Goal: Communication & Community: Answer question/provide support

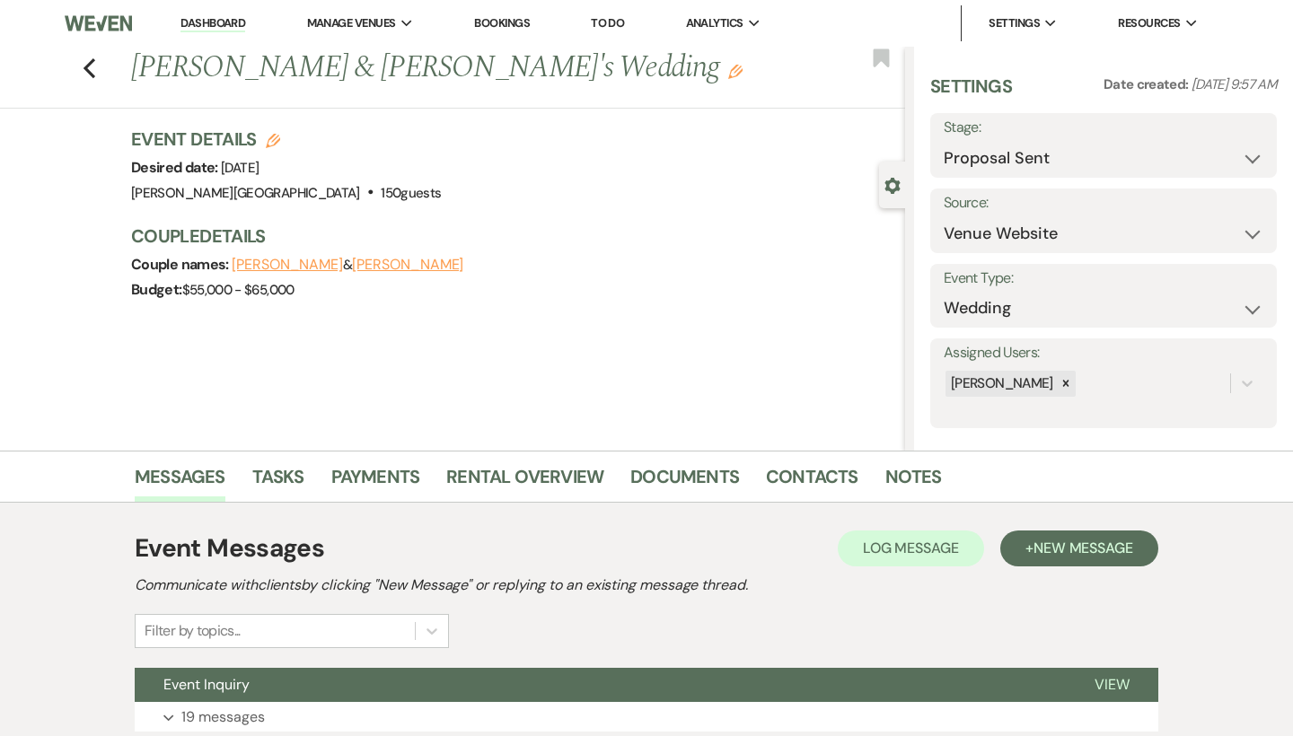
select select "6"
select select "5"
click at [221, 13] on li "Dashboard" at bounding box center [212, 23] width 83 height 36
click at [222, 18] on link "Dashboard" at bounding box center [212, 23] width 65 height 17
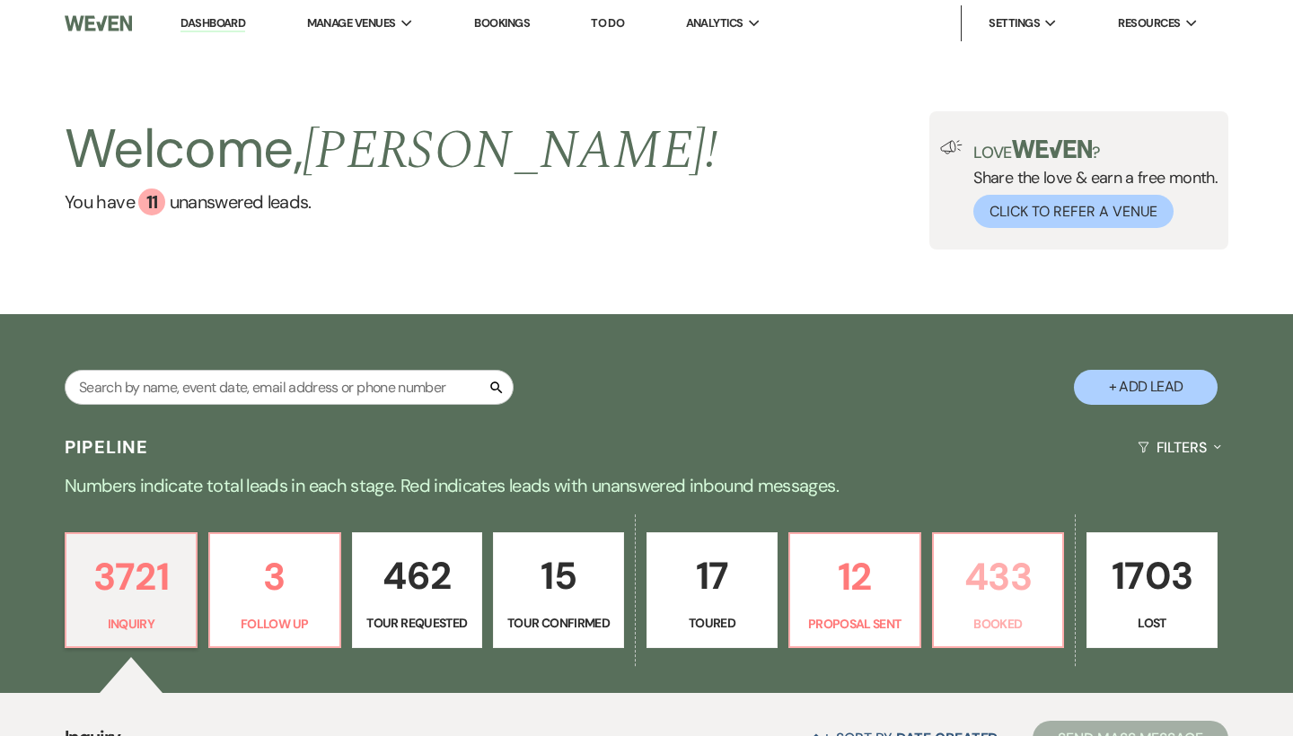
click at [984, 582] on p "433" at bounding box center [998, 577] width 108 height 60
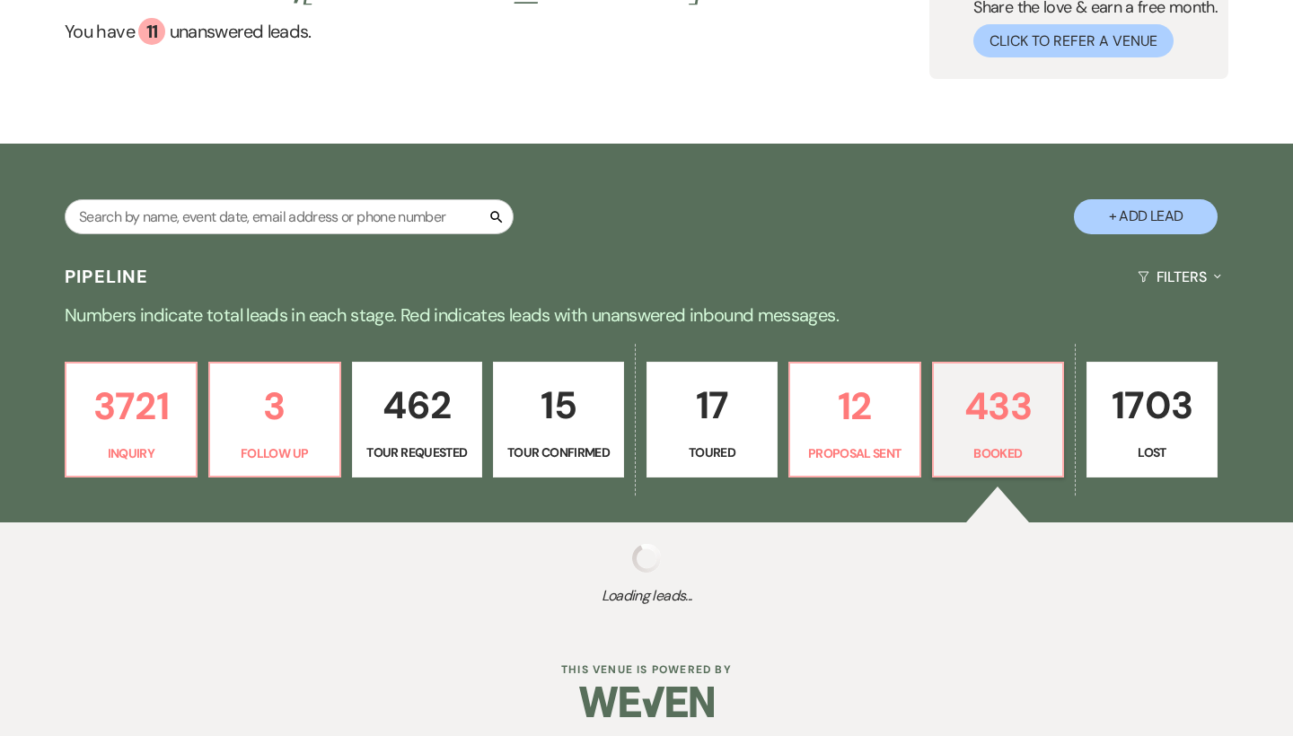
scroll to position [178, 0]
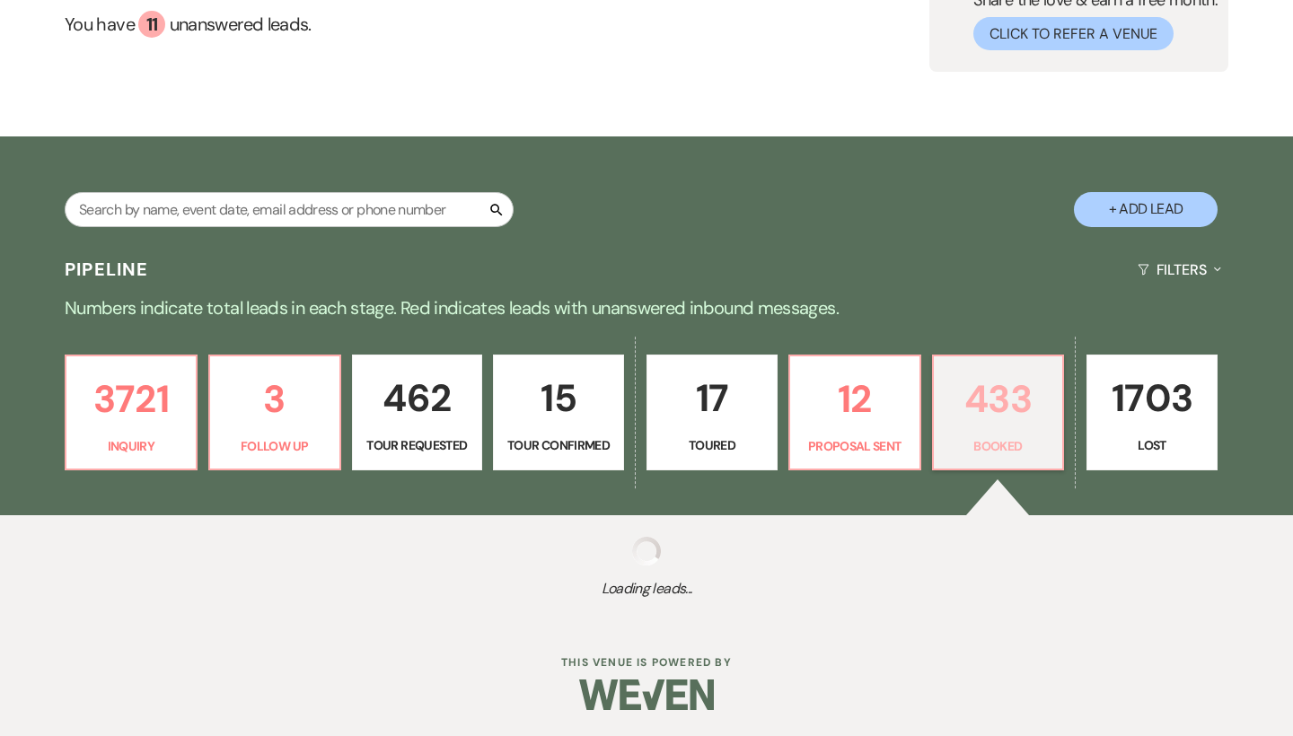
click at [1012, 404] on p "433" at bounding box center [998, 399] width 108 height 60
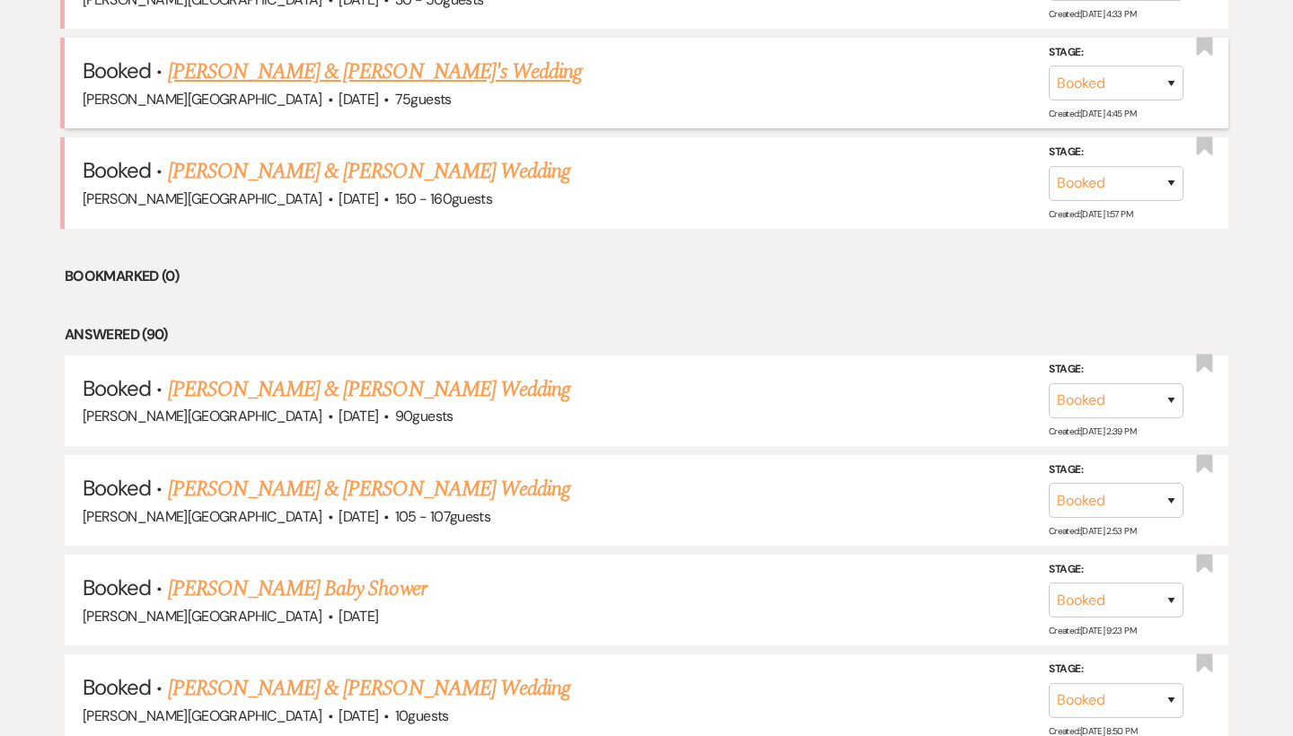
scroll to position [934, 0]
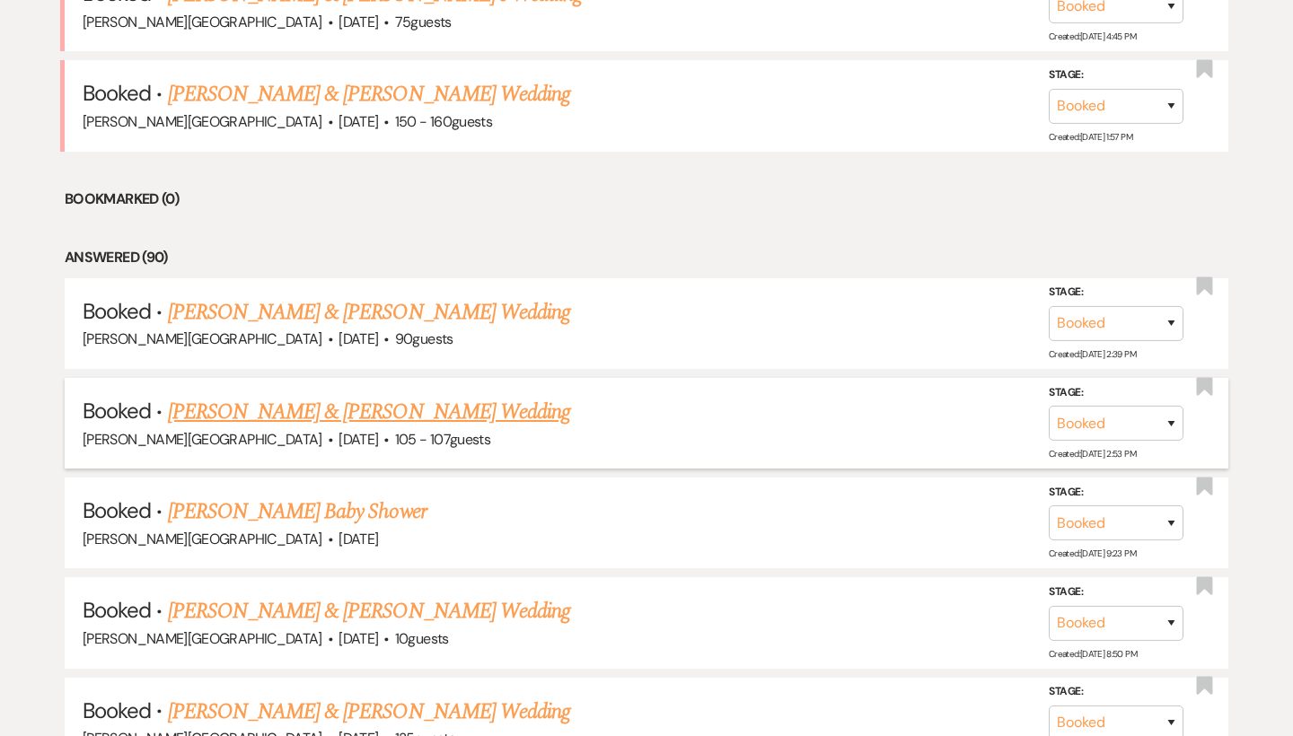
click at [385, 398] on link "[PERSON_NAME] & [PERSON_NAME] Wedding" at bounding box center [369, 412] width 402 height 32
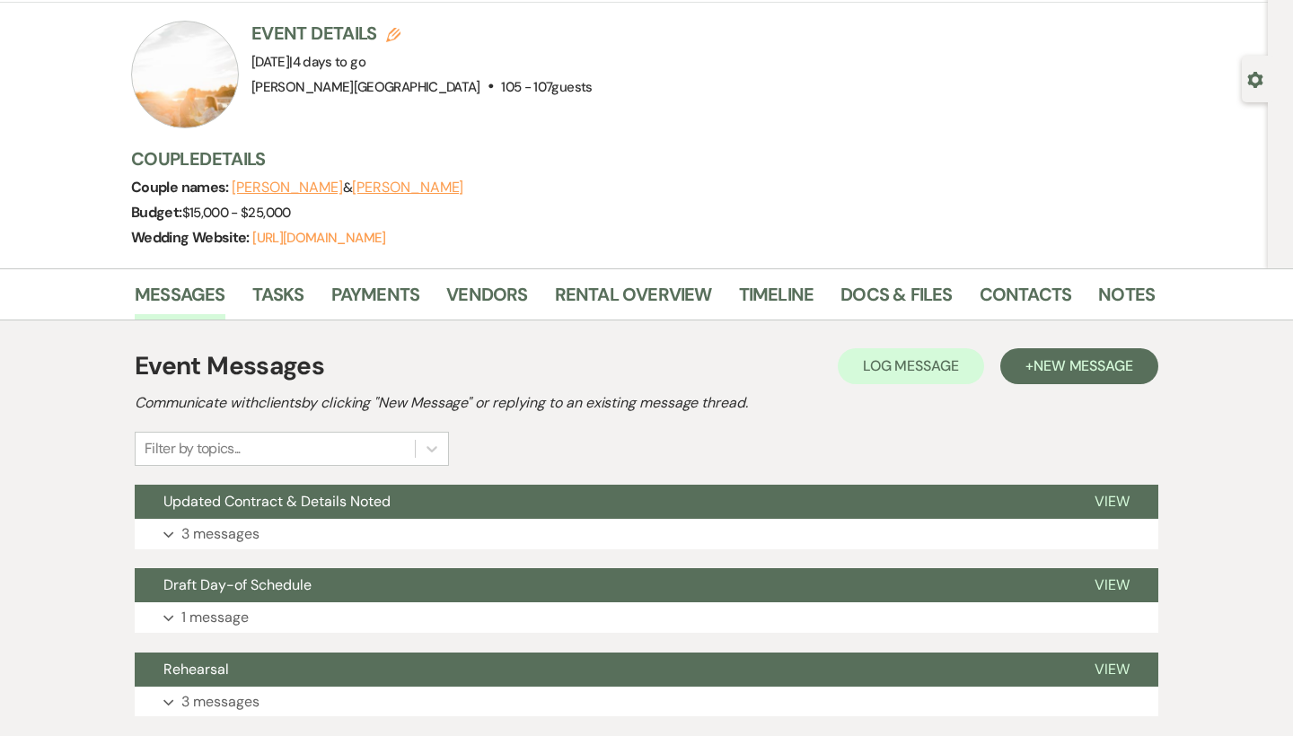
scroll to position [90, 0]
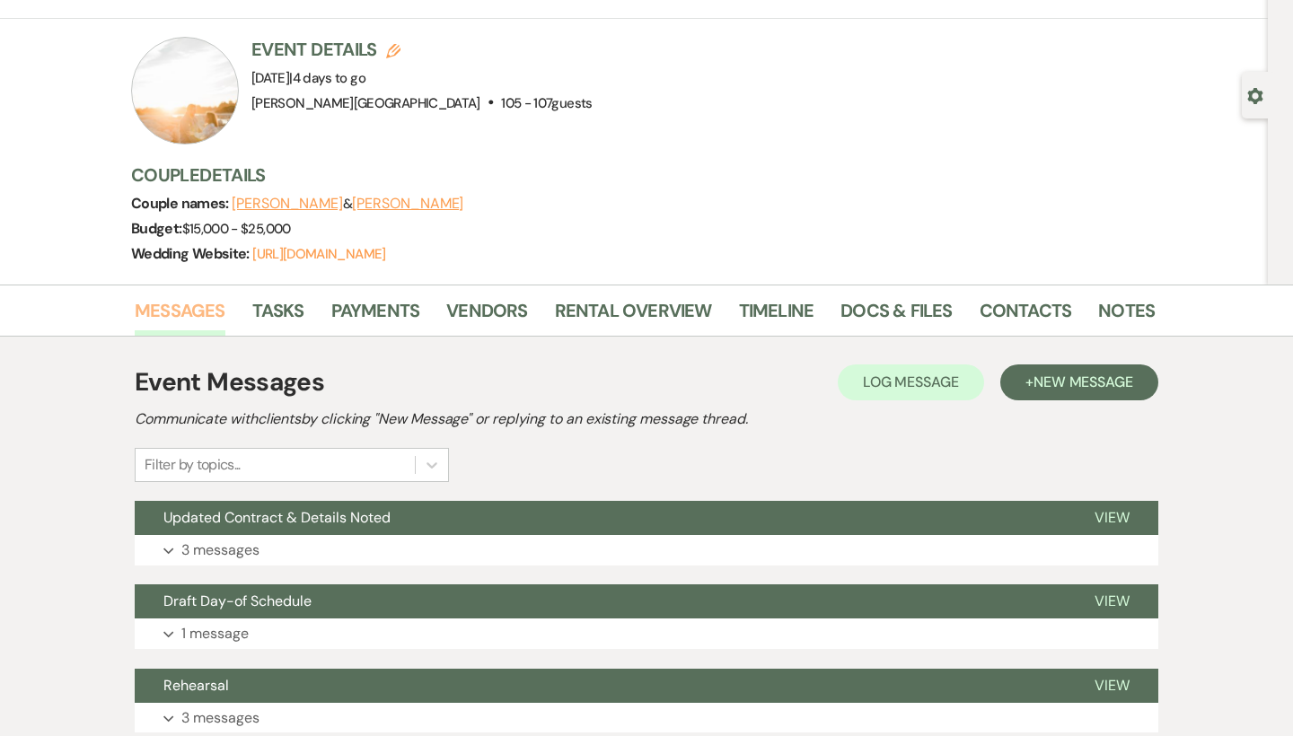
click at [206, 309] on link "Messages" at bounding box center [180, 315] width 91 height 39
click at [682, 515] on button "Updated Contract & Details Noted" at bounding box center [600, 518] width 931 height 34
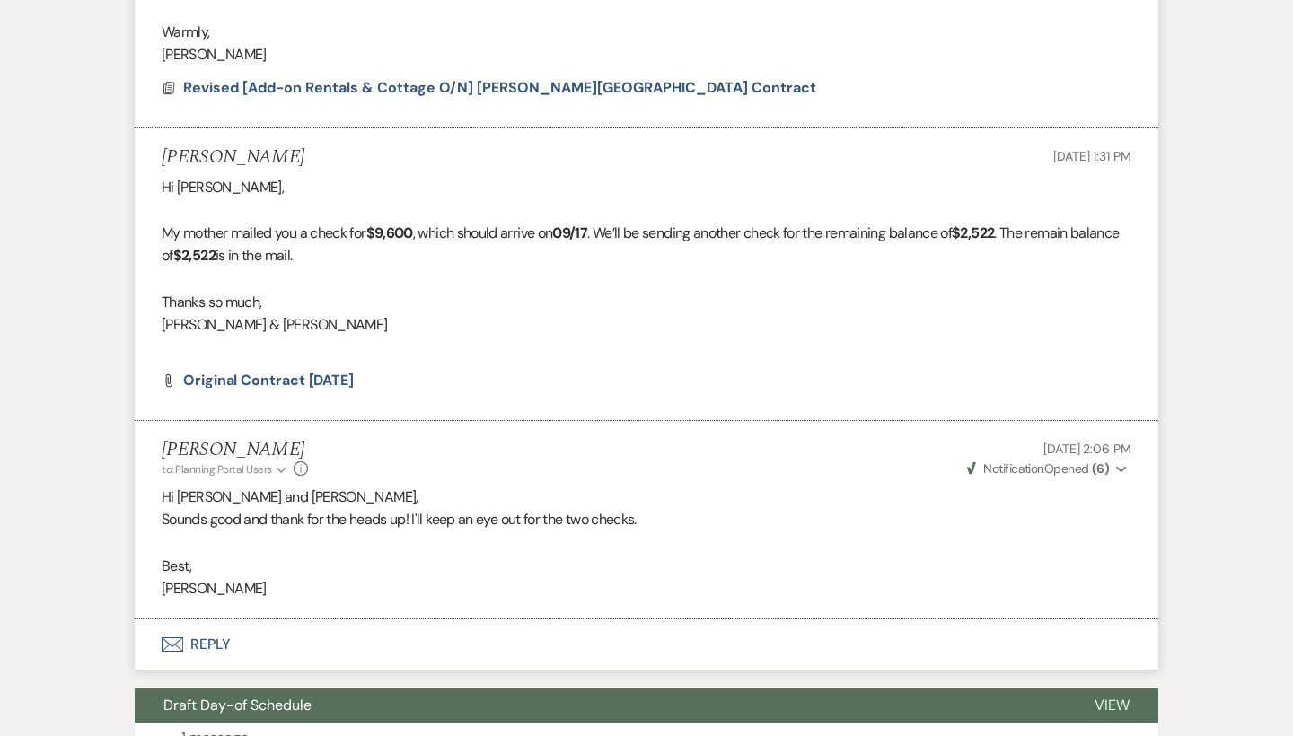
scroll to position [772, 0]
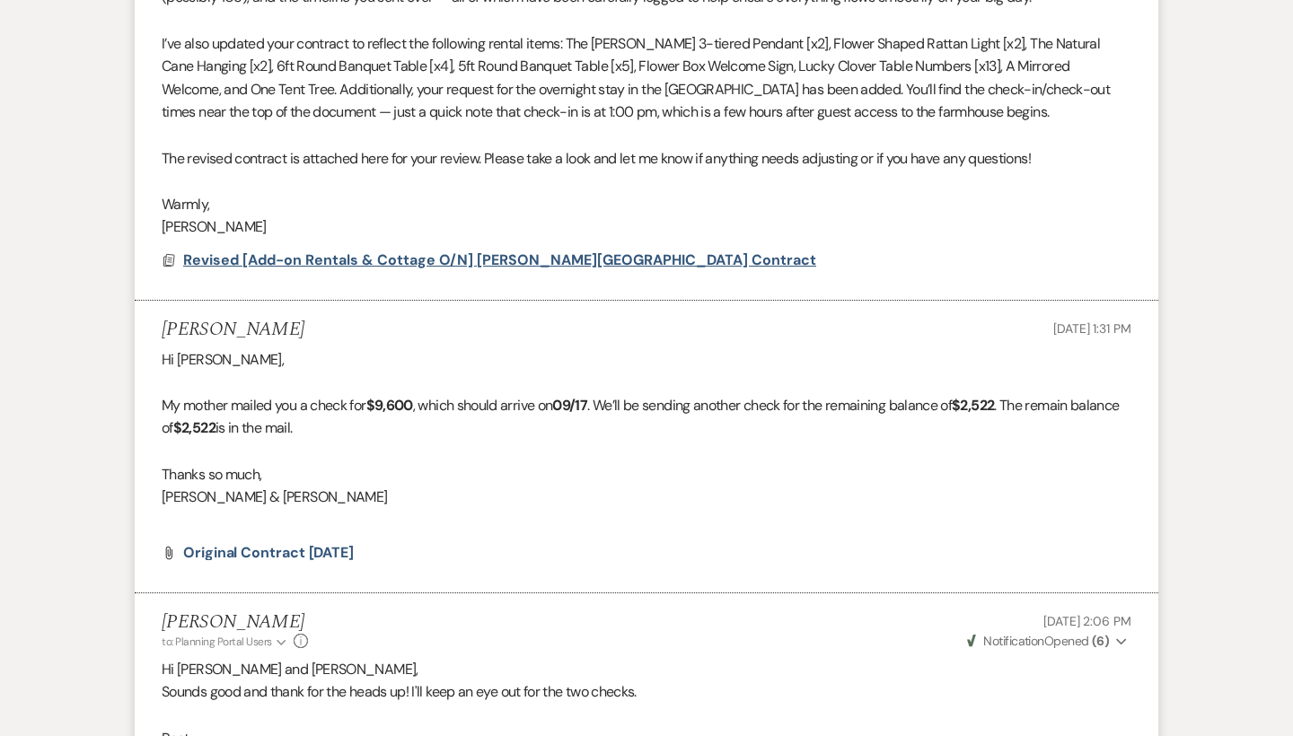
click at [478, 252] on span "Revised [Add-on Rentals & Cottage O/N] [PERSON_NAME][GEOGRAPHIC_DATA] Contract" at bounding box center [499, 259] width 633 height 19
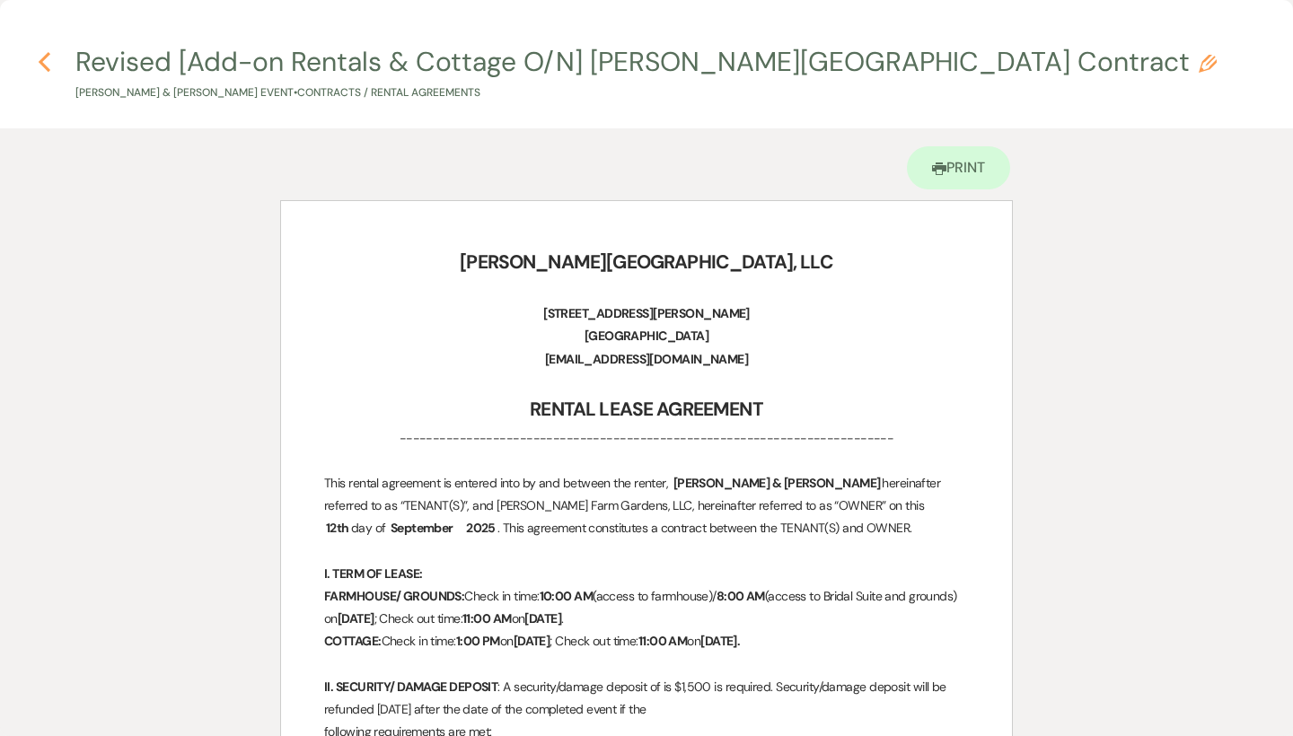
scroll to position [0, 0]
click at [49, 63] on icon "Previous" at bounding box center [44, 62] width 13 height 22
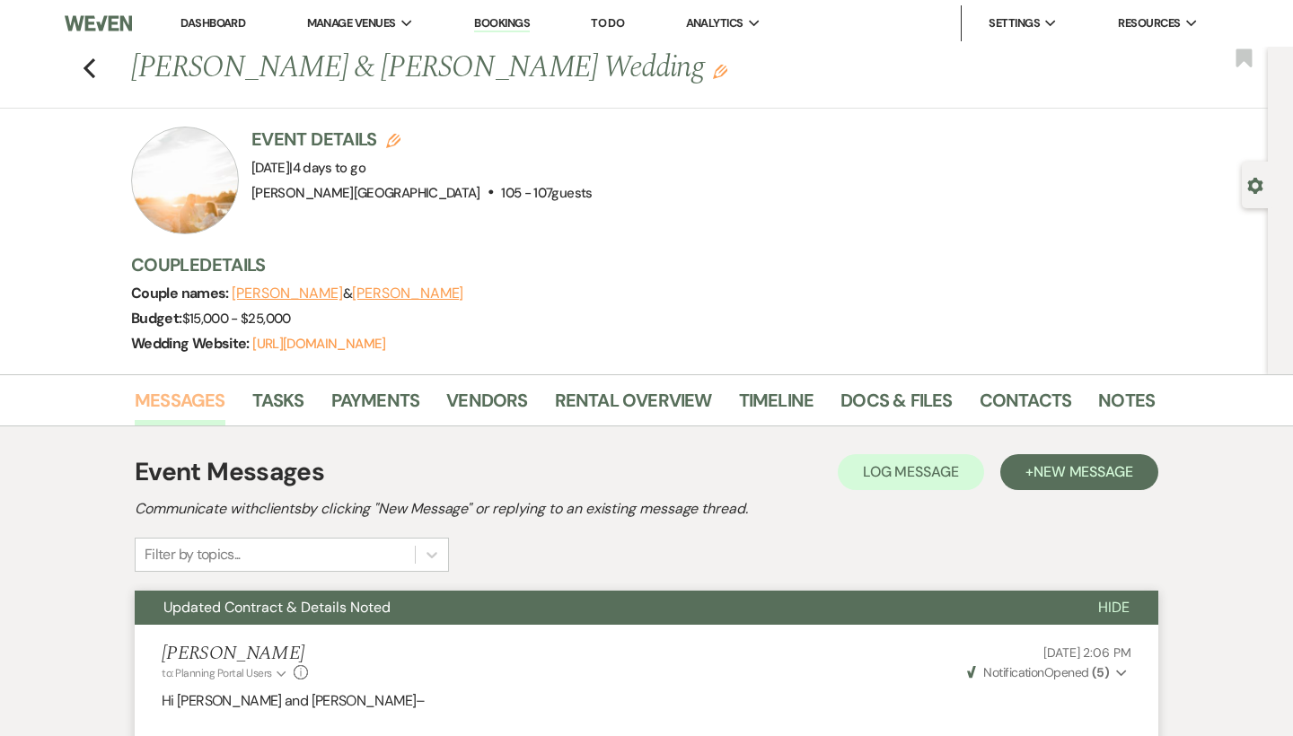
click at [210, 398] on link "Messages" at bounding box center [180, 405] width 91 height 39
click at [1054, 466] on span "New Message" at bounding box center [1083, 471] width 100 height 19
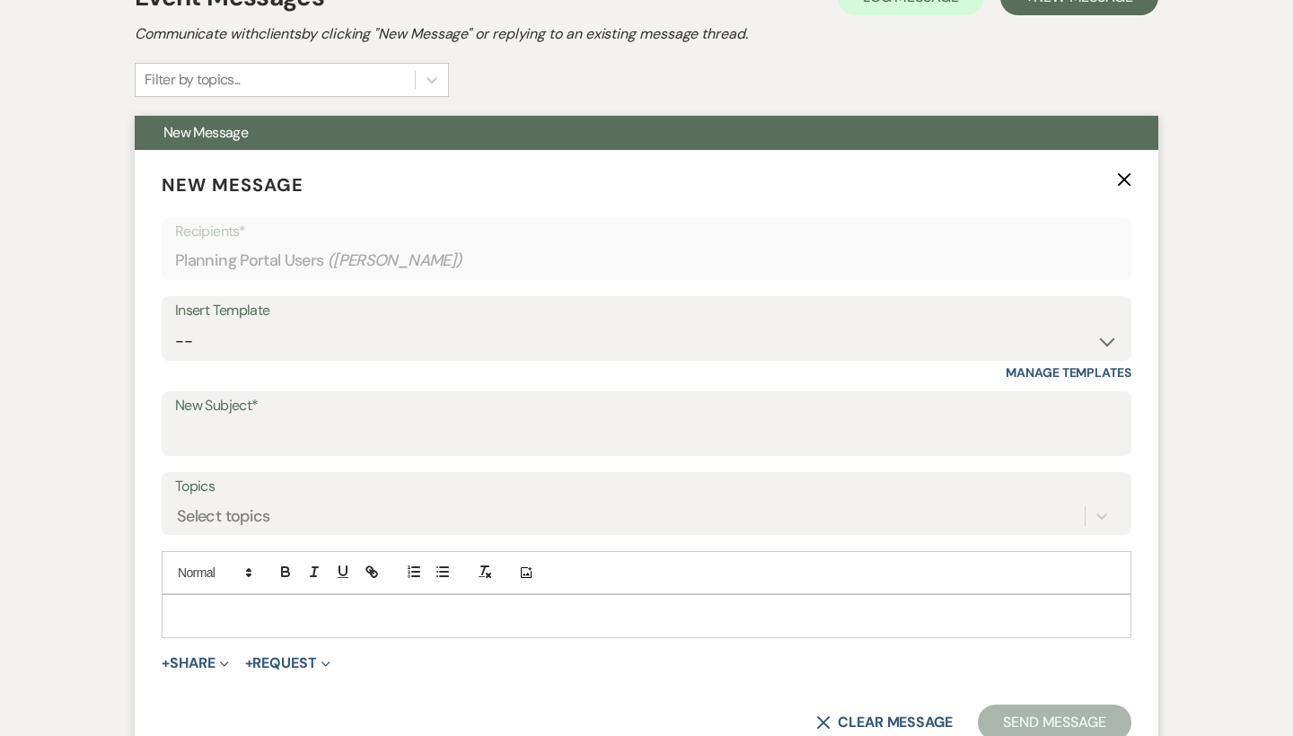
scroll to position [510, 0]
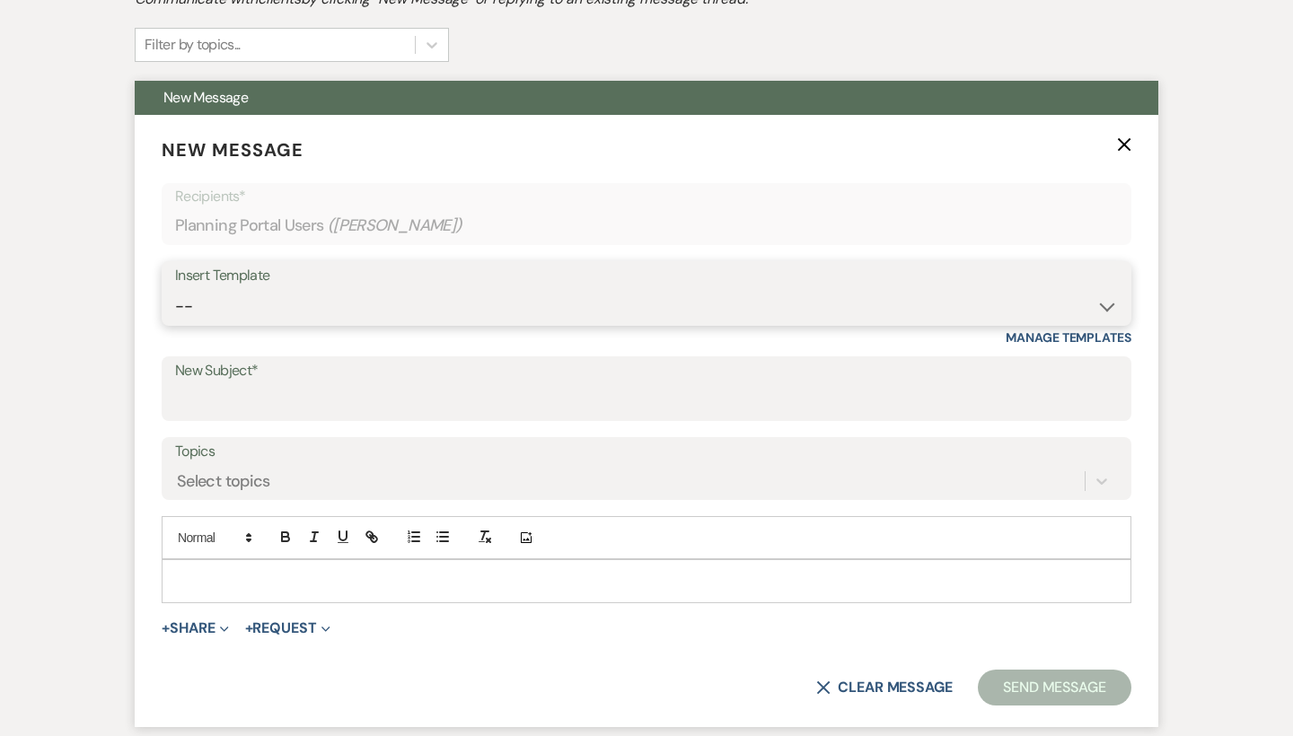
select select "1868"
type input "Check in info"
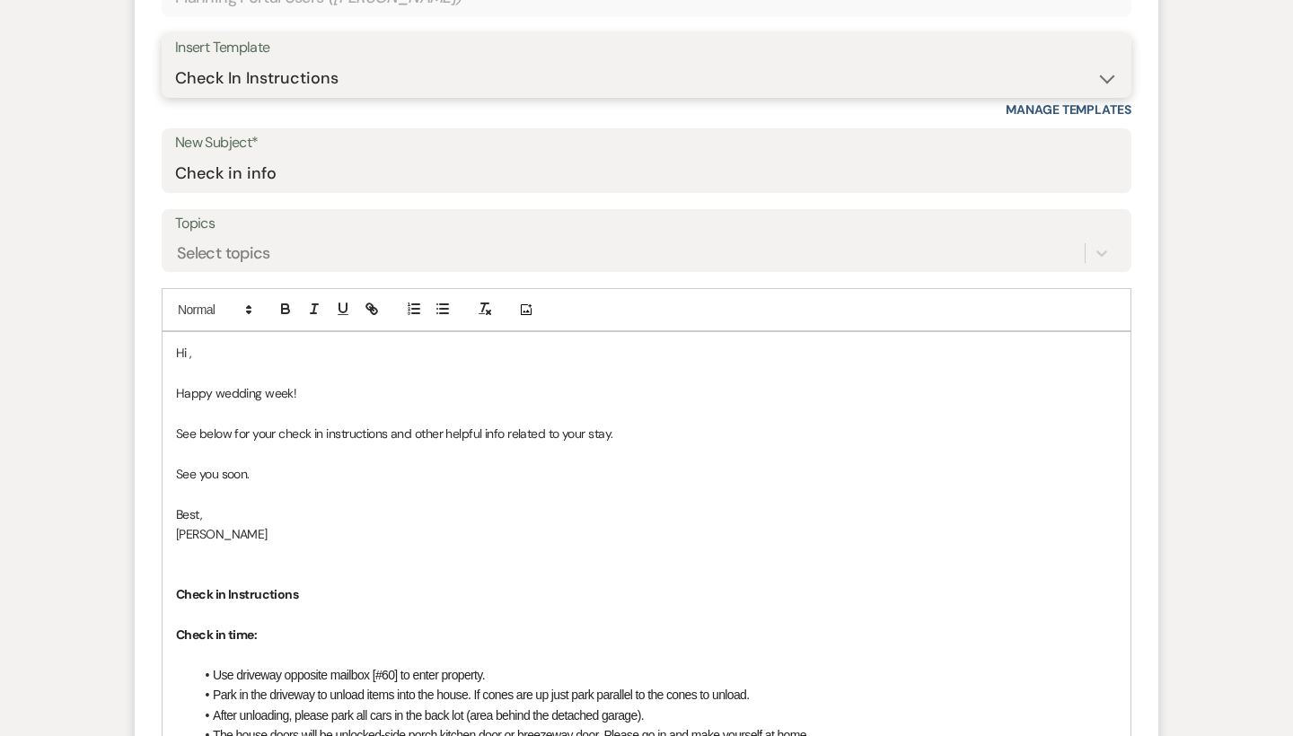
scroll to position [759, 0]
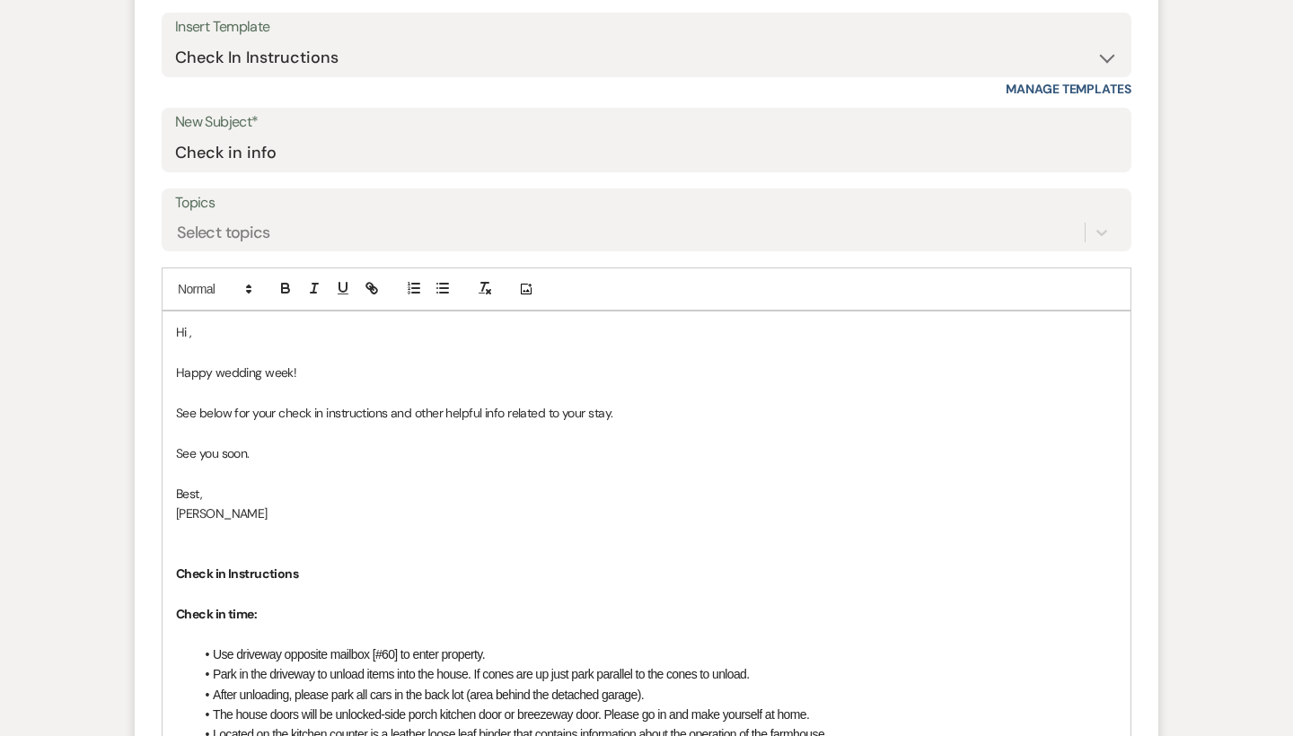
click at [224, 322] on p "Hi ," at bounding box center [646, 332] width 941 height 20
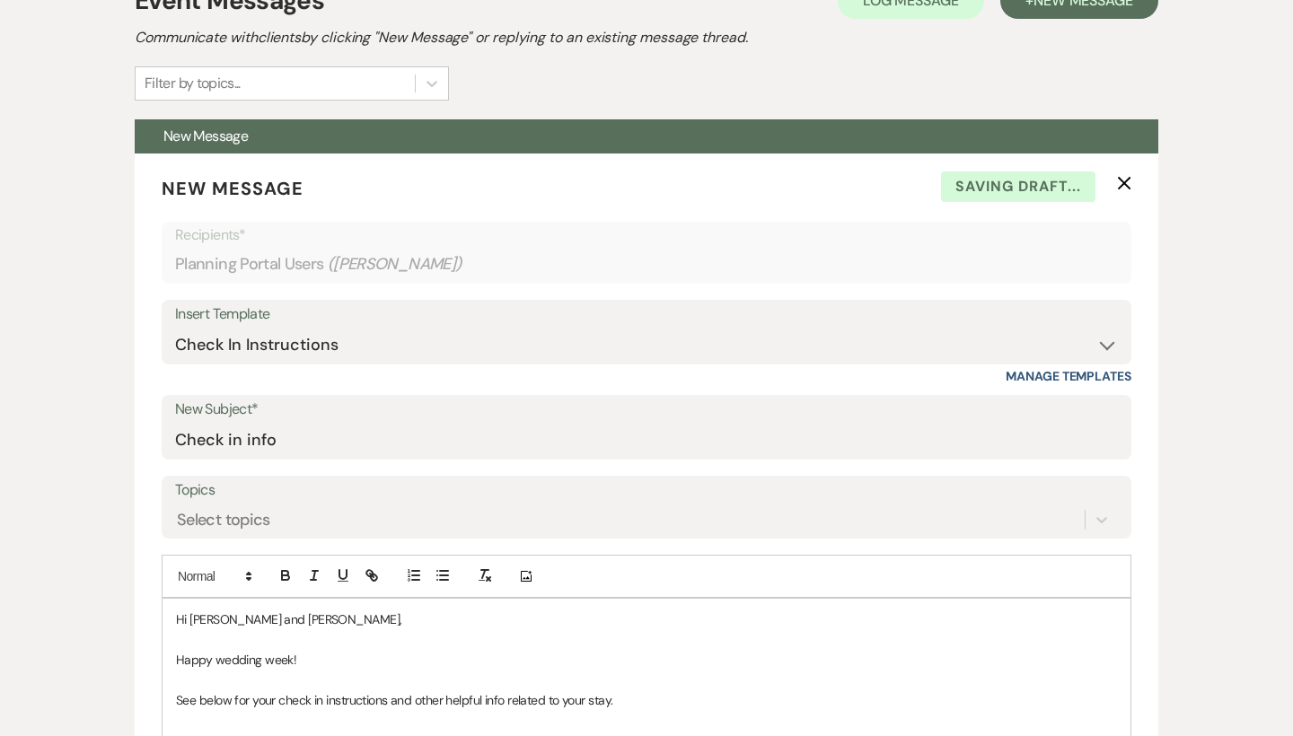
scroll to position [724, 0]
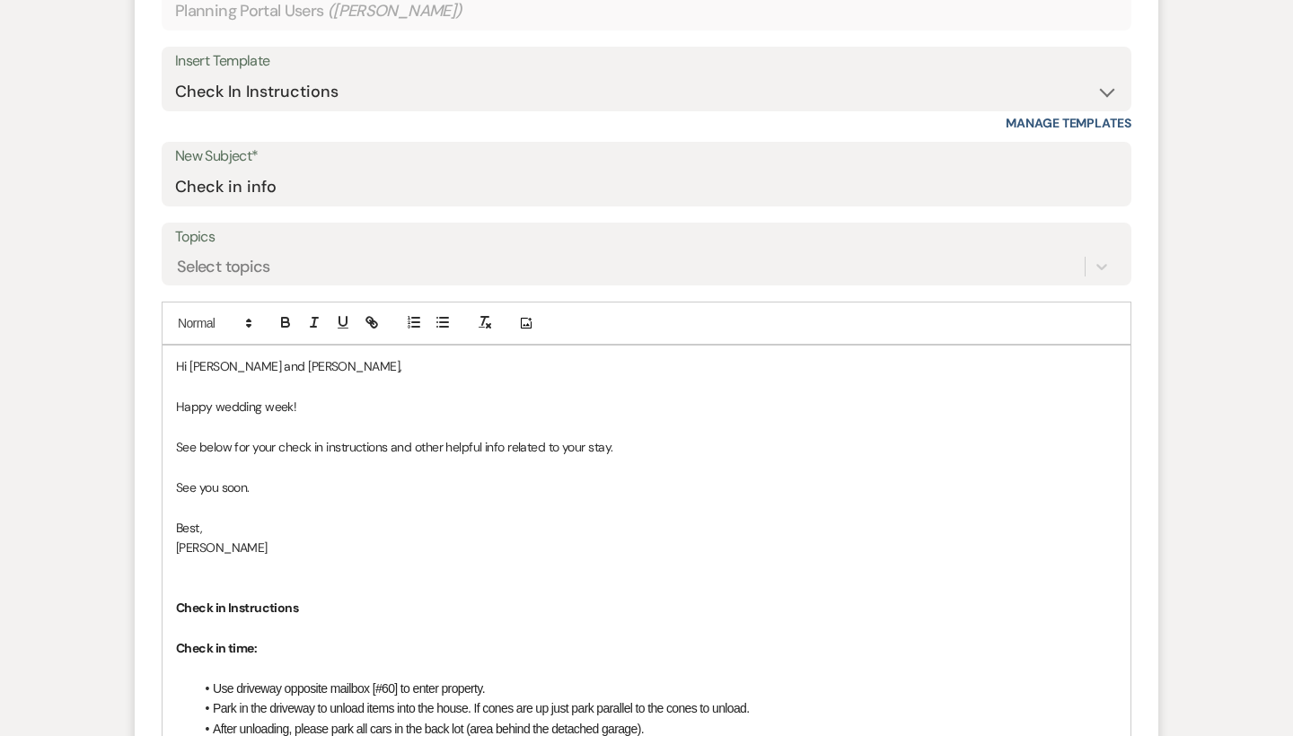
click at [357, 397] on p "Happy wedding week!" at bounding box center [646, 407] width 941 height 20
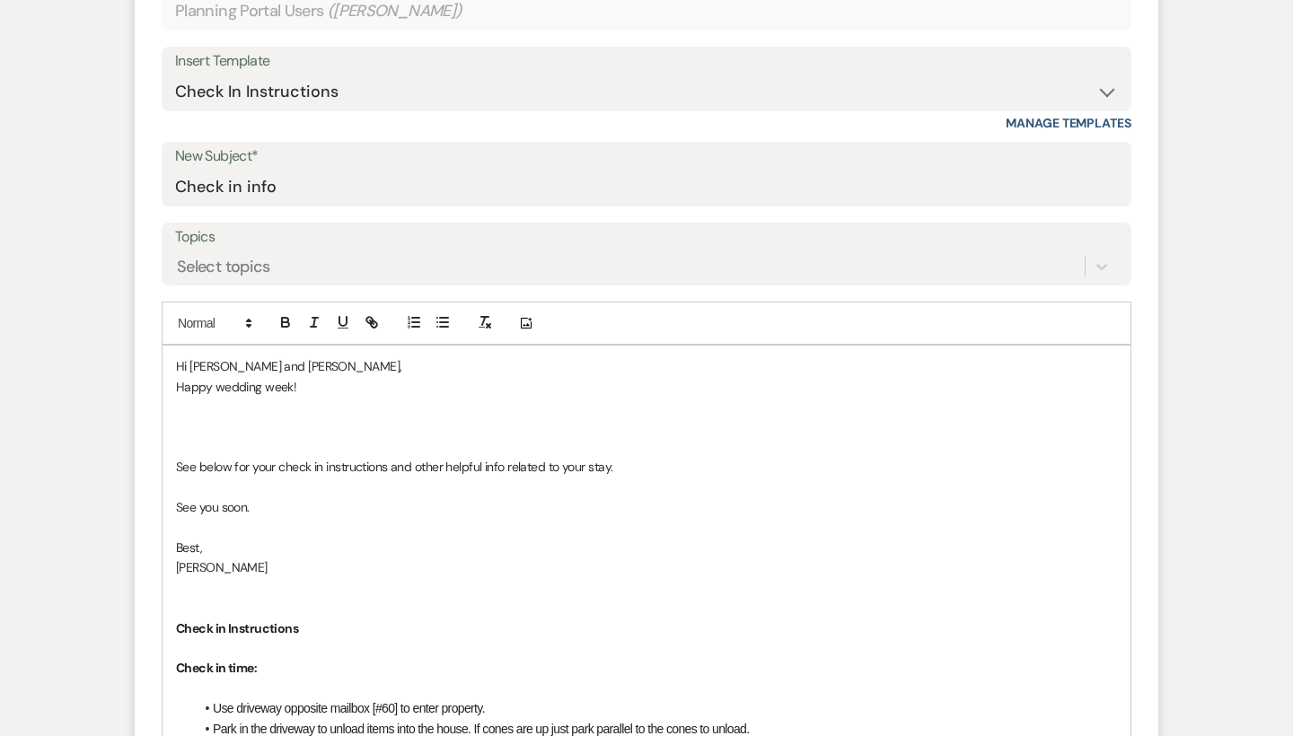
click at [329, 382] on p "Happy wedding week!" at bounding box center [646, 387] width 941 height 20
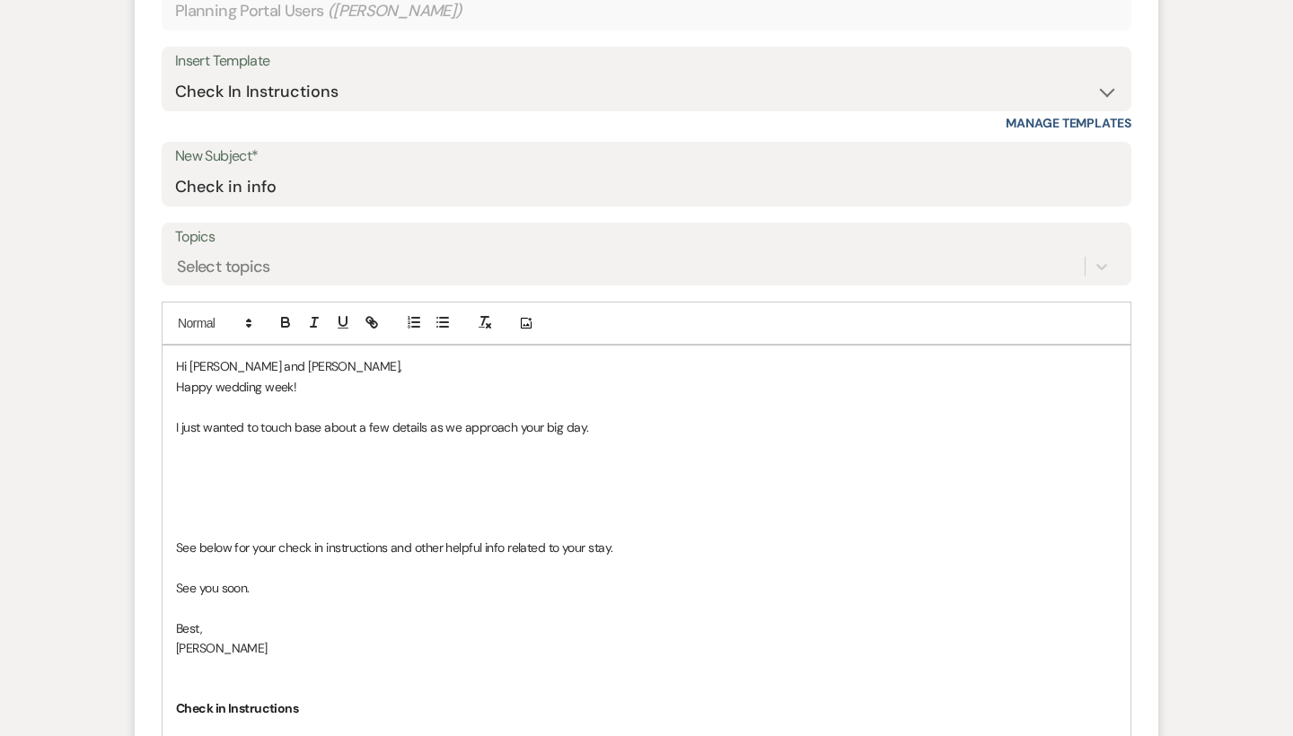
click at [602, 427] on p "I just wanted to touch base about a few details as we approach your big day." at bounding box center [646, 427] width 941 height 20
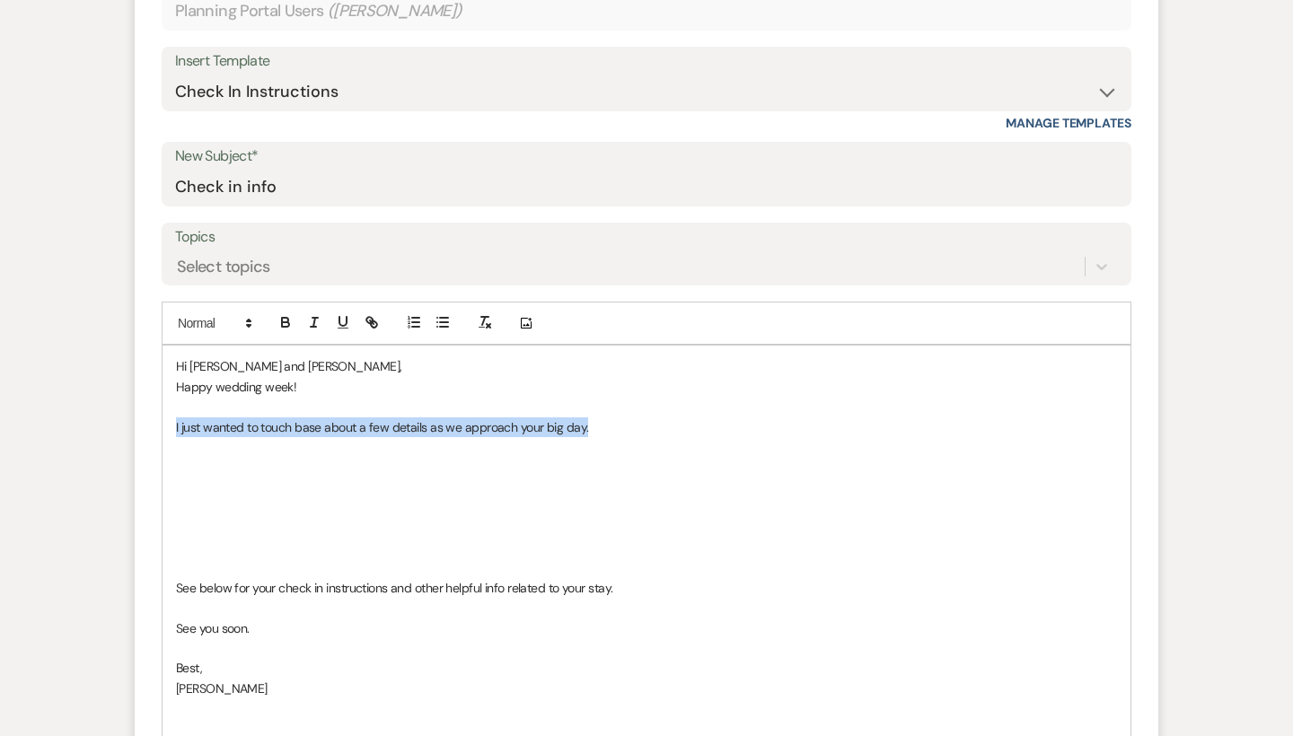
drag, startPoint x: 521, startPoint y: 417, endPoint x: 176, endPoint y: 420, distance: 344.7
click at [176, 420] on p "I just wanted to touch base about a few details as we approach your big day." at bounding box center [646, 427] width 941 height 20
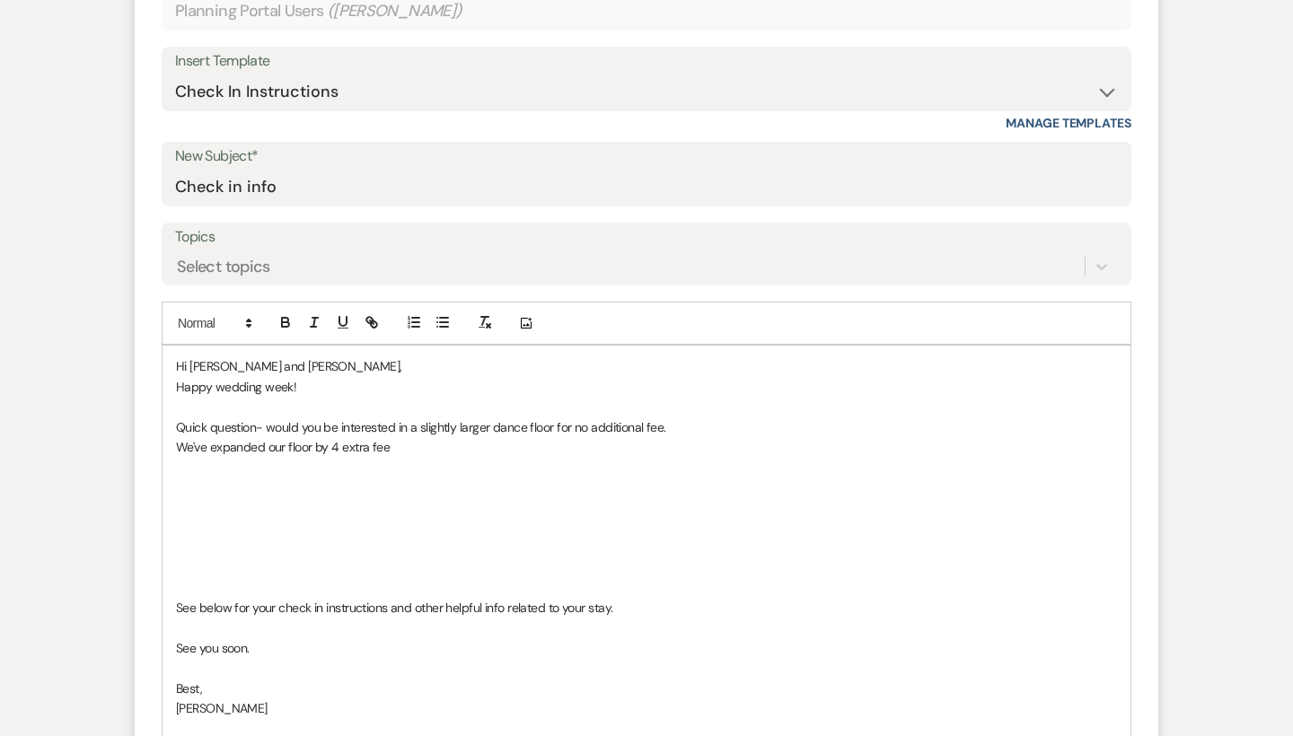
click at [212, 449] on p "We've expanded our floor by 4 extra fee" at bounding box center [646, 447] width 941 height 20
click at [695, 425] on p "Quick question- would you be interested in a slightly larger dance floor for no…" at bounding box center [646, 427] width 941 height 20
click at [449, 441] on p "We've recently expanded our floor by 4 extra fee" at bounding box center [646, 447] width 941 height 20
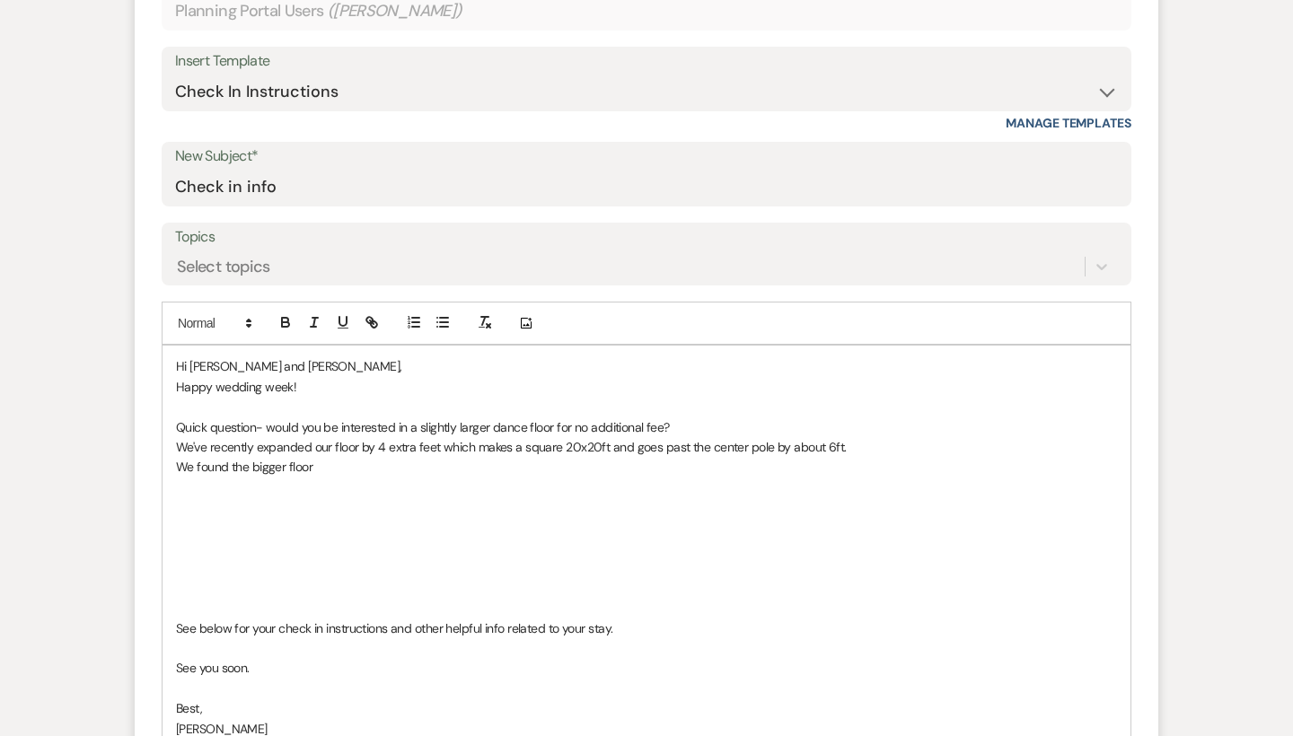
click at [562, 444] on p "We've recently expanded our floor by 4 extra feet which makes a square 20x20ft …" at bounding box center [646, 447] width 941 height 20
click at [567, 441] on p "We've recently expanded our floor by 4 extra feet, which makes a 20x20ft and go…" at bounding box center [646, 447] width 941 height 20
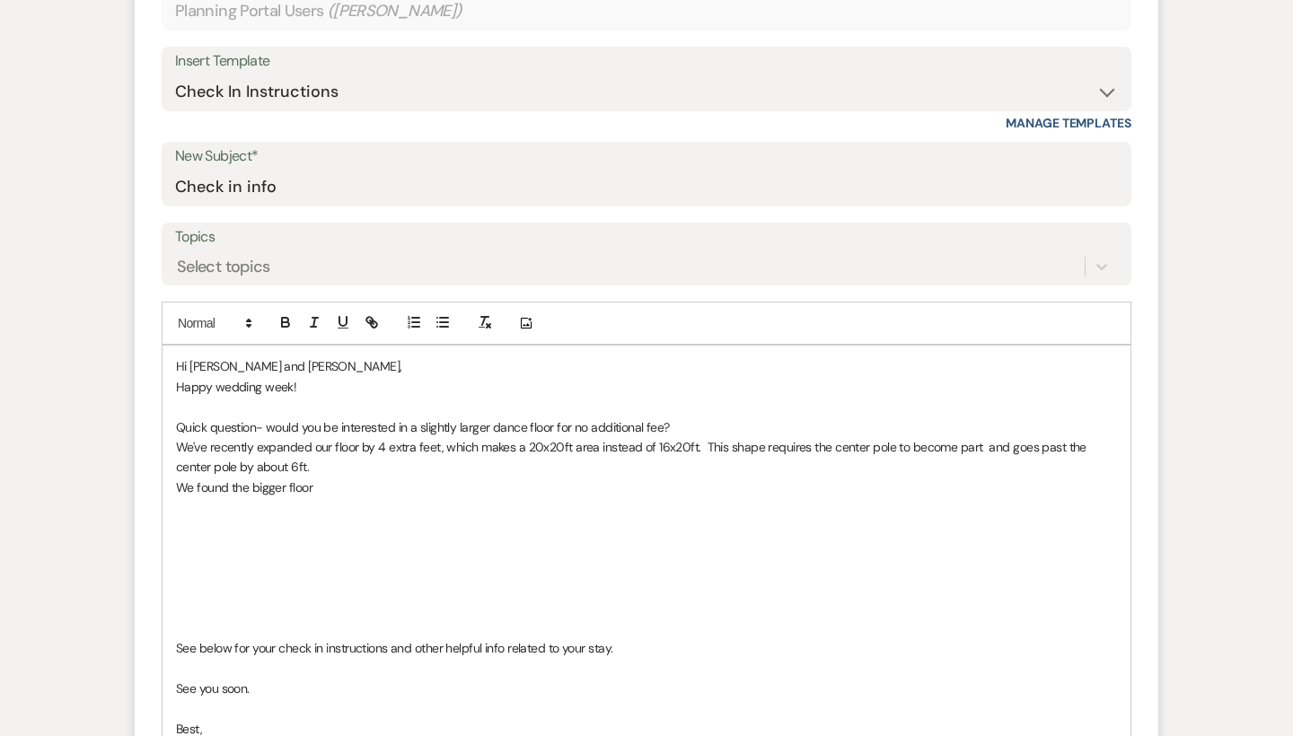
click at [757, 446] on p "We've recently expanded our floor by 4 extra feet, which makes a 20x20ft area i…" at bounding box center [646, 457] width 941 height 40
click at [962, 449] on p "We've recently expanded our floor by 4 extra feet, which makes a 20x20ft area i…" at bounding box center [646, 457] width 941 height 40
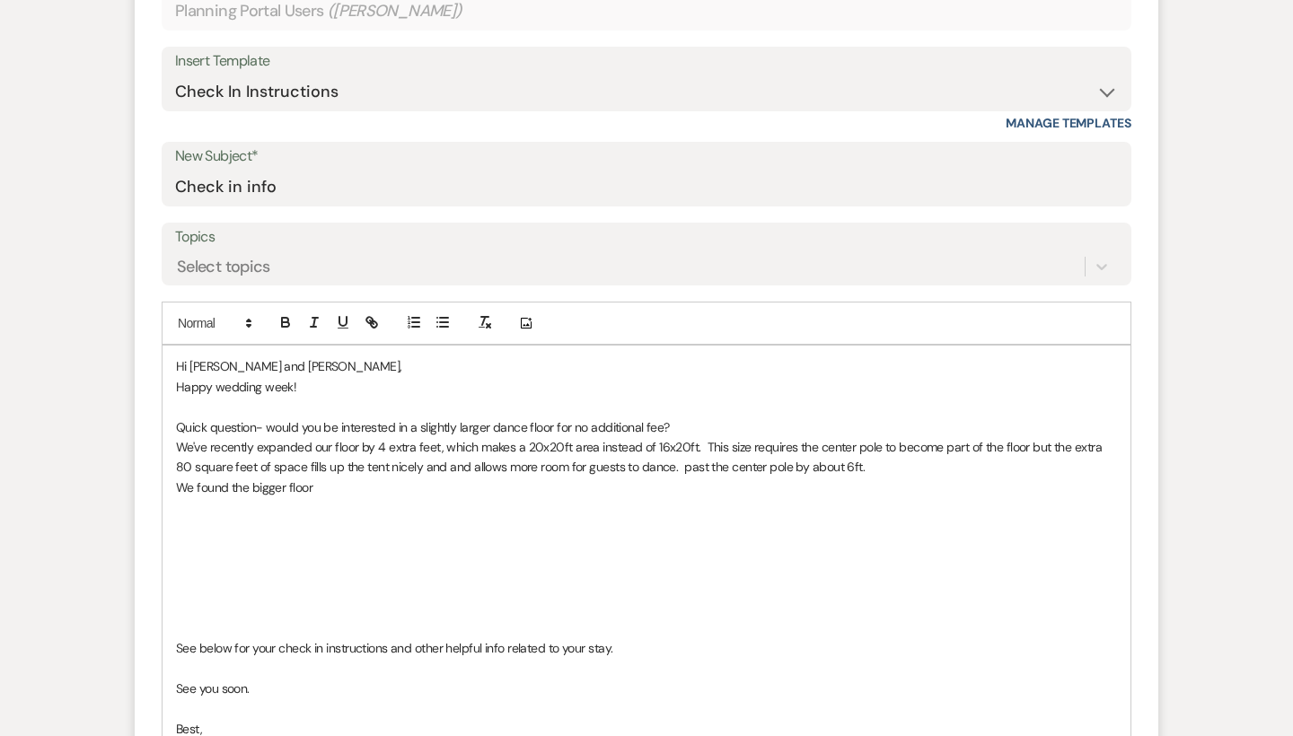
drag, startPoint x: 863, startPoint y: 466, endPoint x: 670, endPoint y: 468, distance: 193.0
click at [670, 468] on p "We've recently expanded our floor by 4 extra feet, which makes a 20x20ft area i…" at bounding box center [646, 457] width 941 height 40
click at [737, 462] on p "We've recently expanded our floor by 4 extra feet, which makes a 20x20ft area i…" at bounding box center [646, 457] width 941 height 40
click at [888, 478] on p "We found the bigger floor" at bounding box center [646, 488] width 941 height 20
click at [892, 460] on p "We've recently expanded our floor by 4 extra feet, which makes a 20x20ft area i…" at bounding box center [646, 457] width 941 height 40
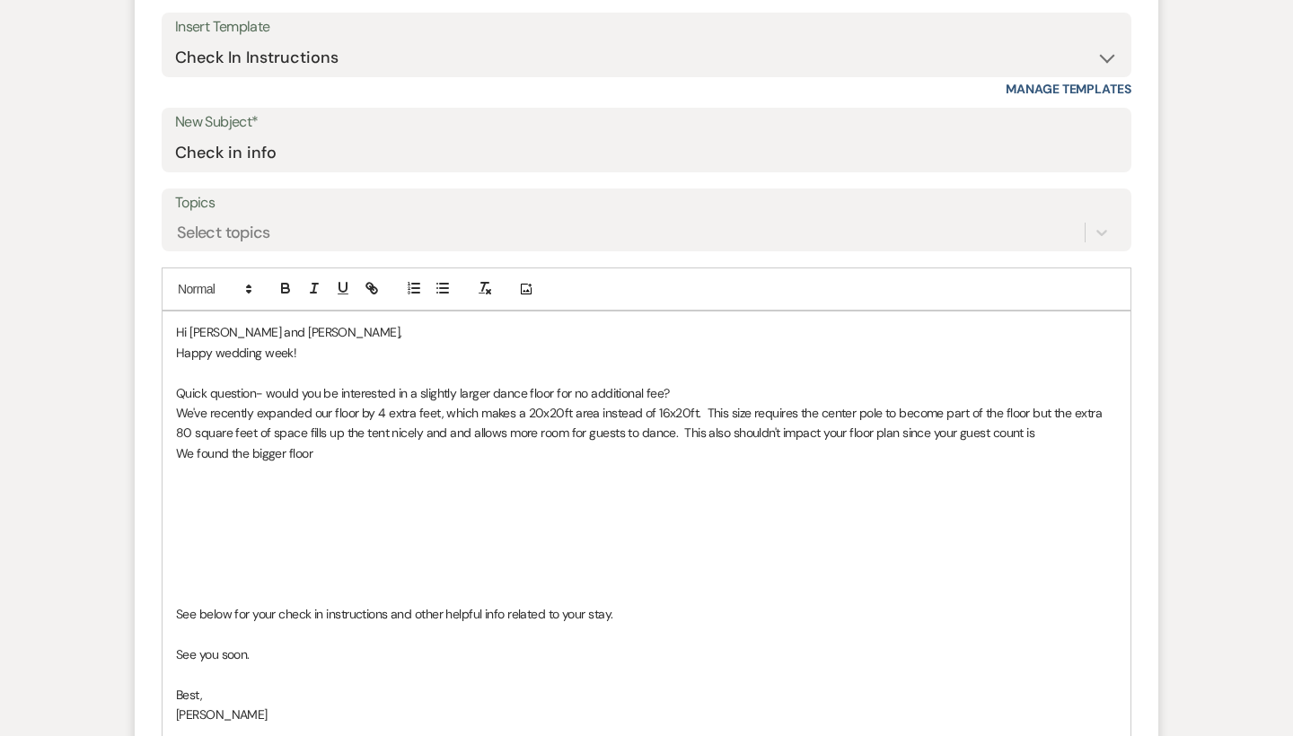
scroll to position [784, 0]
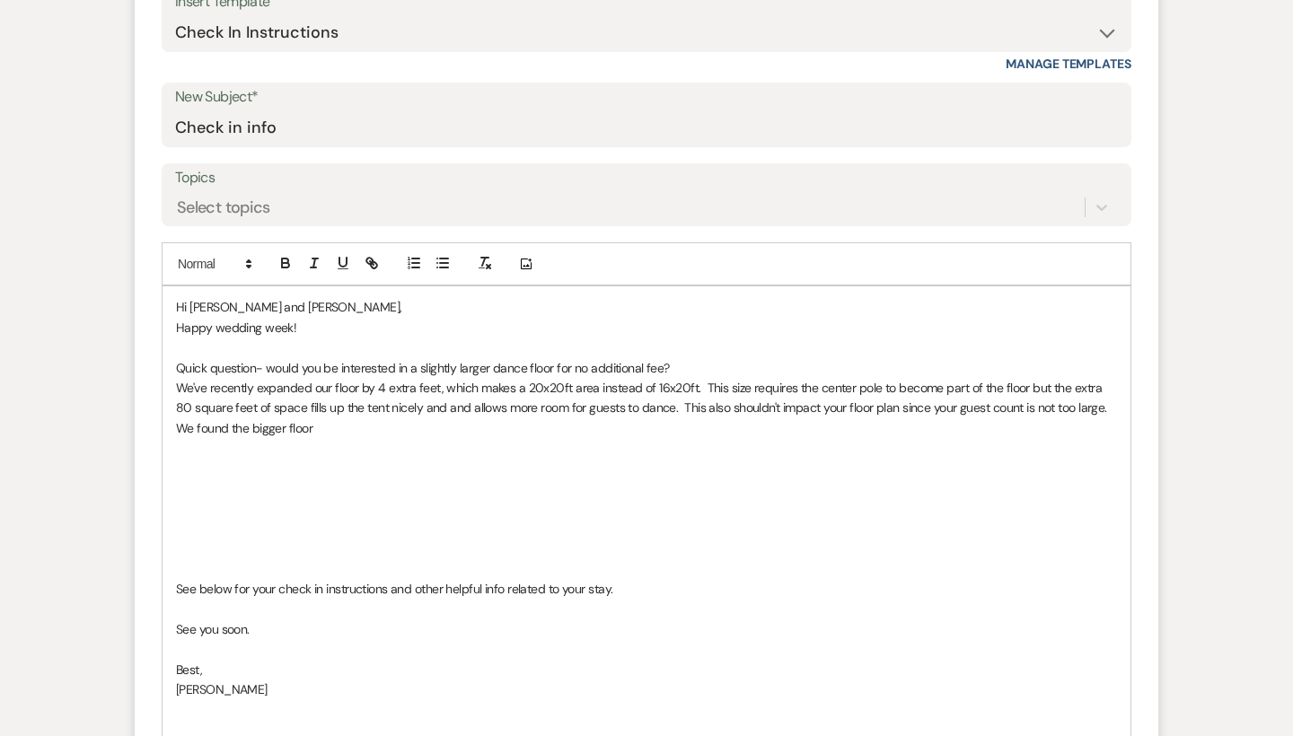
drag, startPoint x: 1087, startPoint y: 401, endPoint x: 947, endPoint y: 403, distance: 140.0
click at [947, 403] on p "We've recently expanded our floor by 4 extra feet, which makes a 20x20ft area i…" at bounding box center [646, 398] width 941 height 40
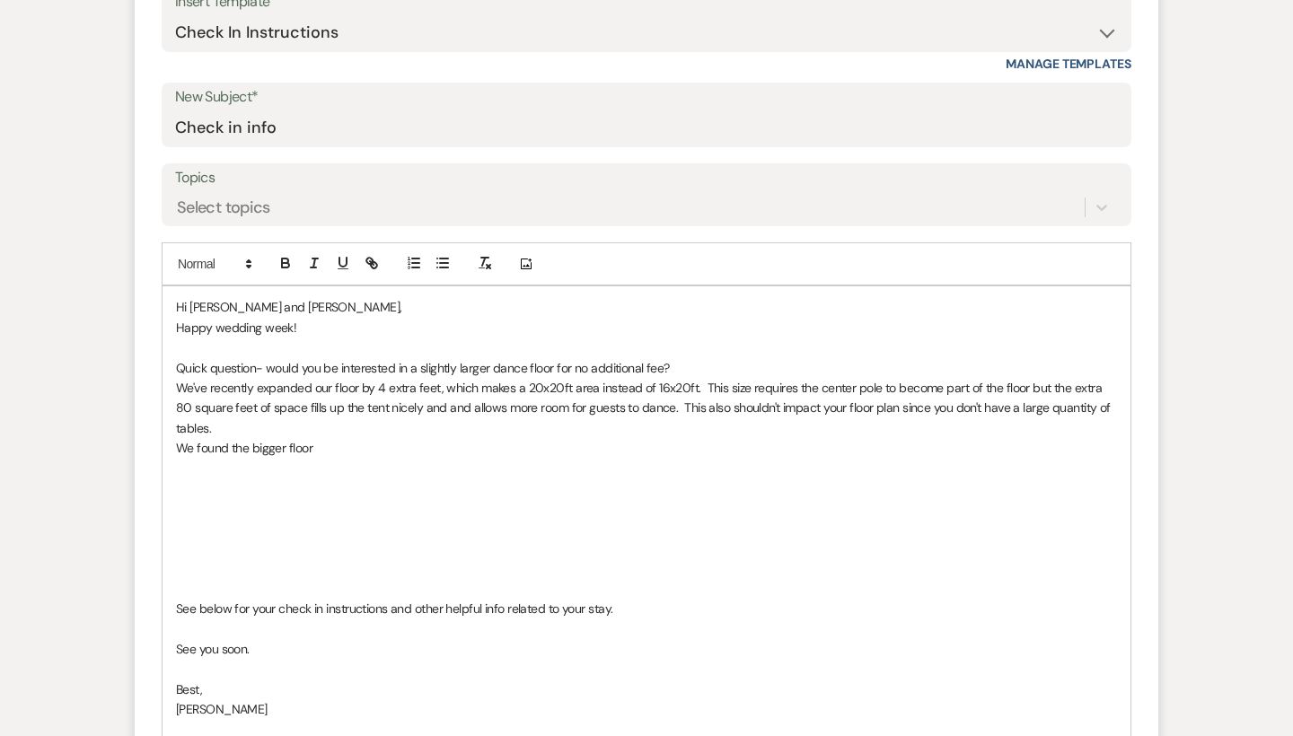
click at [757, 408] on p "We've recently expanded our floor by 4 extra feet, which makes a 20x20ft area i…" at bounding box center [646, 408] width 941 height 60
click at [701, 438] on p "We found the bigger floor" at bounding box center [646, 448] width 941 height 20
click at [743, 406] on p "We've recently expanded our floor by 4 extra feet, which makes a 20x20ft area i…" at bounding box center [646, 408] width 941 height 60
click at [436, 438] on p "We found the bigger flo" at bounding box center [646, 448] width 941 height 20
drag, startPoint x: 436, startPoint y: 421, endPoint x: 394, endPoint y: 388, distance: 53.7
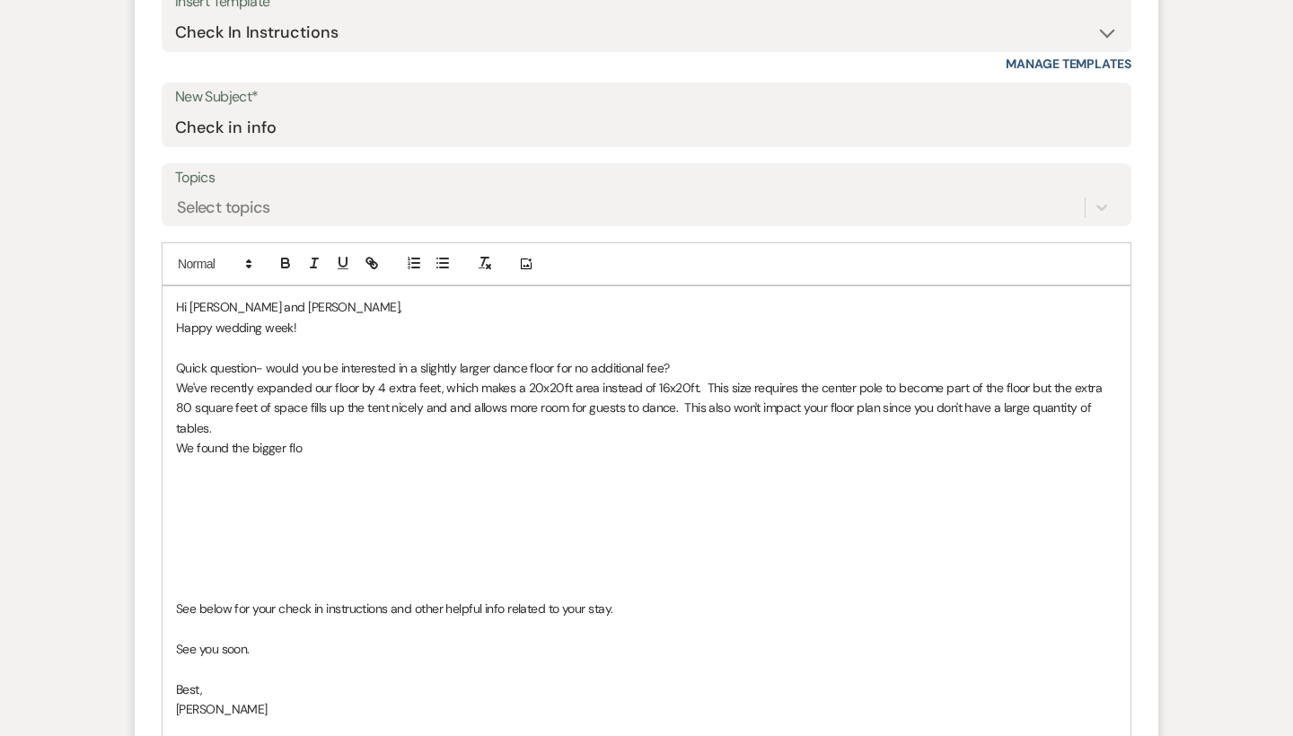
click at [394, 388] on p "We've recently expanded our floor by 4 extra feet, which makes a 20x20ft area i…" at bounding box center [646, 408] width 941 height 60
drag, startPoint x: 260, startPoint y: 427, endPoint x: 166, endPoint y: 425, distance: 94.3
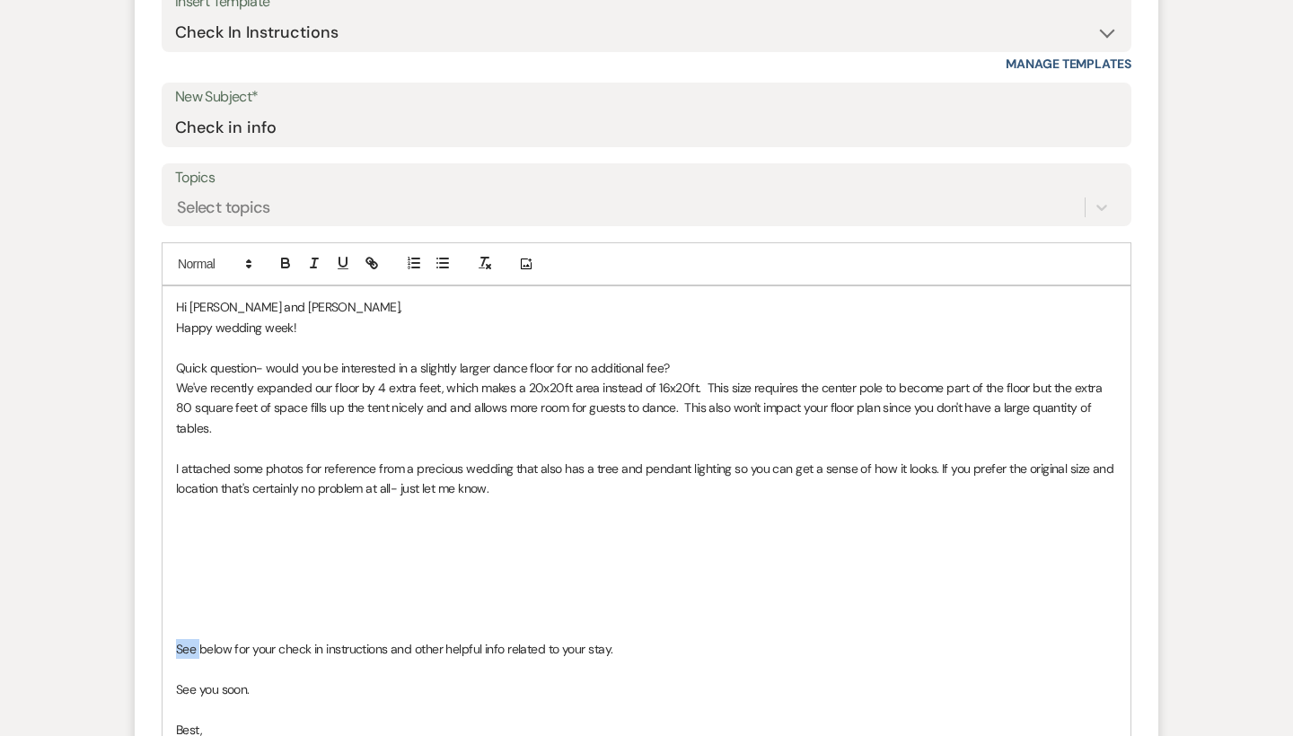
drag, startPoint x: 197, startPoint y: 618, endPoint x: 177, endPoint y: 617, distance: 20.7
click at [177, 639] on p "See below for your check in instructions and other helpful info related to your…" at bounding box center [646, 649] width 941 height 20
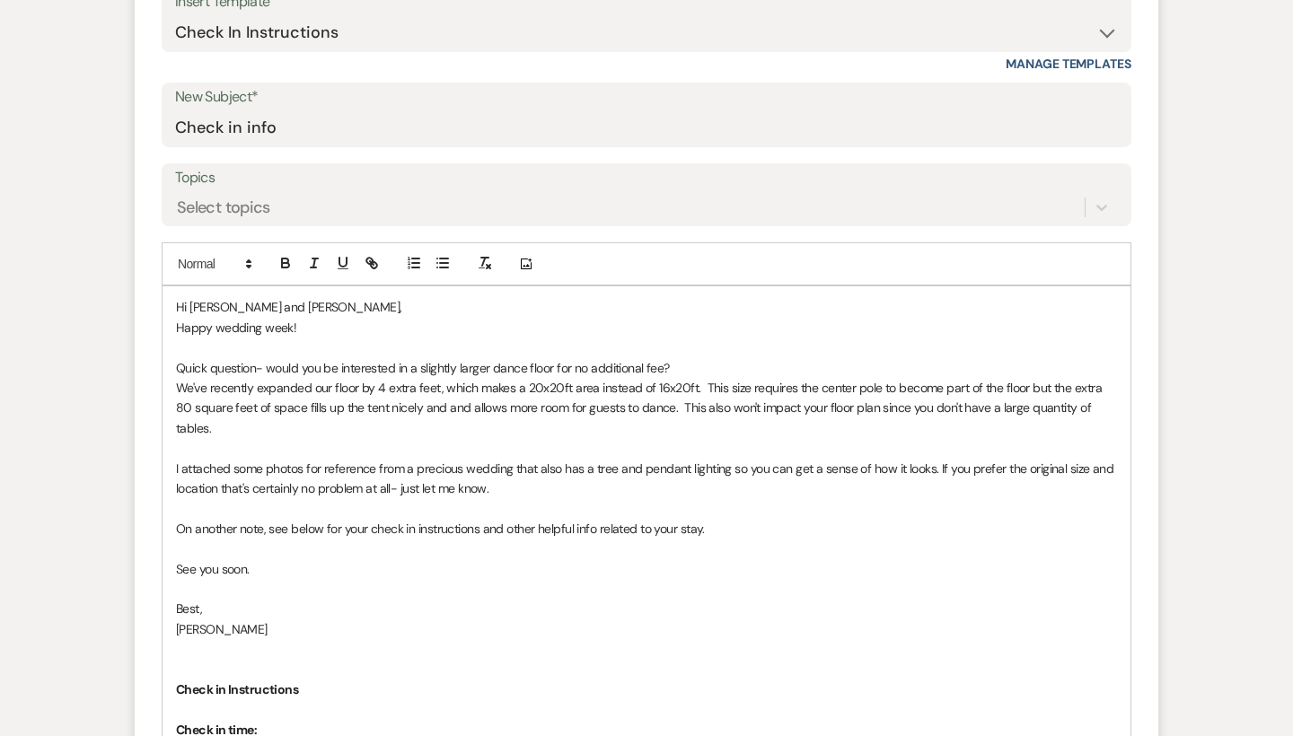
click at [723, 519] on p "On another note, see below for your check in instructions and other helpful inf…" at bounding box center [646, 529] width 941 height 20
click at [487, 363] on p "Quick question- would you be interested in a slightly larger dance floor for no…" at bounding box center [646, 368] width 941 height 20
click at [515, 366] on p "Quick question- would you be interested in a larger dance floor for no addition…" at bounding box center [646, 368] width 941 height 20
click at [633, 359] on p "Quick question- would you be interested in a larger dance floor for your weddin…" at bounding box center [646, 368] width 941 height 20
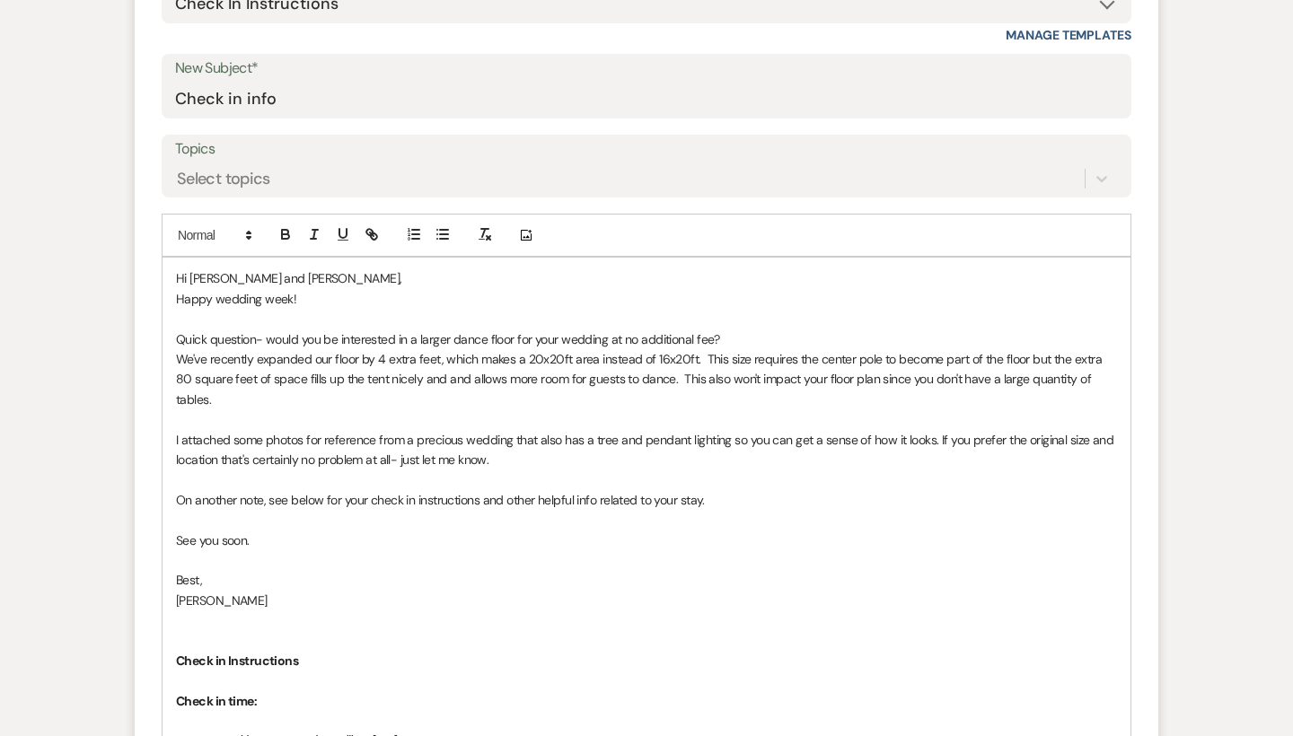
scroll to position [834, 0]
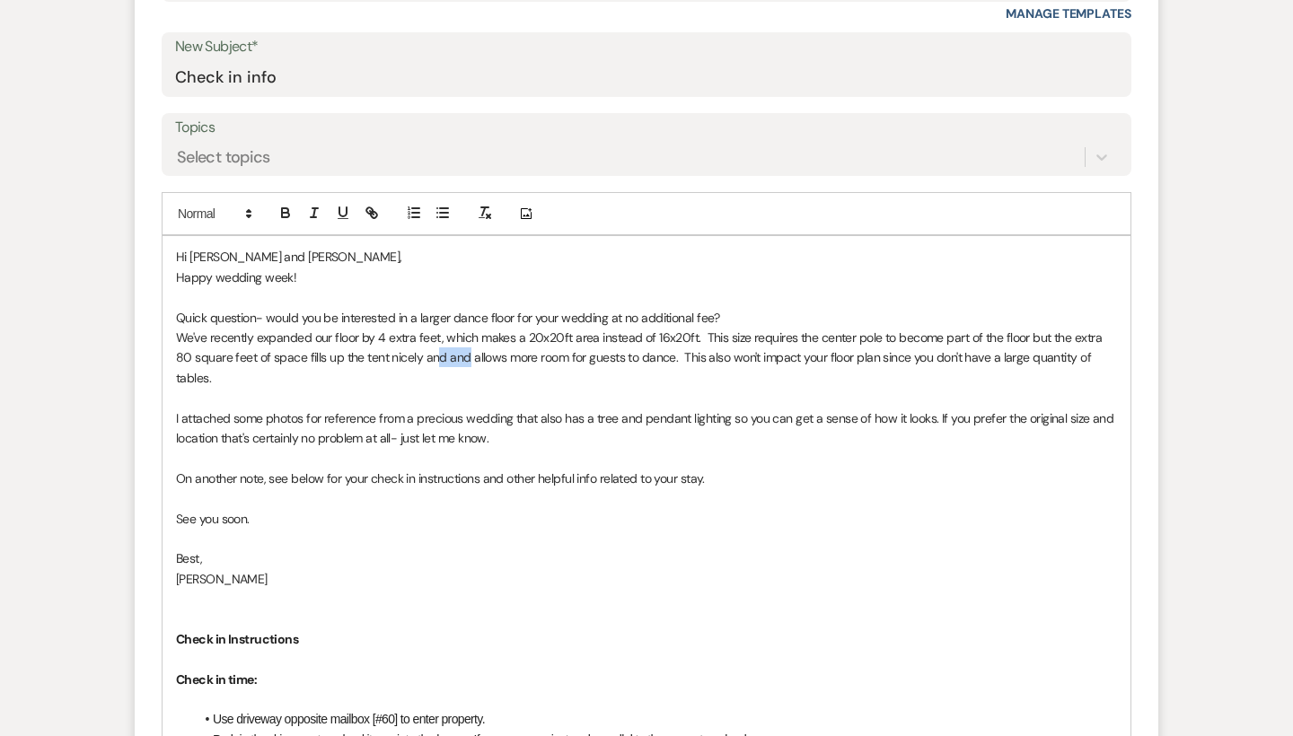
drag, startPoint x: 450, startPoint y: 348, endPoint x: 416, endPoint y: 353, distance: 34.4
click at [416, 353] on p "We've recently expanded our floor by 4 extra feet, which makes a 20x20ft area i…" at bounding box center [646, 358] width 941 height 60
click at [339, 352] on p "We've recently expanded our floor by 4 extra feet, which makes a 20x20ft area i…" at bounding box center [646, 358] width 941 height 60
click at [344, 348] on p "We've recently expanded our floor by 4 extra feet, which makes a 20x20ft area i…" at bounding box center [646, 358] width 941 height 60
drag, startPoint x: 541, startPoint y: 348, endPoint x: 510, endPoint y: 348, distance: 31.4
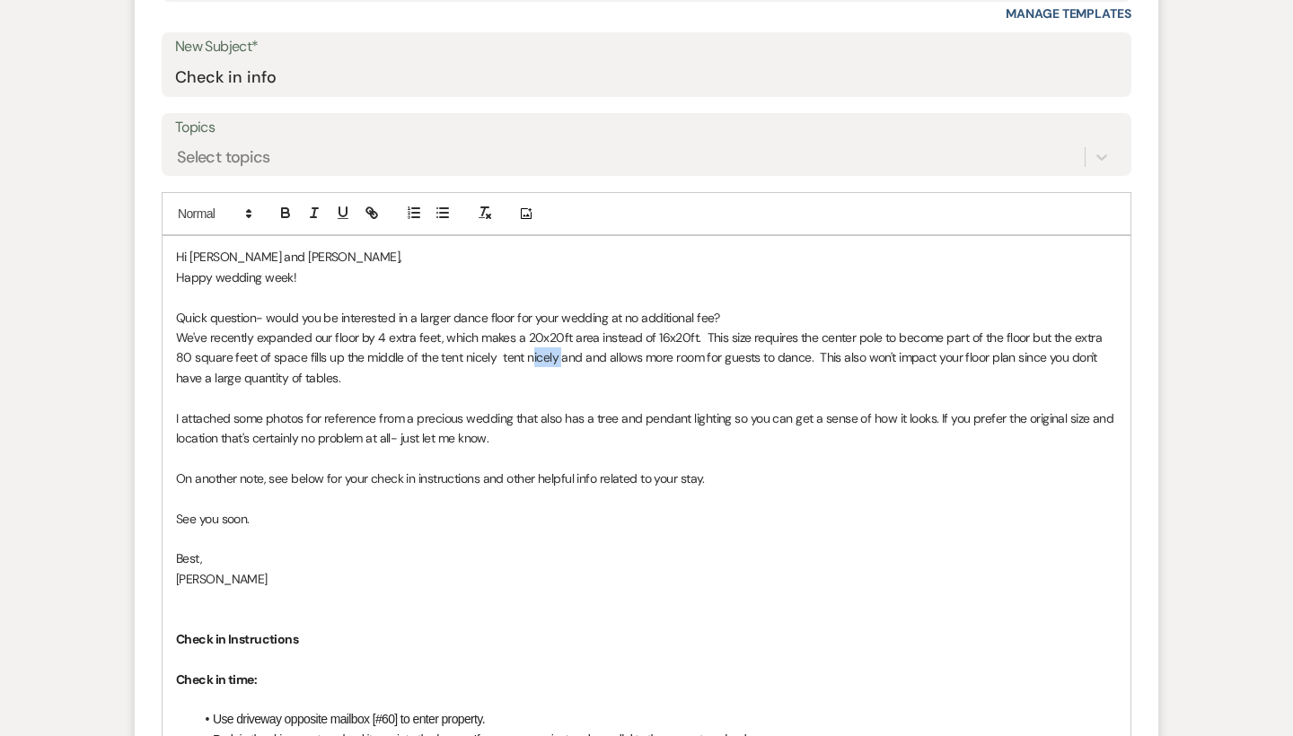
click at [510, 348] on p "We've recently expanded our floor by 4 extra feet, which makes a 20x20ft area i…" at bounding box center [646, 358] width 941 height 60
click at [524, 343] on p "We've recently expanded our floor by 4 extra feet, which makes a 20x20ft area i…" at bounding box center [646, 358] width 941 height 60
click at [675, 351] on p "We've recently expanded our floor by 4 extra feet, which makes a 20x20ft area i…" at bounding box center [646, 358] width 941 height 60
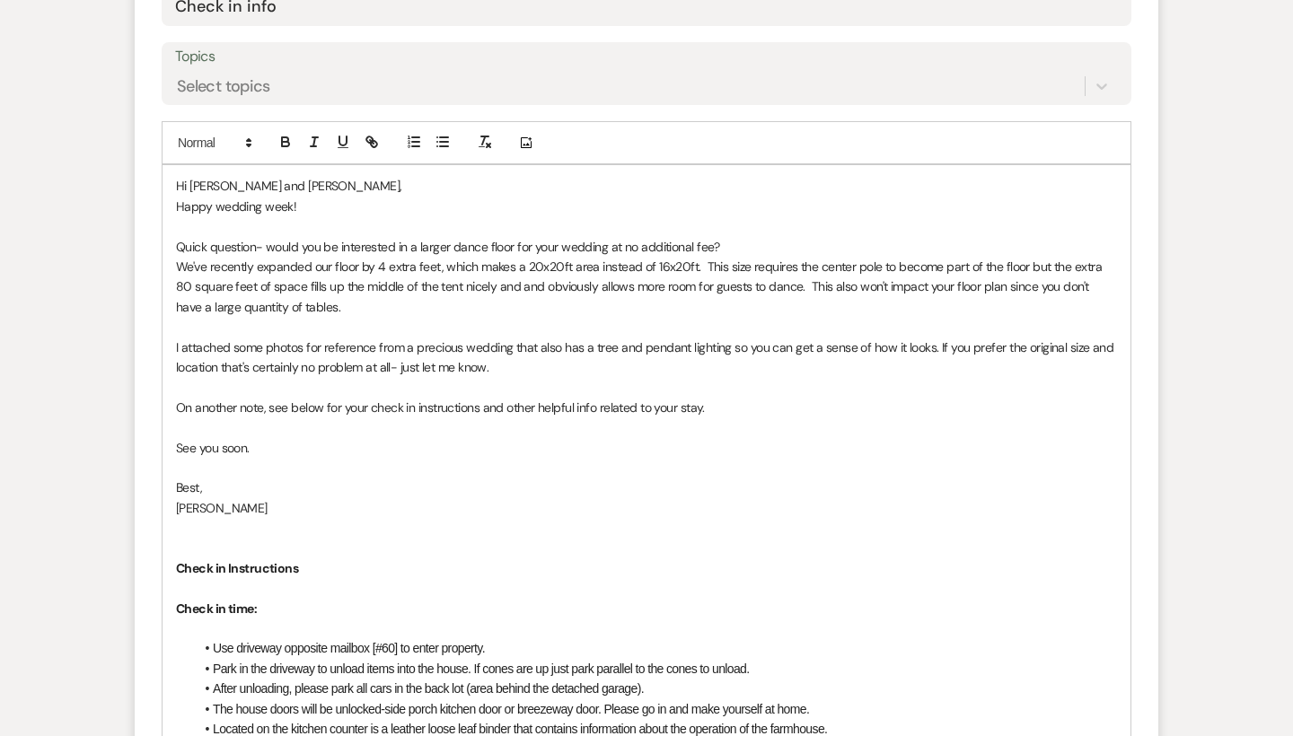
scroll to position [907, 0]
click at [785, 278] on p "We've recently expanded our floor by 4 extra feet, which makes a 20x20ft area i…" at bounding box center [646, 285] width 941 height 60
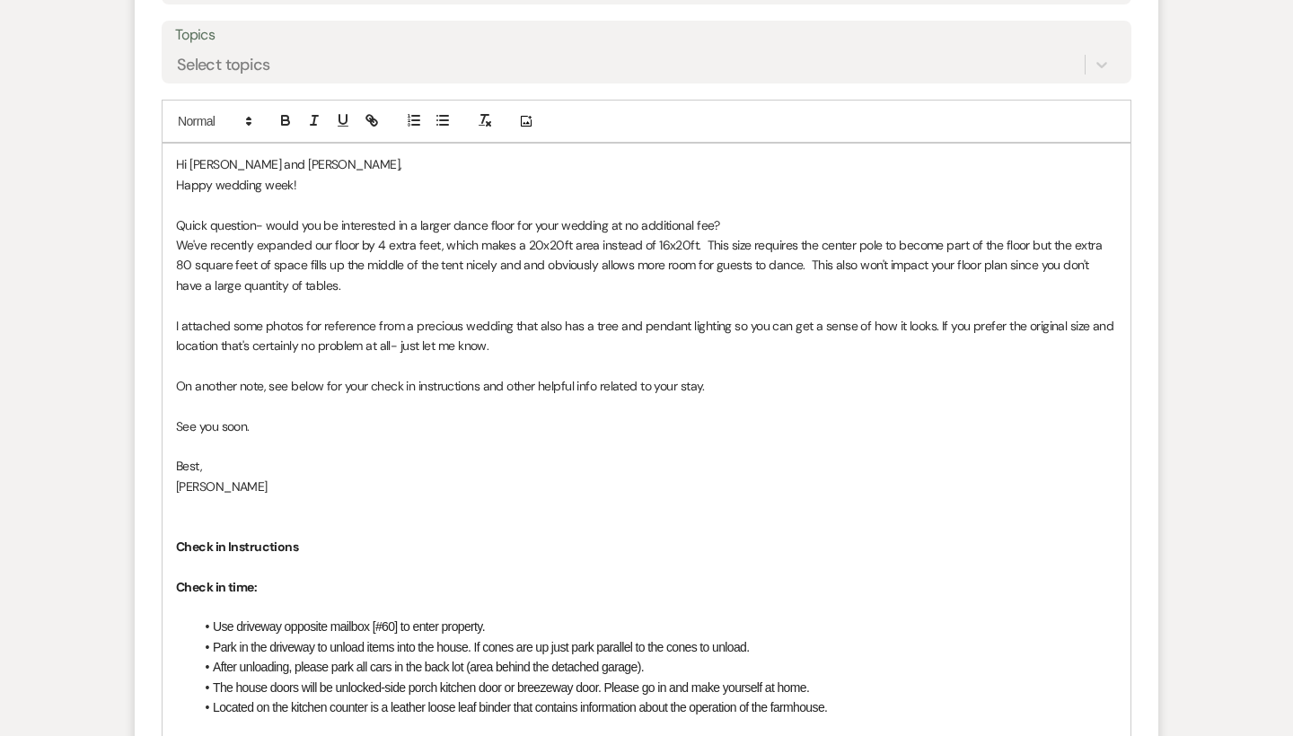
click at [866, 258] on p "We've recently expanded our floor by 4 extra feet, which makes a 20x20ft area i…" at bounding box center [646, 265] width 941 height 60
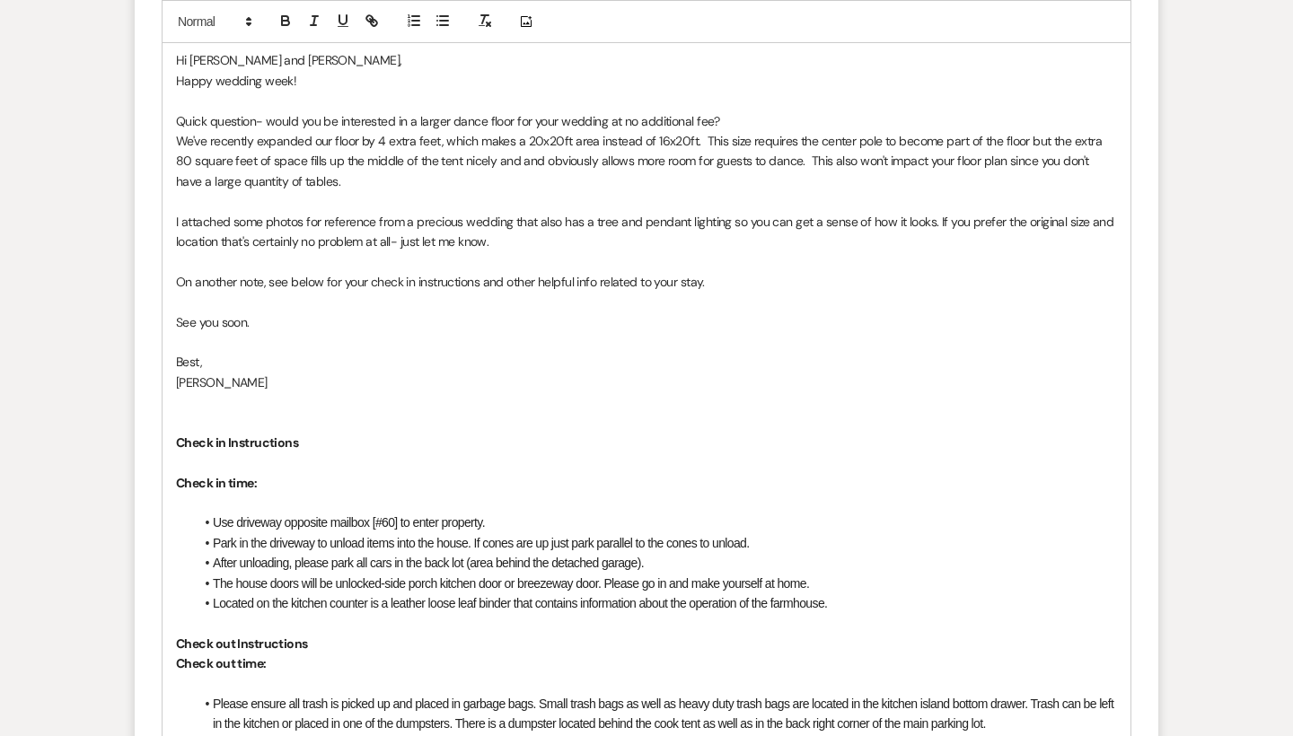
scroll to position [1033, 0]
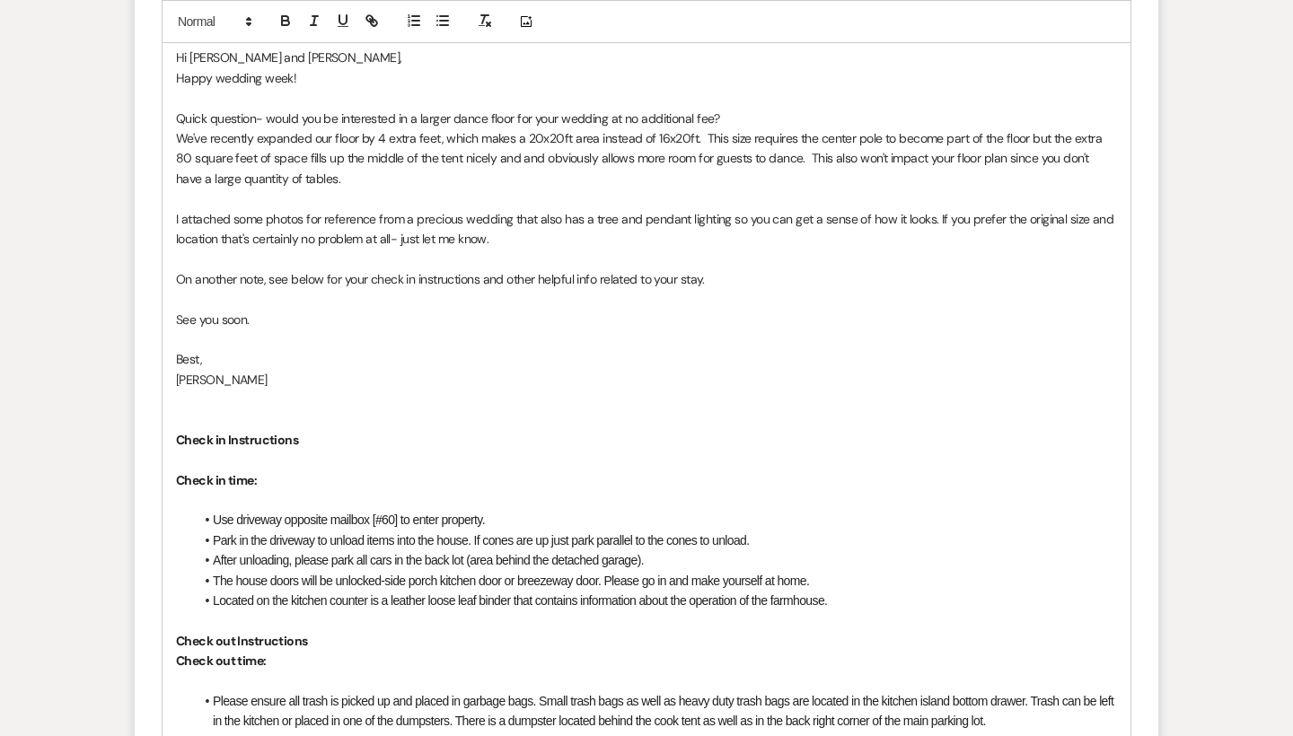
click at [437, 209] on p "I attached some photos for reference from a precious wedding that also has a tr…" at bounding box center [646, 229] width 941 height 40
click at [1064, 209] on p "I attached some photos for reference from a previous wedding that also has a tr…" at bounding box center [646, 229] width 941 height 40
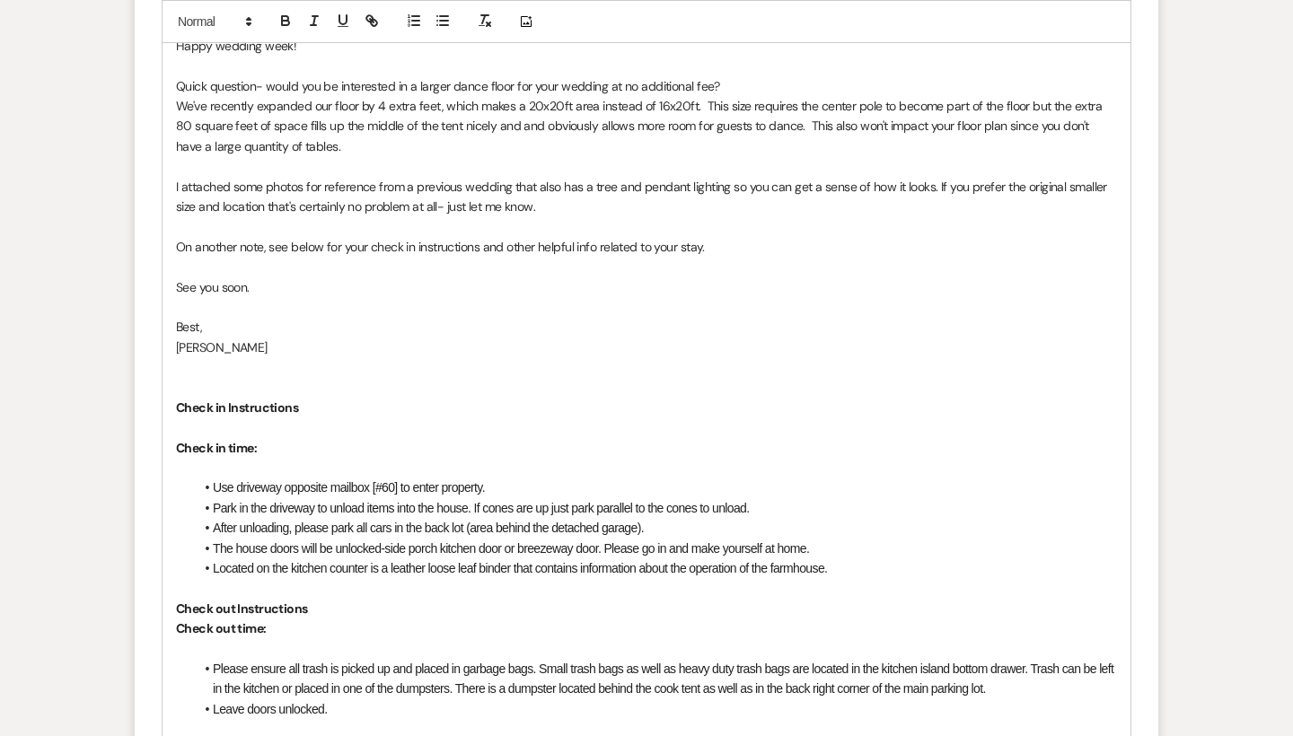
scroll to position [1067, 0]
click at [263, 276] on p "See you soon." at bounding box center [646, 286] width 941 height 20
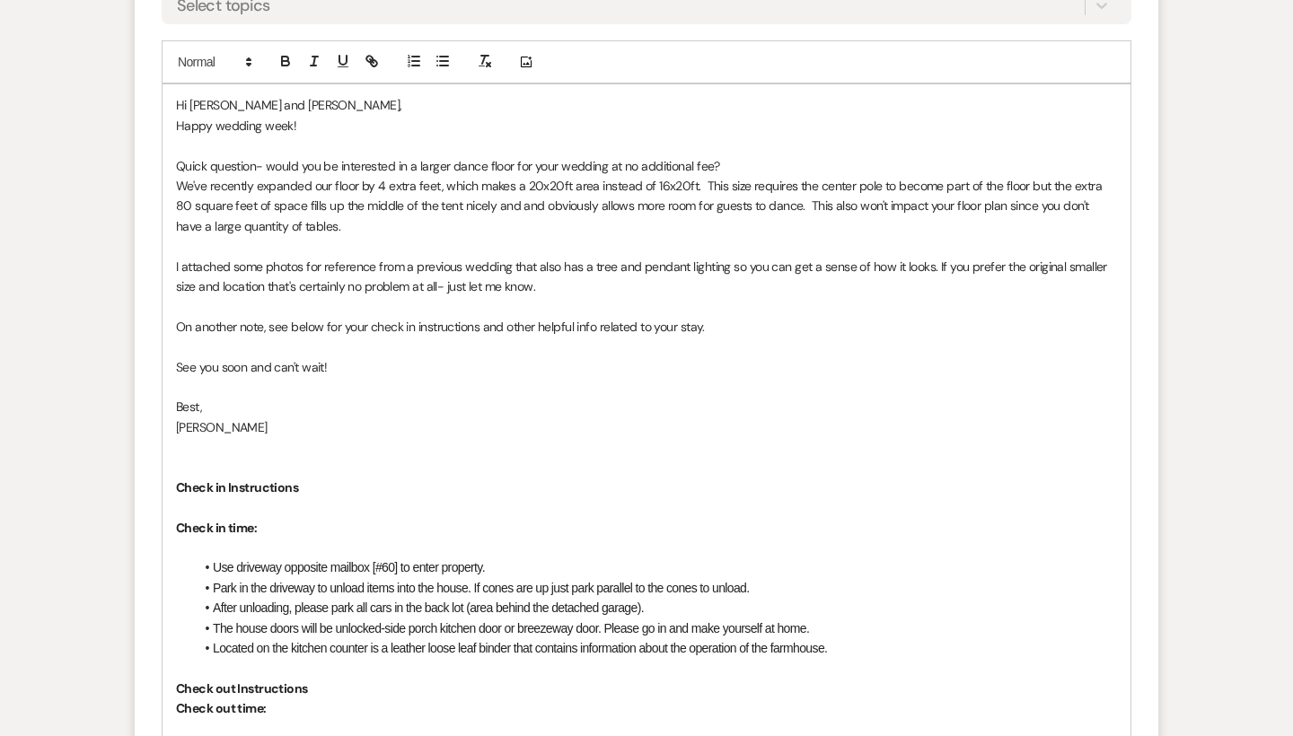
scroll to position [966, 0]
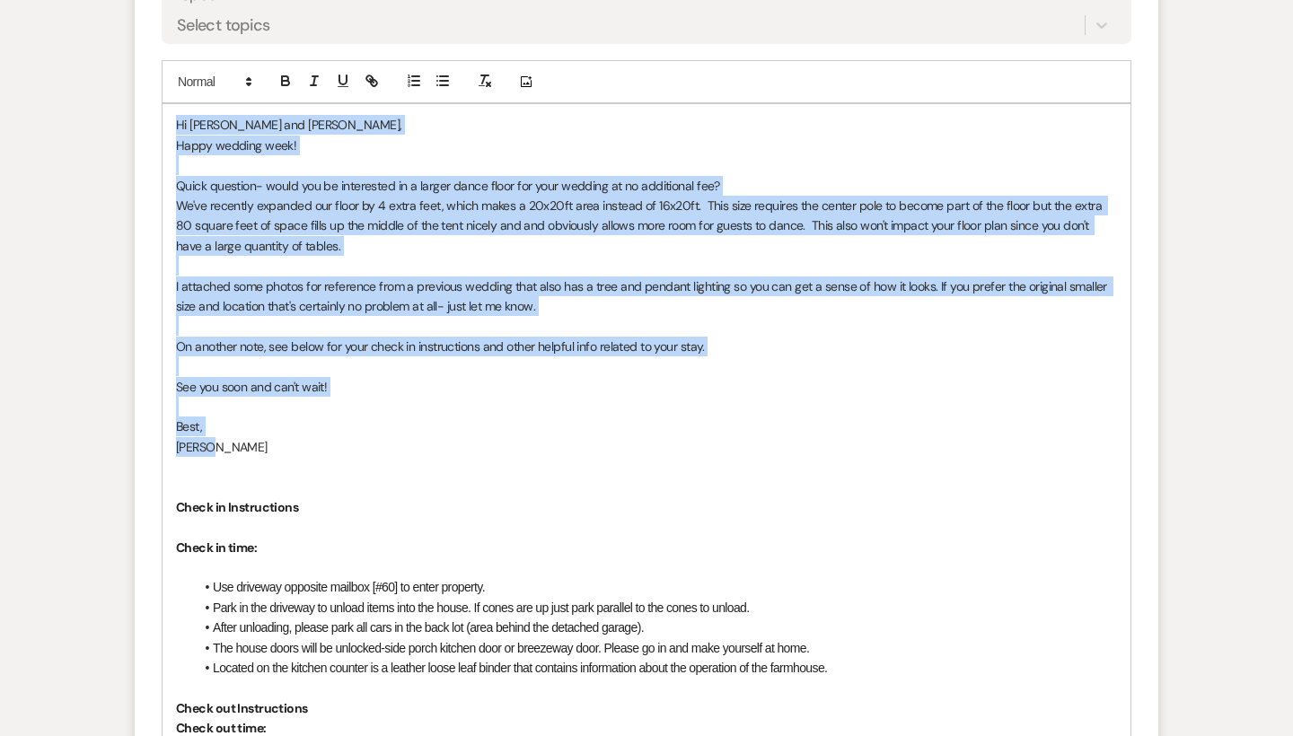
drag, startPoint x: 226, startPoint y: 440, endPoint x: 170, endPoint y: 122, distance: 322.8
copy div "Hi [PERSON_NAME] and [PERSON_NAME], Happy wedding week! Quick question- would y…"
click at [343, 276] on p "I attached some photos for reference from a previous wedding that also has a tr…" at bounding box center [646, 296] width 941 height 40
drag, startPoint x: 338, startPoint y: 382, endPoint x: 162, endPoint y: 172, distance: 273.3
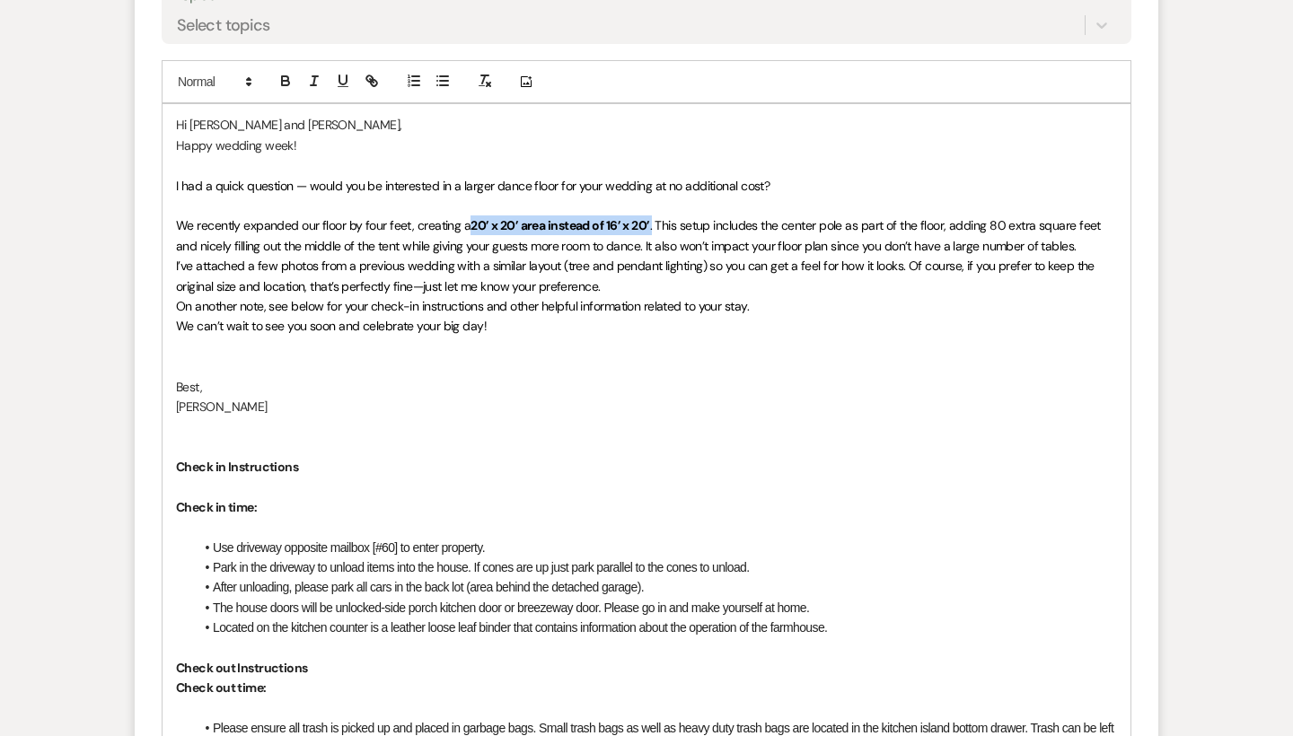
drag, startPoint x: 651, startPoint y: 219, endPoint x: 469, endPoint y: 220, distance: 181.3
click at [469, 220] on p "﻿ We recently expanded our floor by four feet, creating a 20’ x 20’ area instea…" at bounding box center [646, 235] width 941 height 40
click at [298, 77] on div at bounding box center [328, 81] width 115 height 27
click at [291, 77] on icon "button" at bounding box center [285, 81] width 16 height 16
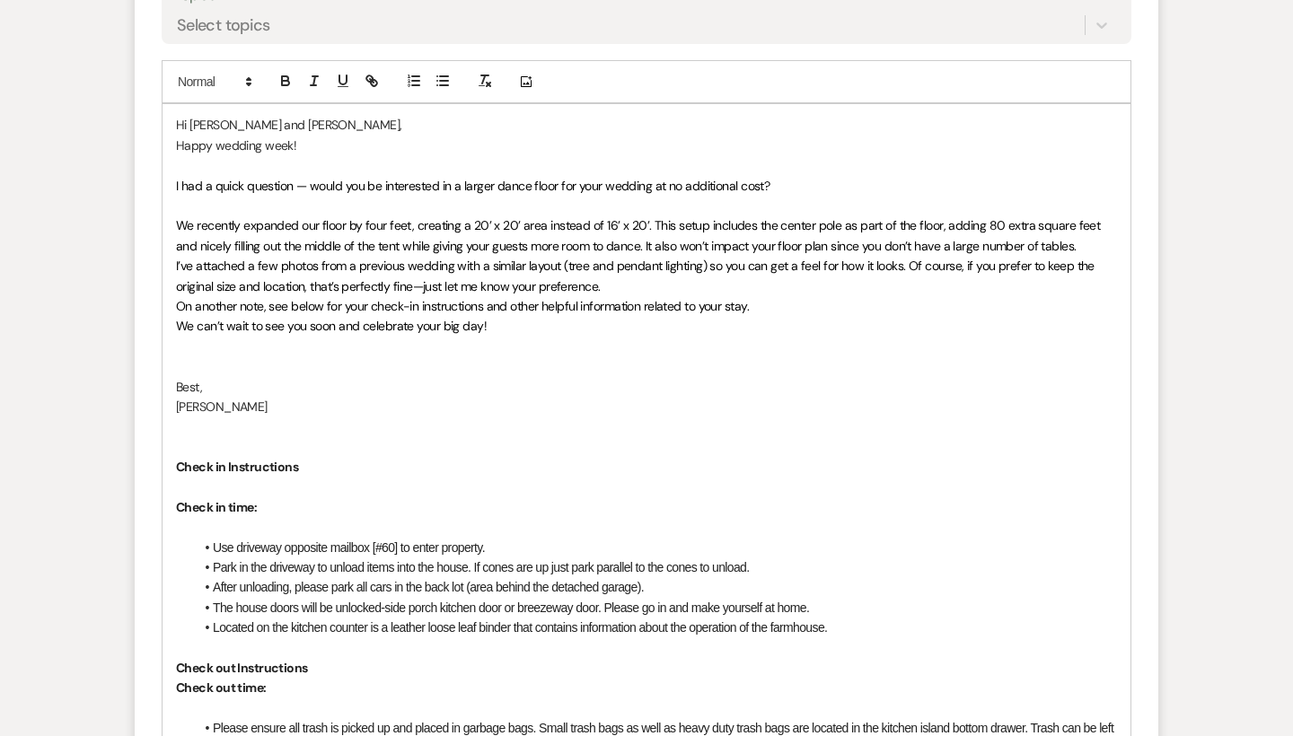
click at [750, 285] on p "I’ve attached a few photos from a previous wedding with a similar layout (tree …" at bounding box center [646, 276] width 941 height 40
click at [937, 219] on span "We recently expanded our floor by four feet, creating a 20’ x 20’ area instead …" at bounding box center [639, 235] width 927 height 36
click at [197, 241] on span "We recently expanded our floor by four feet, creating a 20’ x 20’ area instead …" at bounding box center [638, 235] width 925 height 36
drag, startPoint x: 262, startPoint y: 239, endPoint x: 180, endPoint y: 241, distance: 81.7
click at [180, 241] on span "We recently expanded our floor by four feet, creating a 20’ x 20’ area instead …" at bounding box center [638, 235] width 925 height 36
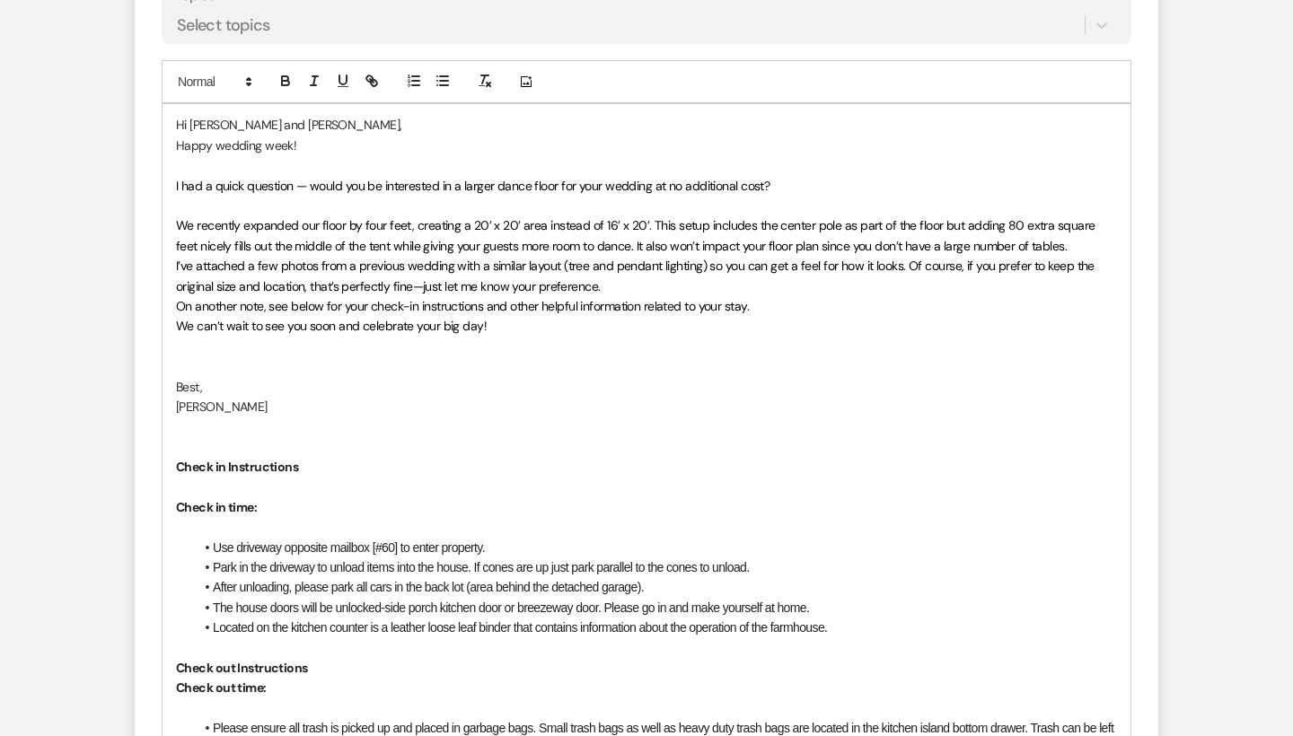
click at [367, 247] on span "We recently expanded our floor by four feet, creating a 20’ x 20’ area instead …" at bounding box center [637, 235] width 922 height 36
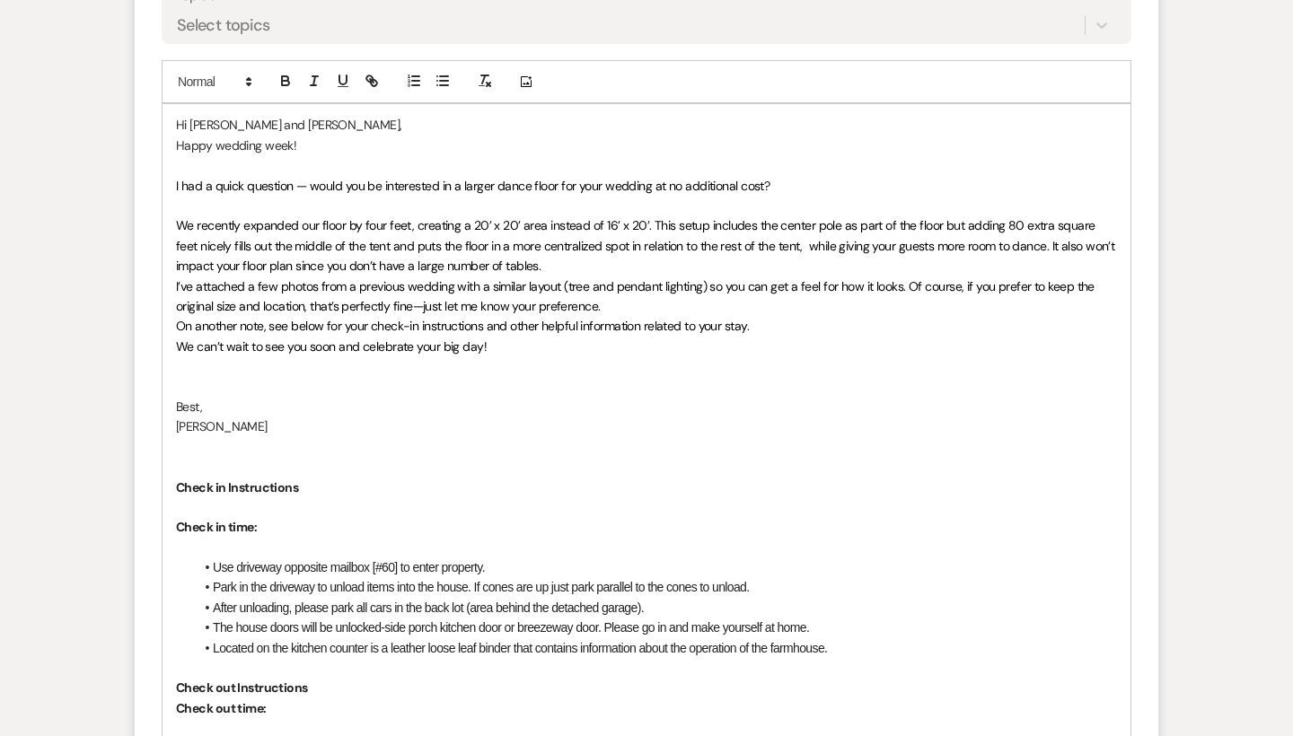
click at [819, 235] on span "We recently expanded our floor by four feet, creating a 20’ x 20’ area instead …" at bounding box center [647, 245] width 942 height 57
click at [1085, 240] on span "We recently expanded our floor by four feet, creating a 20’ x 20’ area instead …" at bounding box center [645, 245] width 938 height 57
click at [1080, 238] on span "We recently expanded our floor by four feet, creating a 20’ x 20’ area instead …" at bounding box center [645, 245] width 938 height 57
drag, startPoint x: 205, startPoint y: 256, endPoint x: 170, endPoint y: 256, distance: 35.0
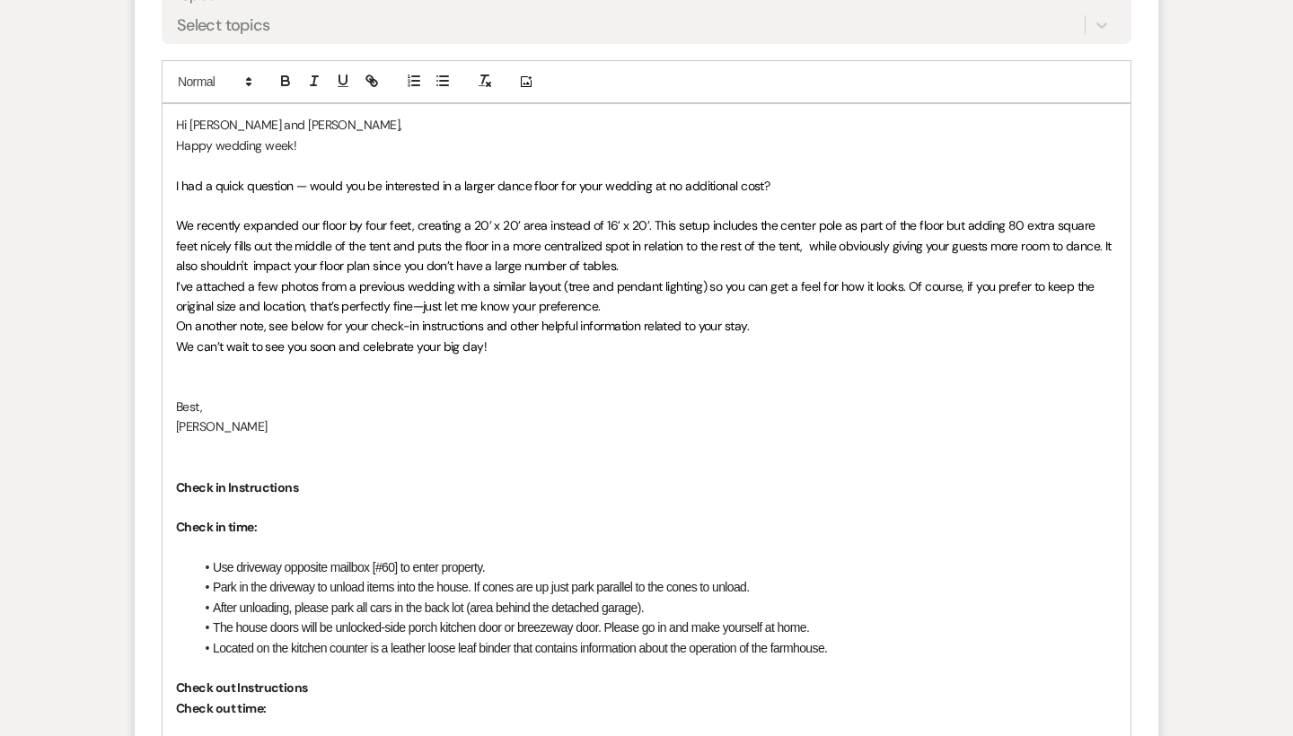
click at [323, 278] on span "I’ve attached a few photos from a previous wedding with a similar layout (tree …" at bounding box center [636, 296] width 921 height 36
click at [599, 259] on p "We recently expanded our floor by four feet, creating a 20’ x 20’ area instead …" at bounding box center [646, 245] width 941 height 60
click at [713, 263] on span "We recently expanded our floor by four feet, creating a 20’ x 20’ area instead …" at bounding box center [645, 245] width 938 height 57
click at [846, 256] on p "We recently expanded our floor by four feet, creating a 20’ x 20’ area instead …" at bounding box center [646, 245] width 941 height 60
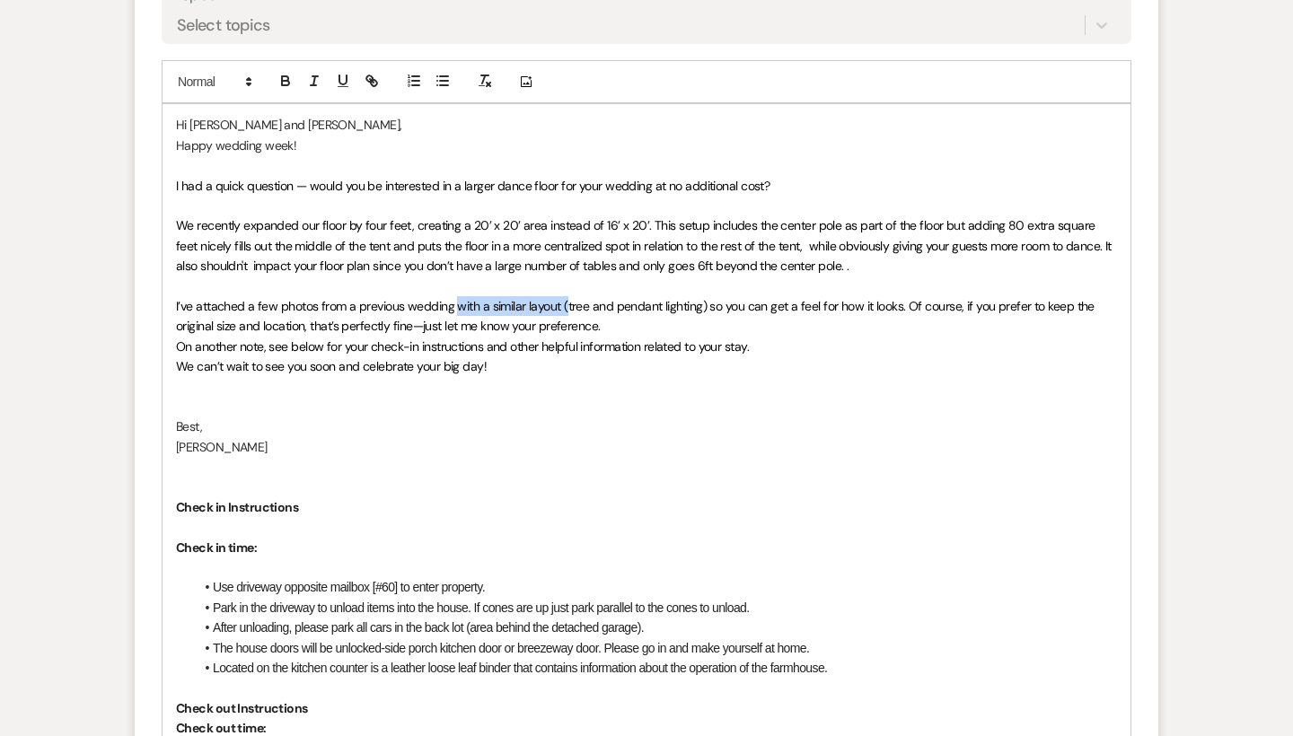
drag, startPoint x: 564, startPoint y: 294, endPoint x: 458, endPoint y: 296, distance: 105.9
click at [458, 298] on span "I’ve attached a few photos from a previous wedding with a similar layout (tree …" at bounding box center [636, 316] width 921 height 36
click at [698, 298] on span "I’ve attached a few photos from a previous wedding that also shows the tree and…" at bounding box center [634, 316] width 917 height 36
click at [894, 301] on span "I’ve attached a few photos from a previous wedding that also shows the tree and…" at bounding box center [634, 316] width 916 height 36
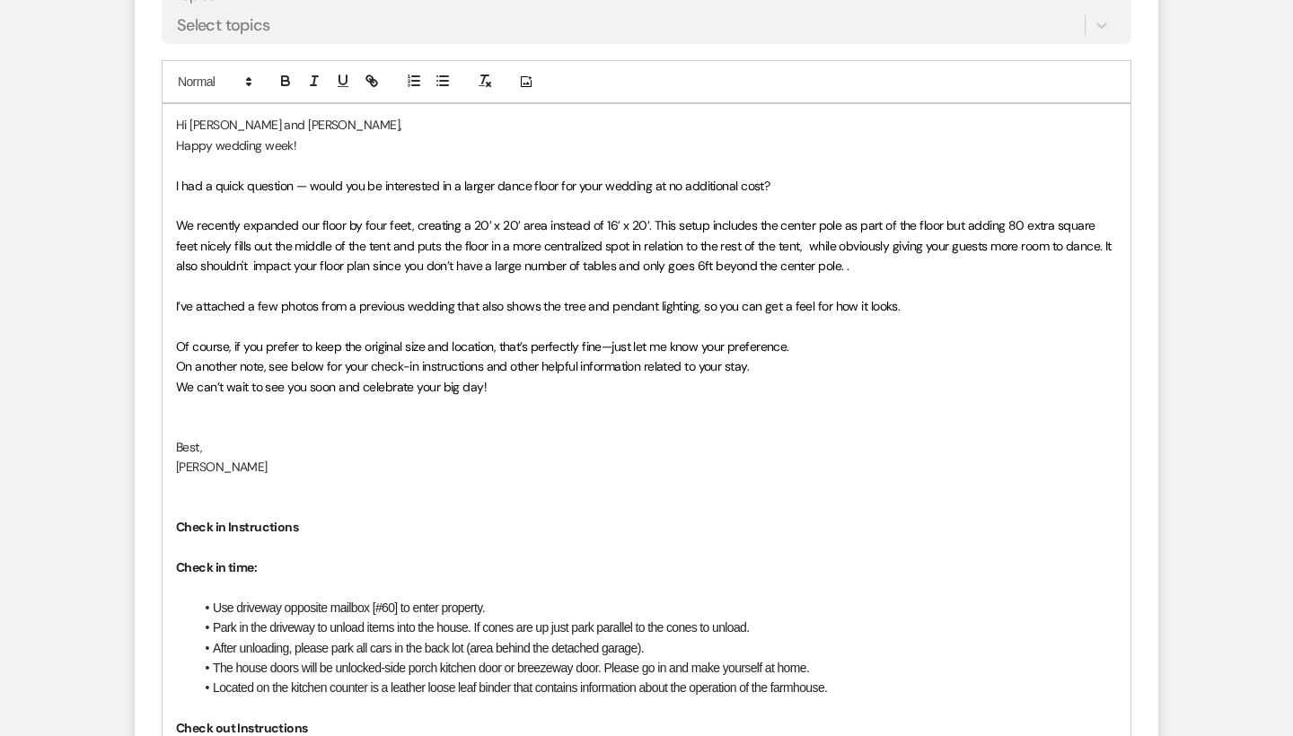
click at [812, 339] on p "﻿ Of course, if you prefer to keep the original size and location, that’s perfe…" at bounding box center [646, 347] width 941 height 20
click at [601, 338] on span "Of course, if you prefer to keep the original size and location, that’s perfect…" at bounding box center [482, 346] width 613 height 16
click at [844, 337] on p "Of course, if you prefer to keep the original size and location, that’s perfect…" at bounding box center [646, 347] width 941 height 20
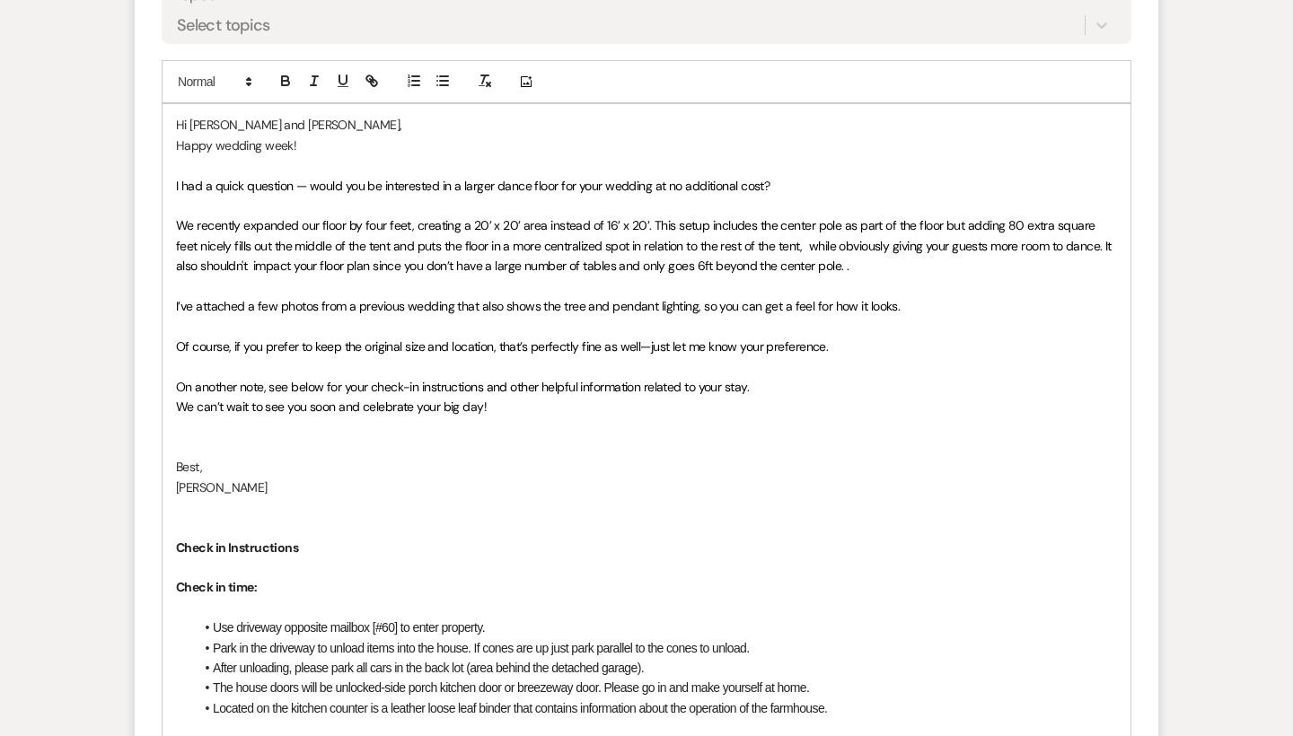
click at [751, 378] on p "On another note, see below for your check-in instructions and other helpful inf…" at bounding box center [646, 387] width 941 height 20
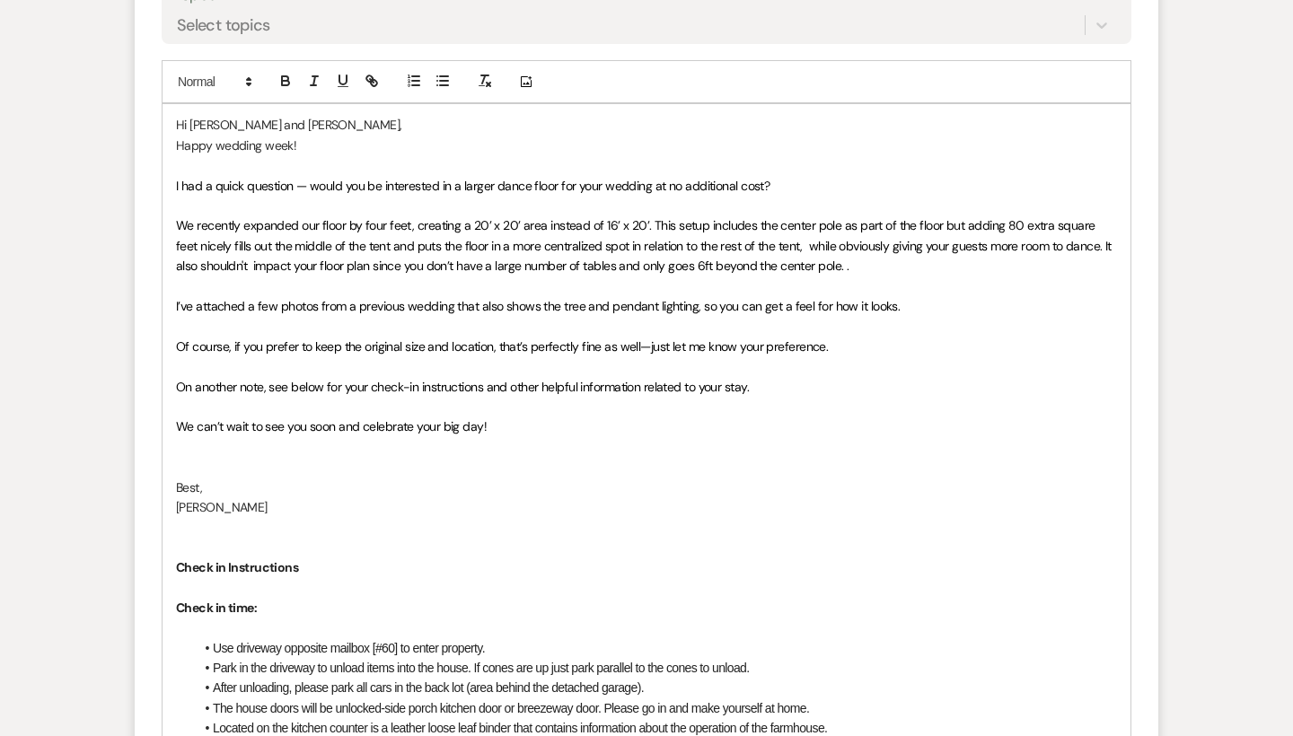
click at [187, 457] on p at bounding box center [646, 467] width 941 height 20
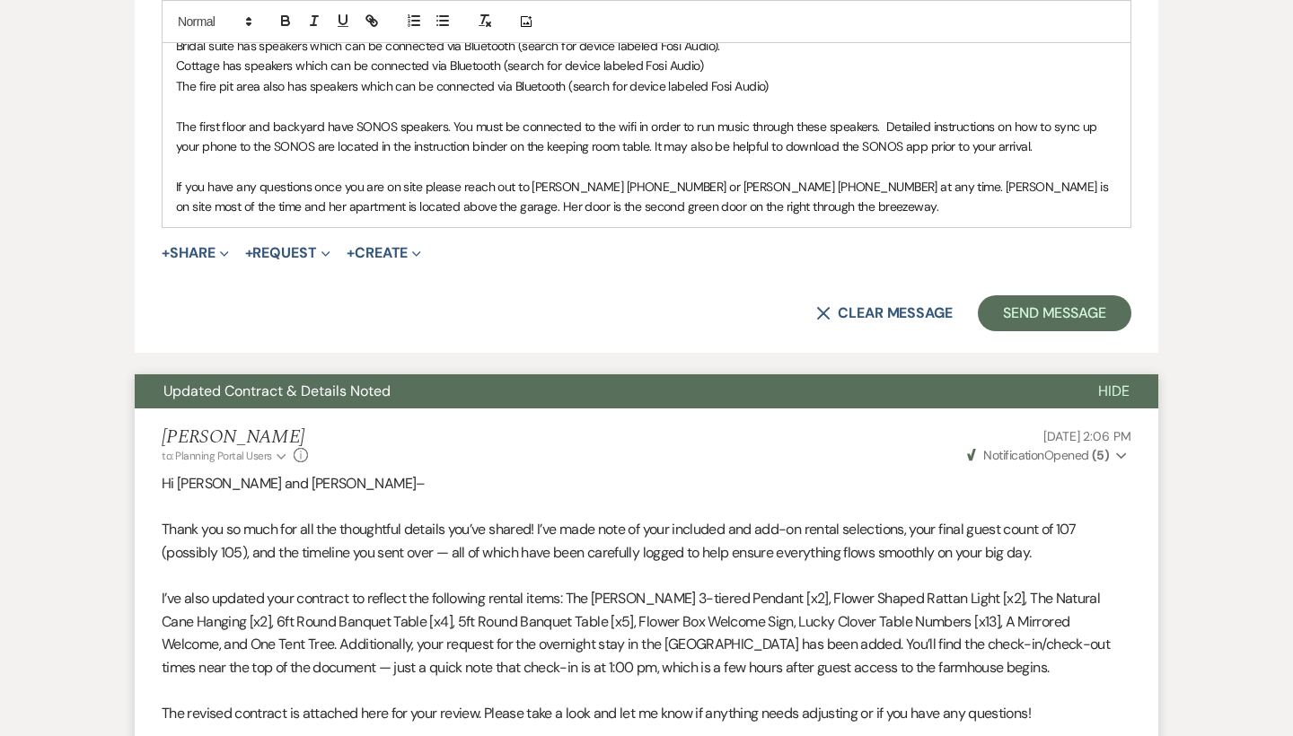
scroll to position [2690, 0]
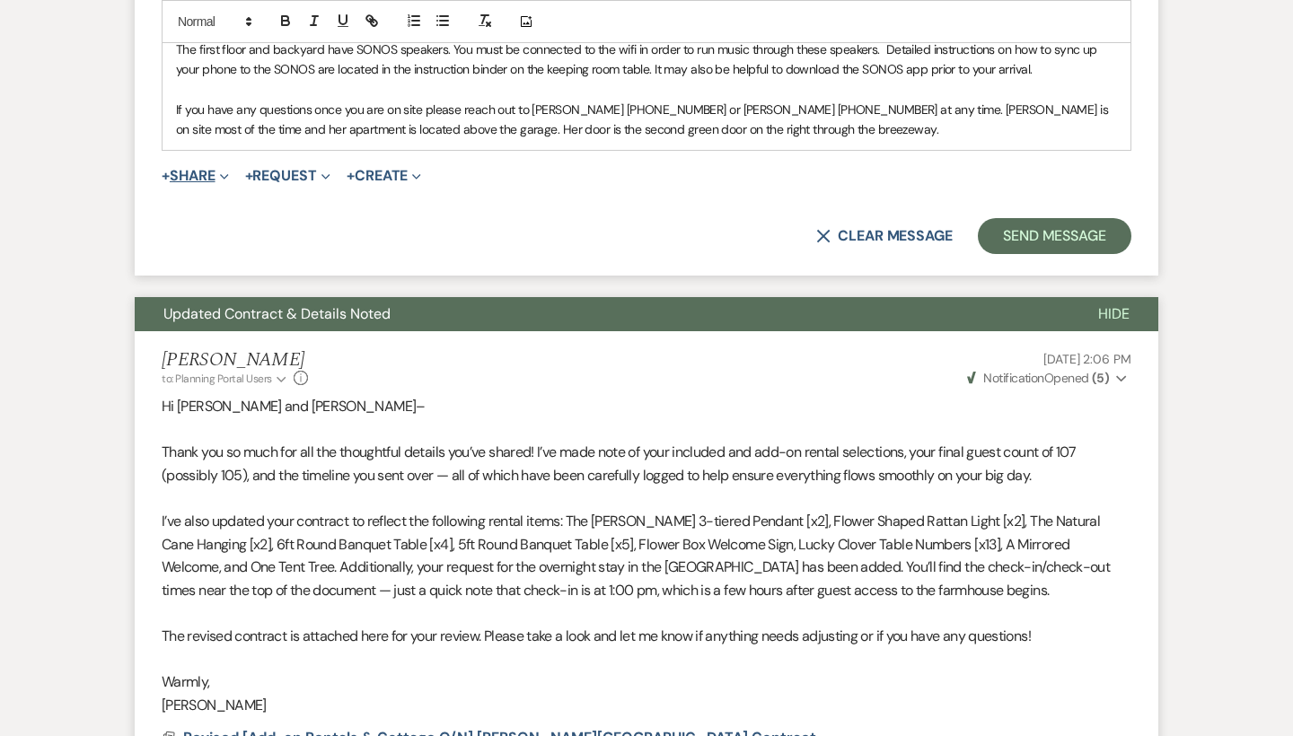
click at [197, 169] on button "+ Share Expand" at bounding box center [195, 176] width 67 height 14
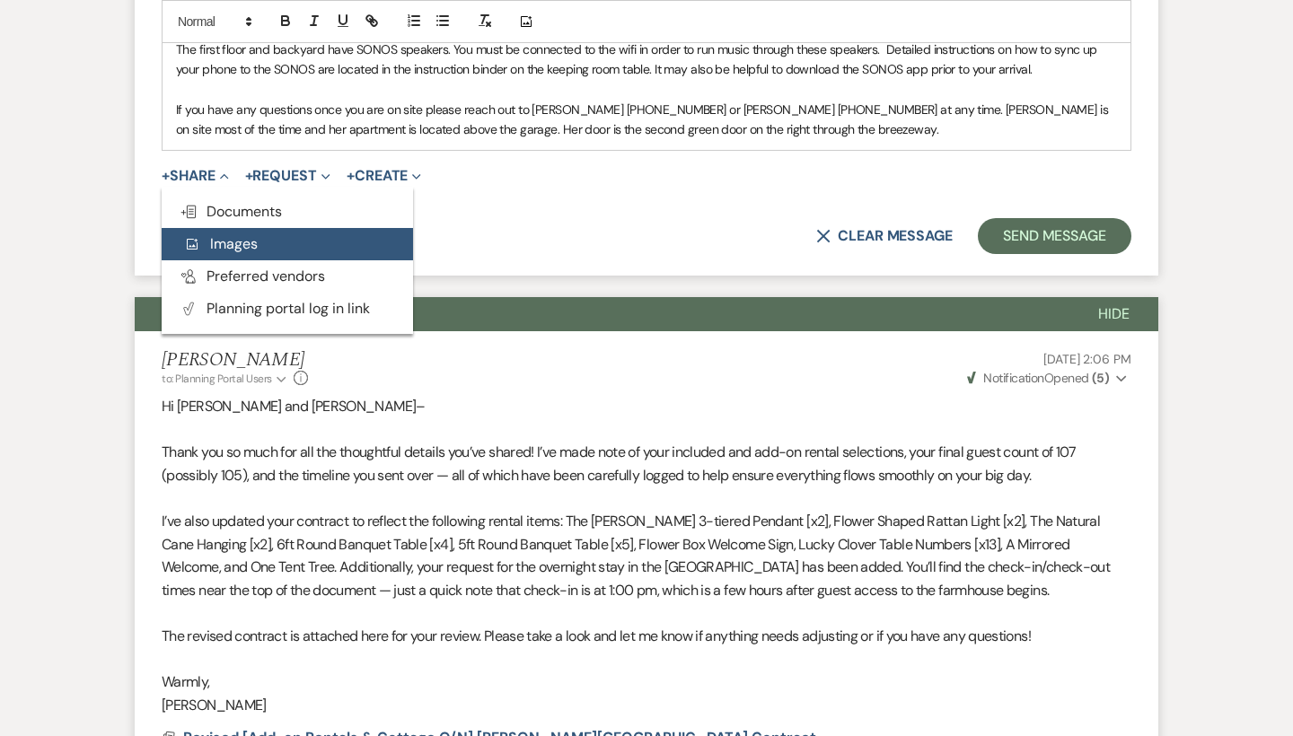
click at [215, 234] on span "Add Photo Images" at bounding box center [220, 243] width 75 height 19
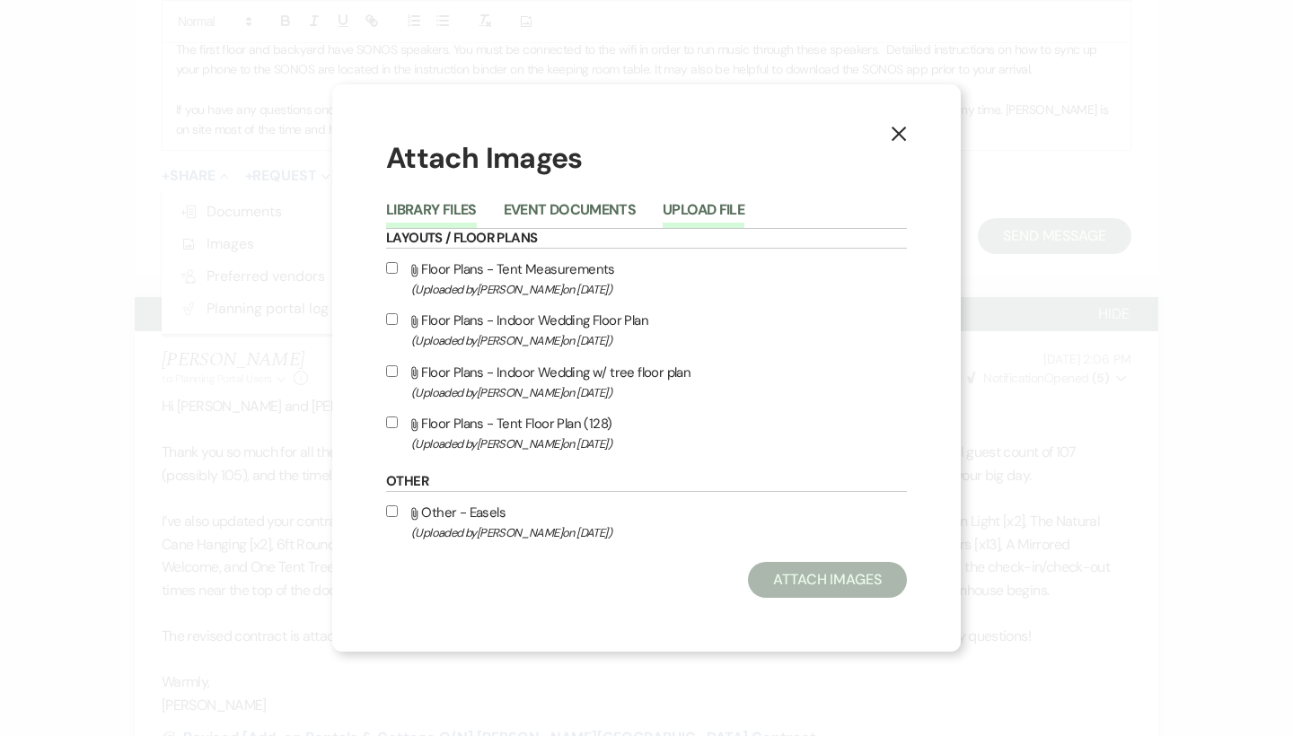
click at [668, 206] on button "Upload File" at bounding box center [703, 215] width 82 height 25
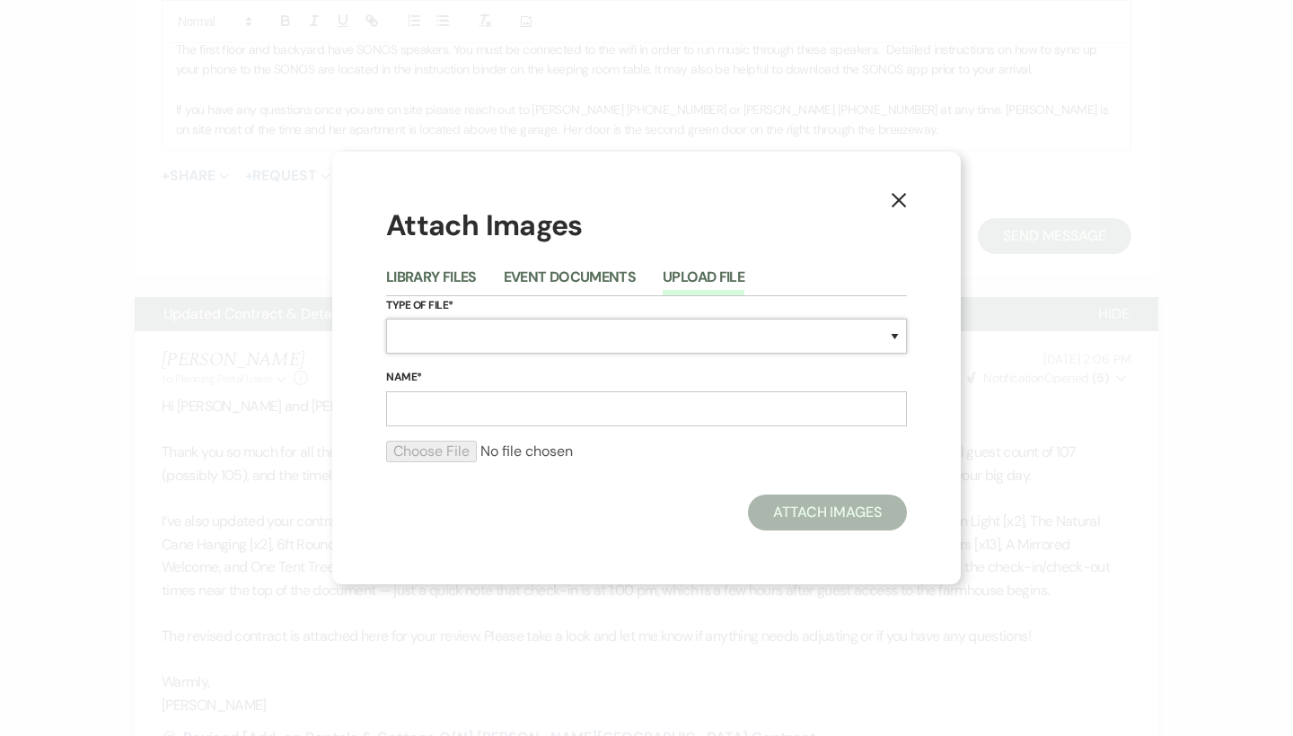
select select "0"
click at [474, 407] on input "Name*" at bounding box center [646, 408] width 521 height 35
type input "Dance floor 1"
click at [457, 450] on input "file" at bounding box center [646, 452] width 521 height 22
type input "C:\fakepath\IMG_0628.jpeg"
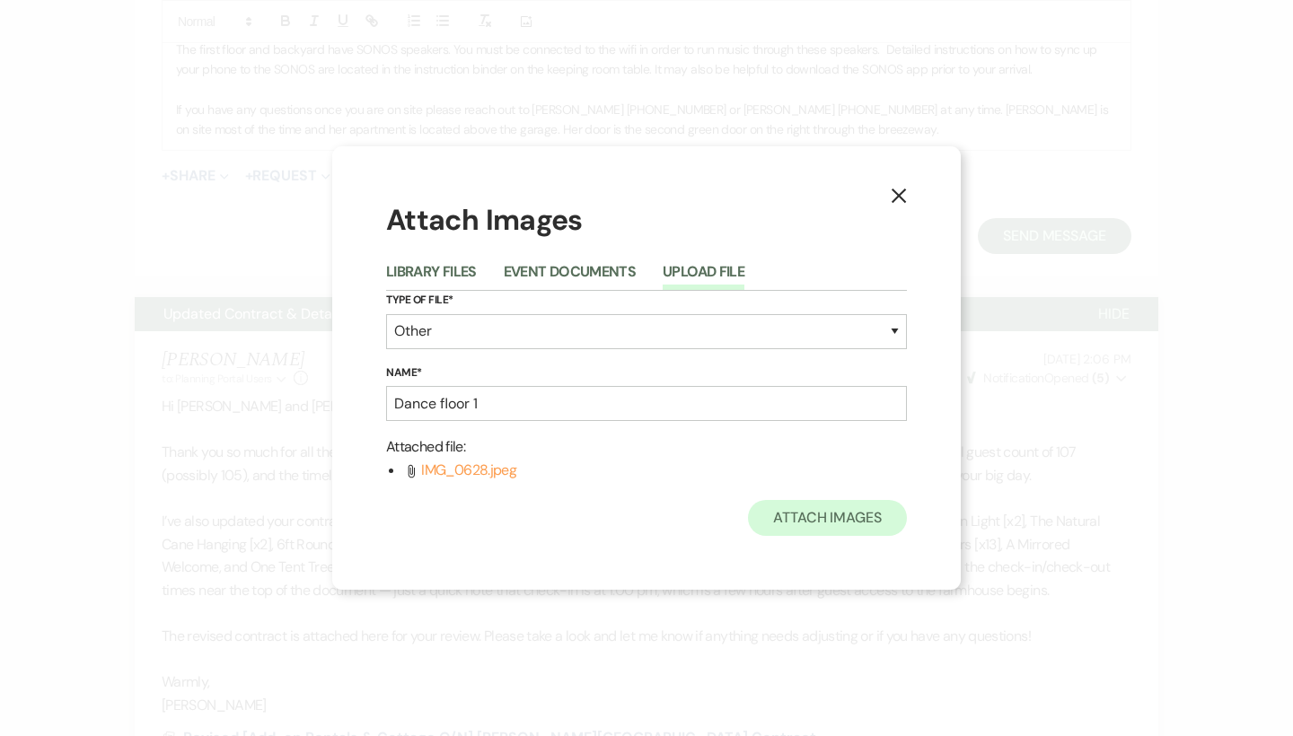
click at [843, 520] on button "Attach Images" at bounding box center [827, 518] width 159 height 36
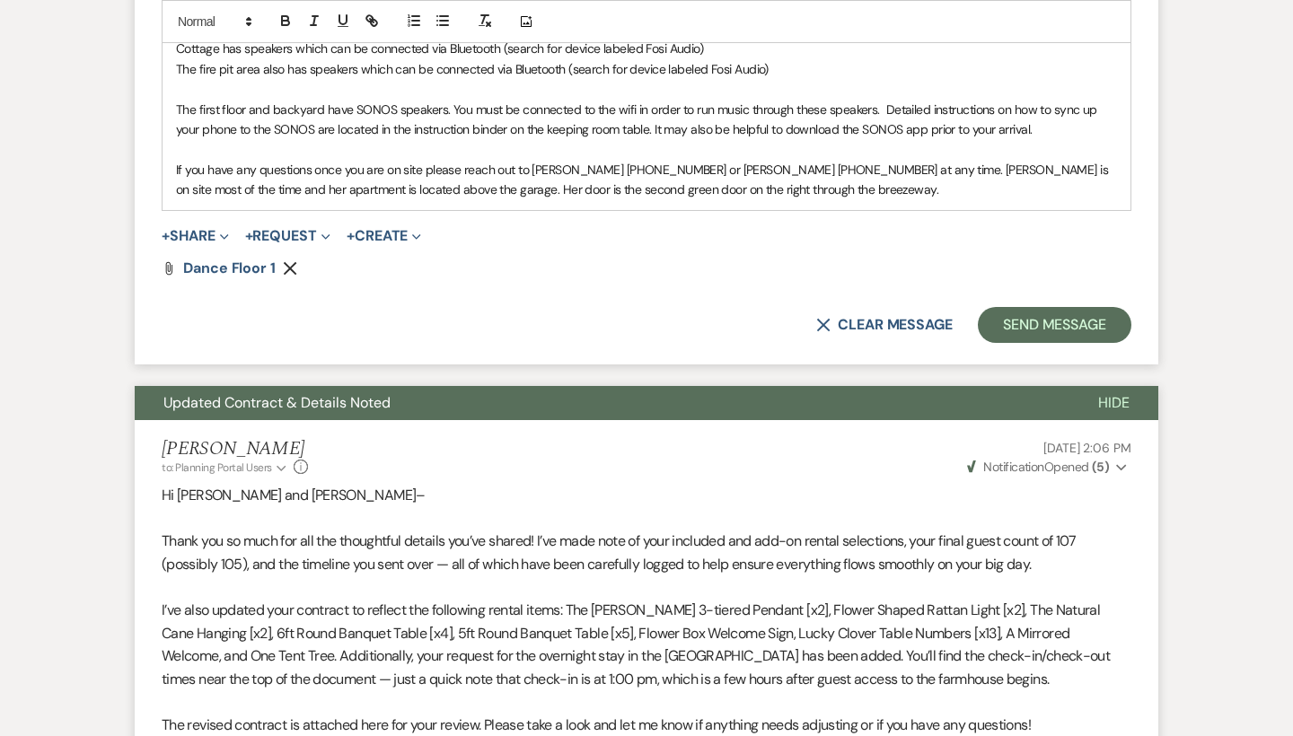
scroll to position [2583, 0]
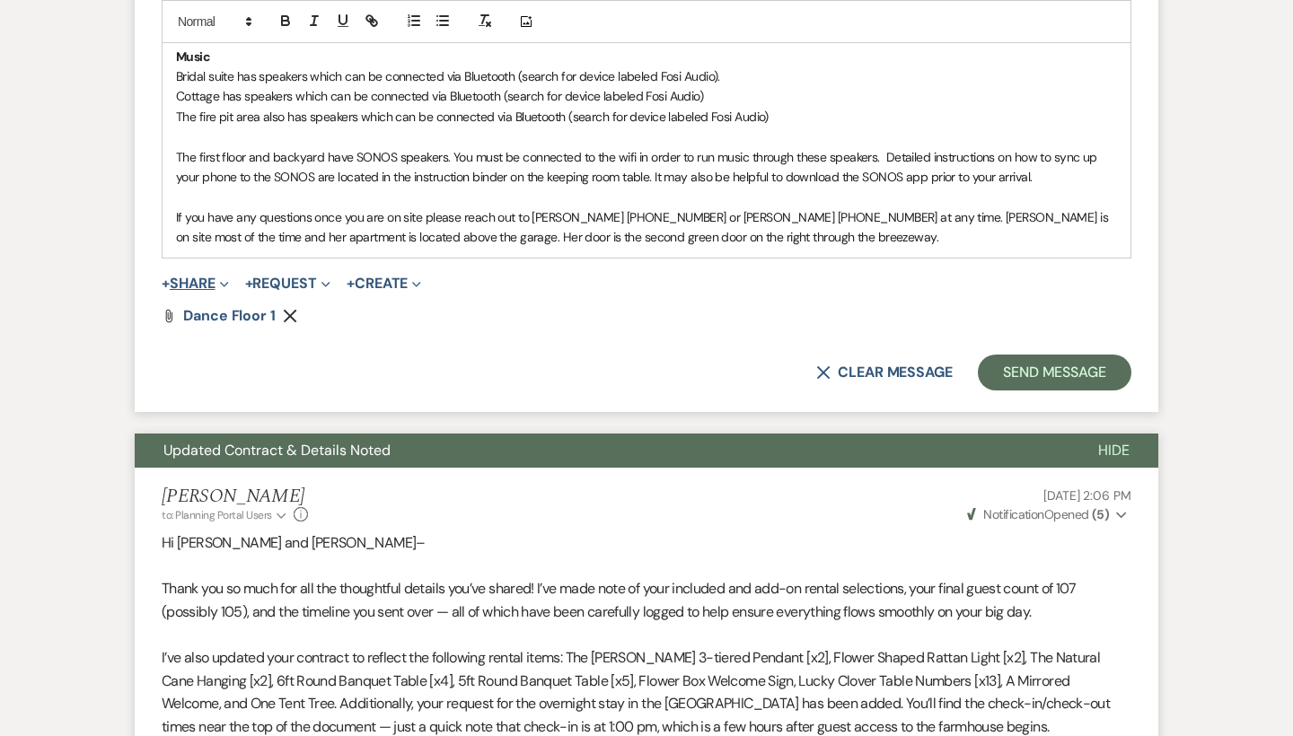
click at [211, 276] on button "+ Share Expand" at bounding box center [195, 283] width 67 height 14
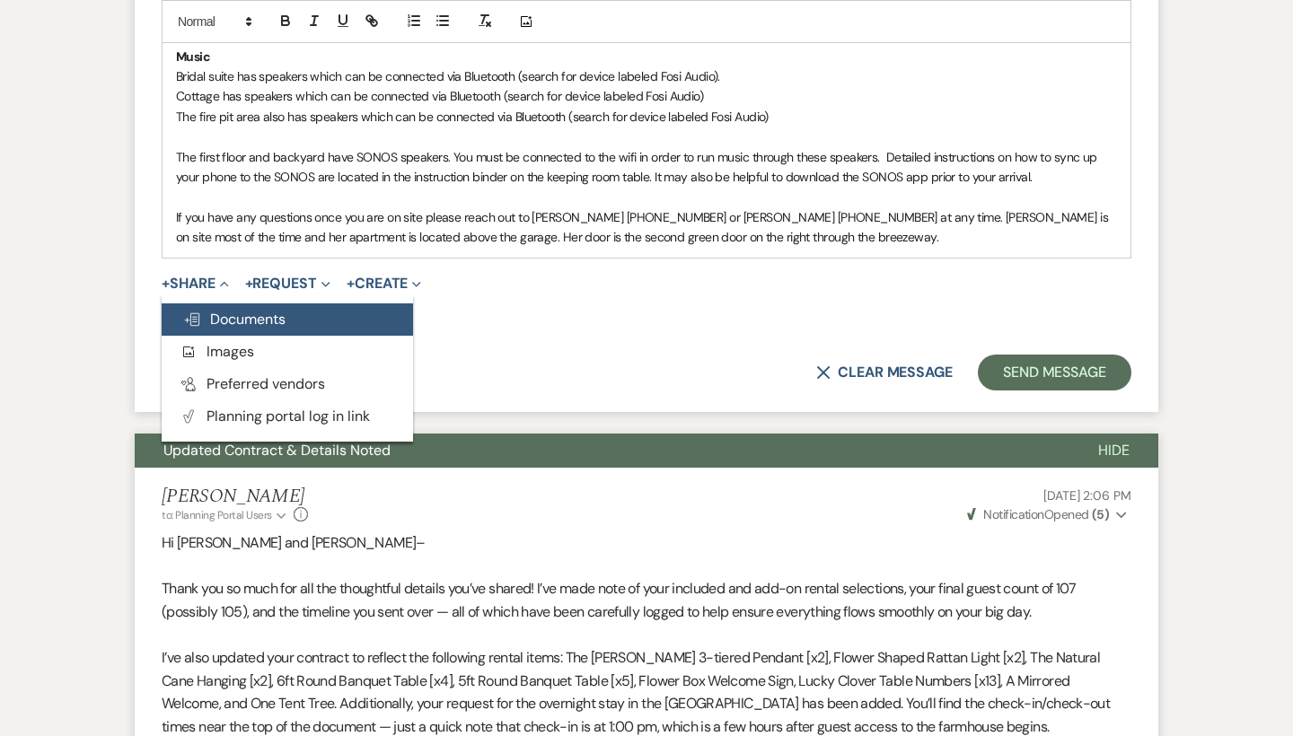
click at [234, 310] on span "Doc Upload Documents" at bounding box center [234, 319] width 102 height 19
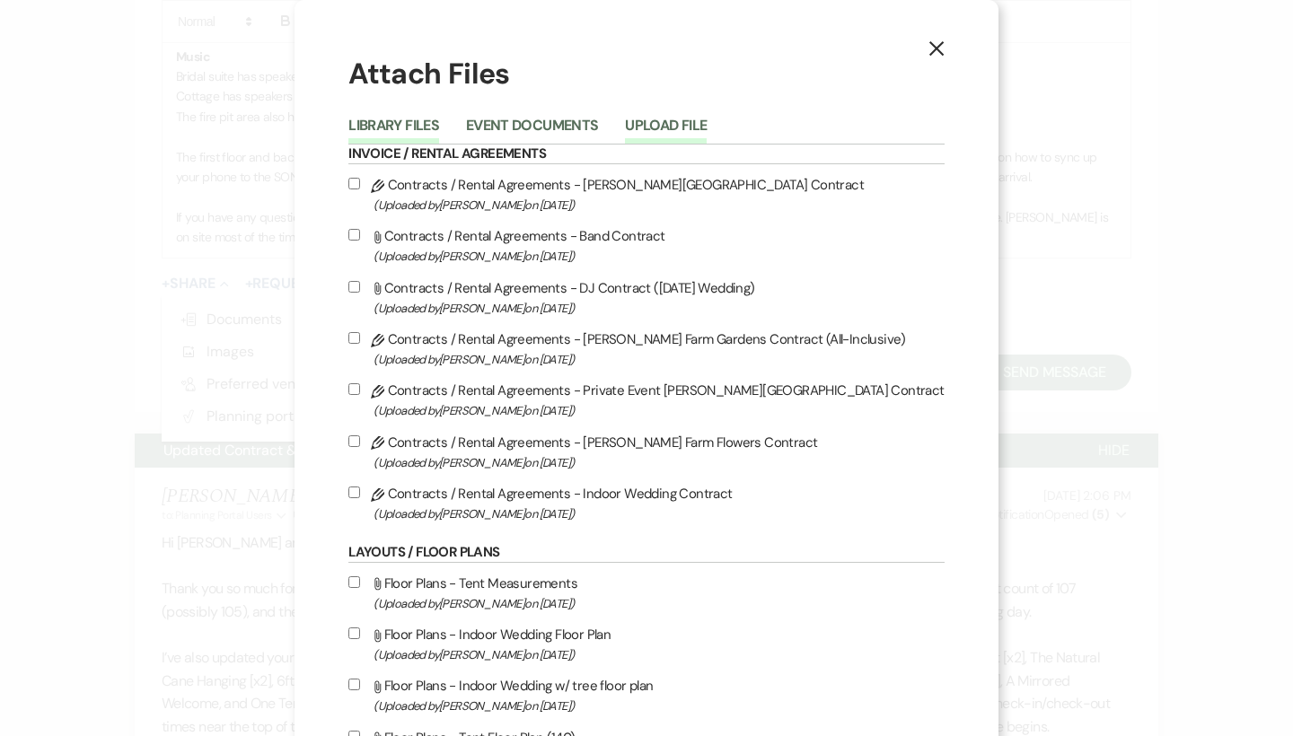
click at [706, 118] on button "Upload File" at bounding box center [666, 130] width 82 height 25
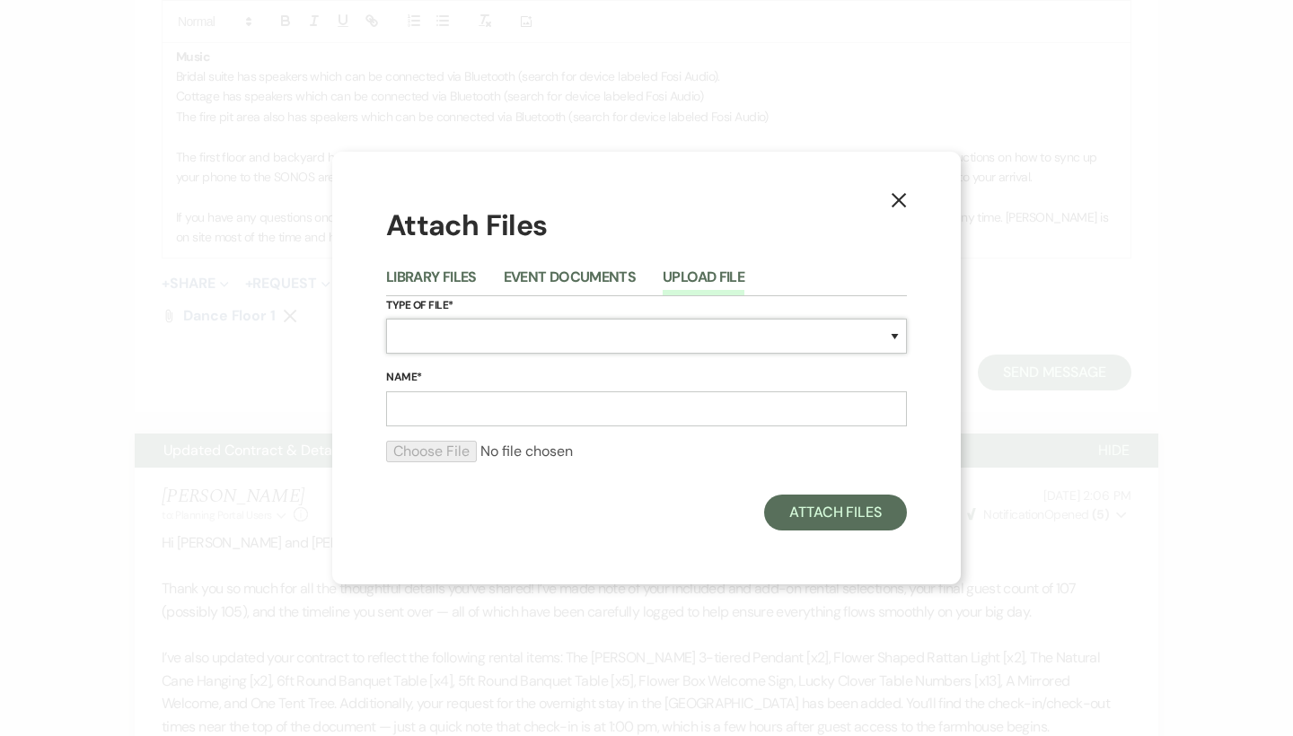
select select "0"
click at [478, 400] on input "Name*" at bounding box center [646, 408] width 521 height 35
type input "S"
type input "D"
type input "dance floor 2"
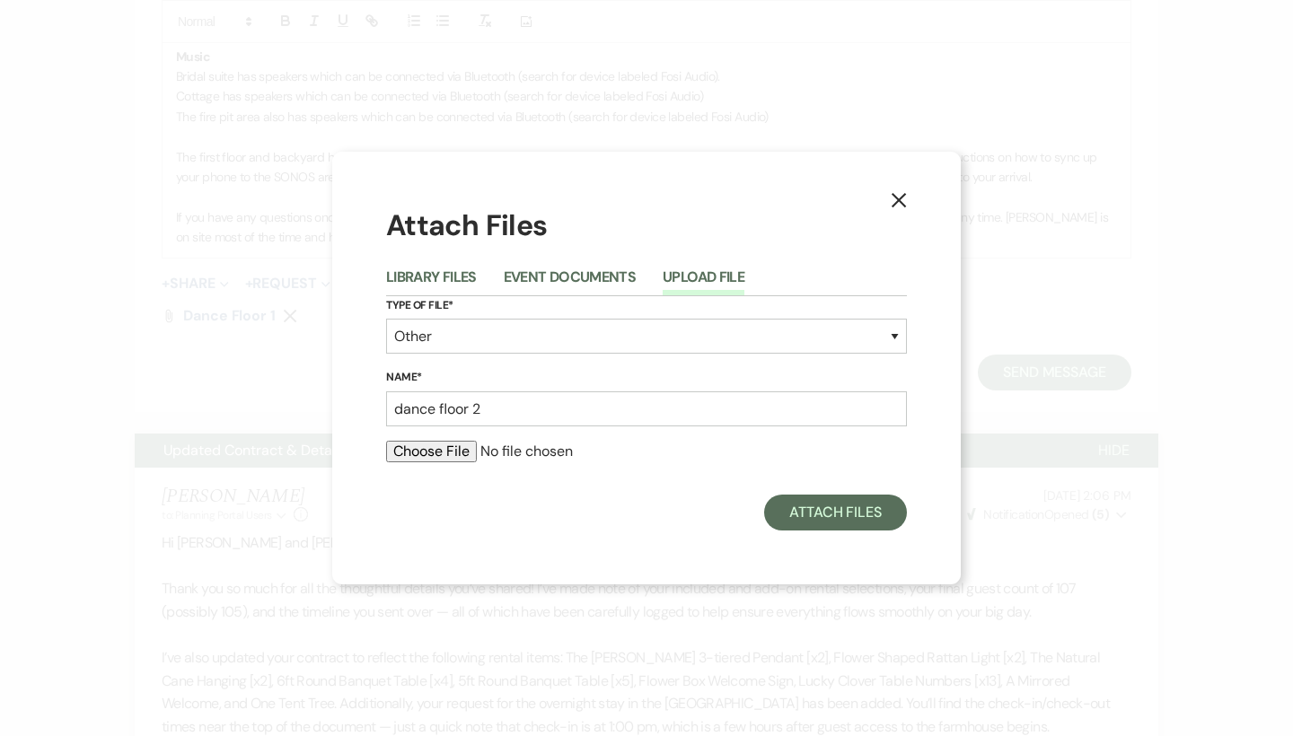
click at [453, 445] on input "file" at bounding box center [646, 452] width 521 height 22
type input "C:\fakepath\IMG_0630.jpeg"
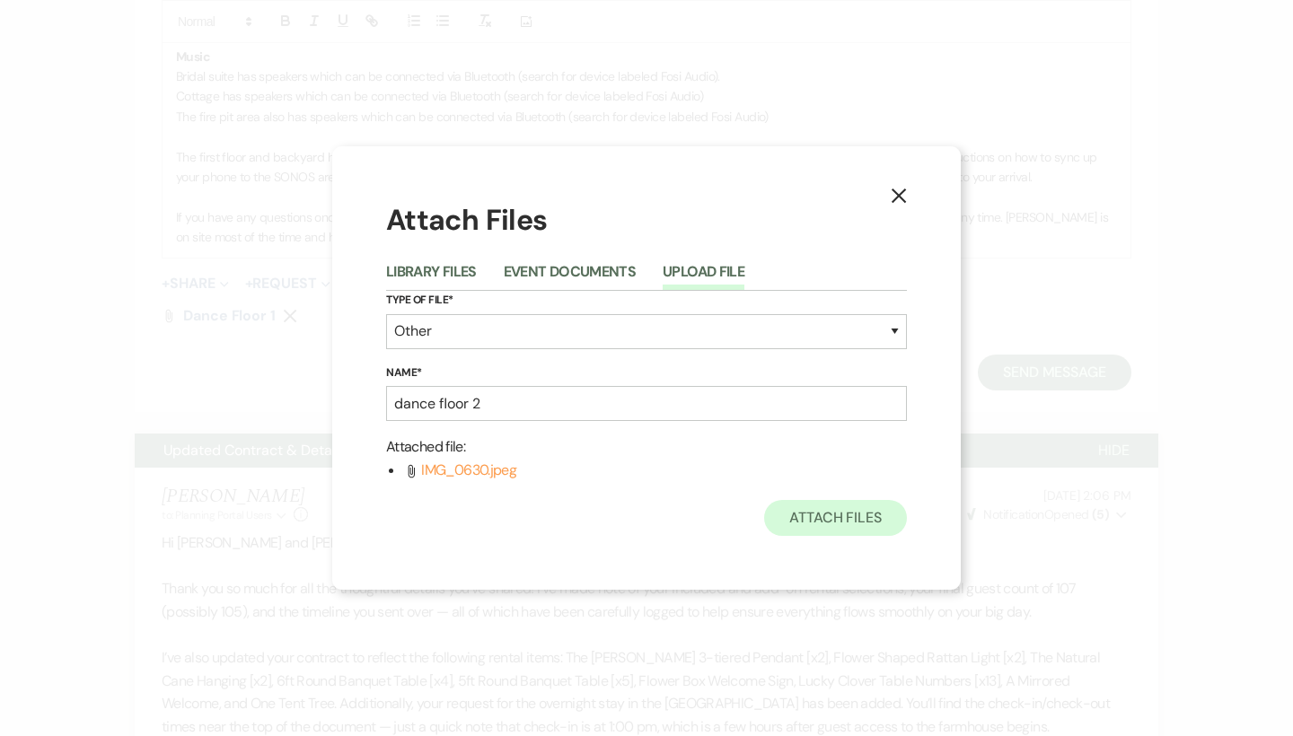
click at [821, 507] on button "Attach Files" at bounding box center [835, 518] width 143 height 36
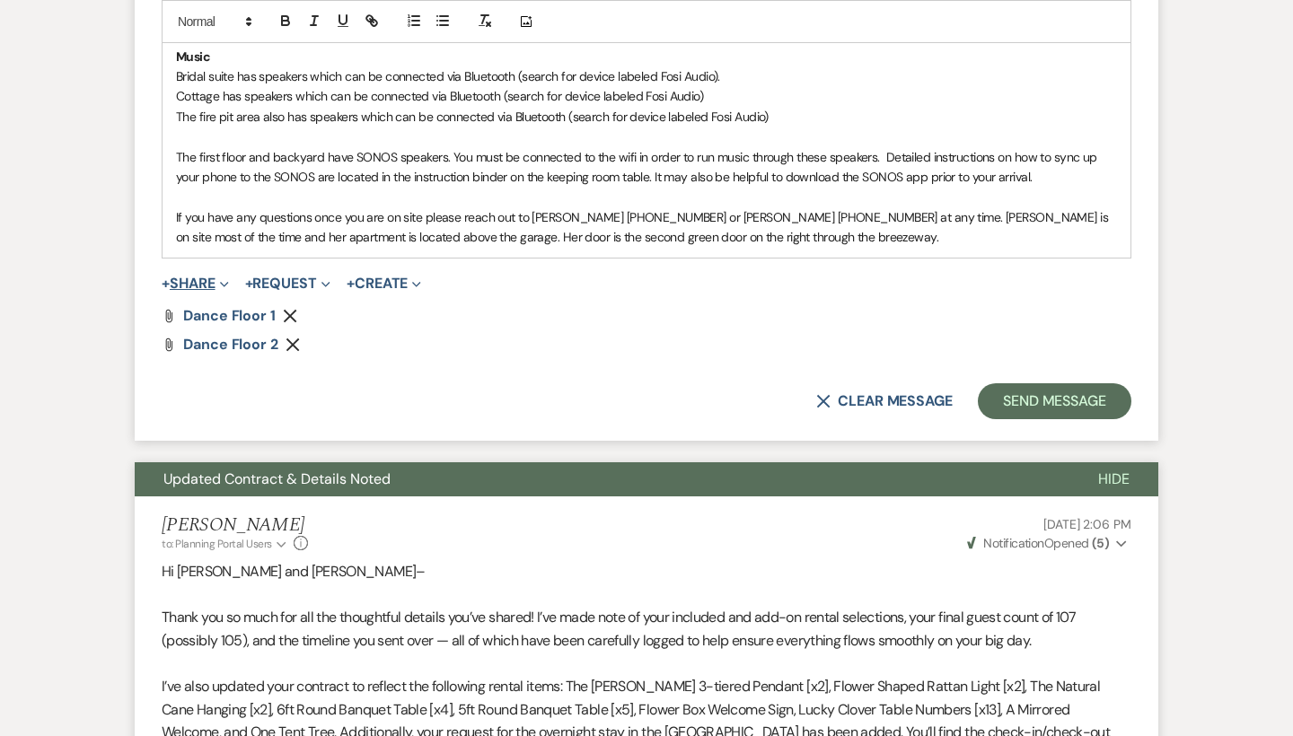
click at [206, 276] on button "+ Share Expand" at bounding box center [195, 283] width 67 height 14
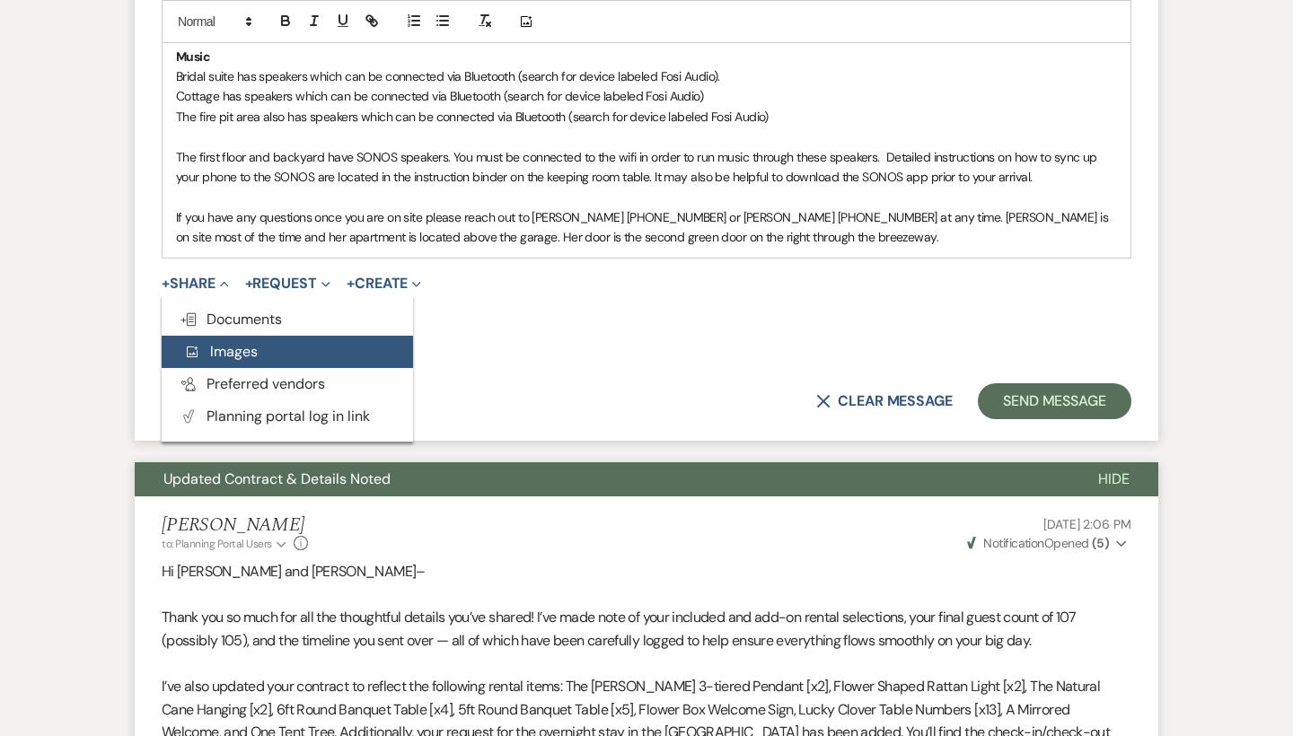
click at [221, 342] on span "Add Photo Images" at bounding box center [220, 351] width 75 height 19
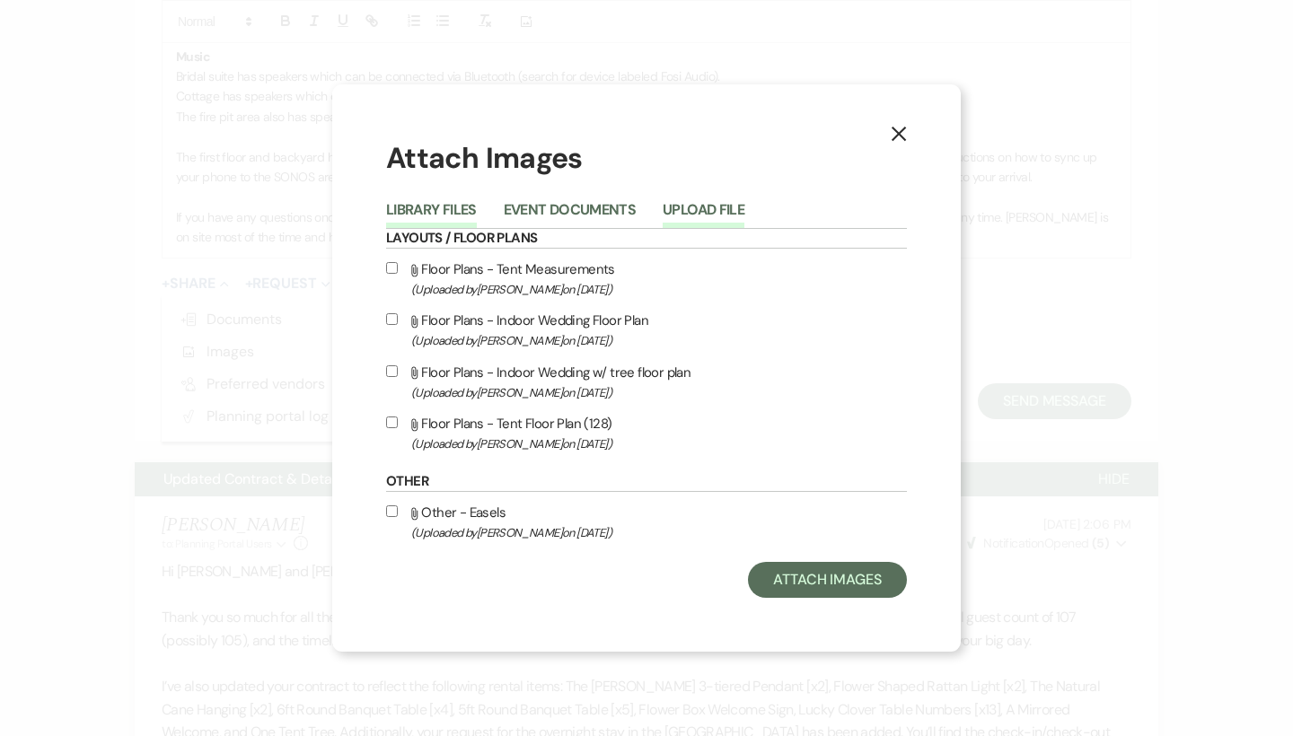
click at [688, 207] on button "Upload File" at bounding box center [703, 215] width 82 height 25
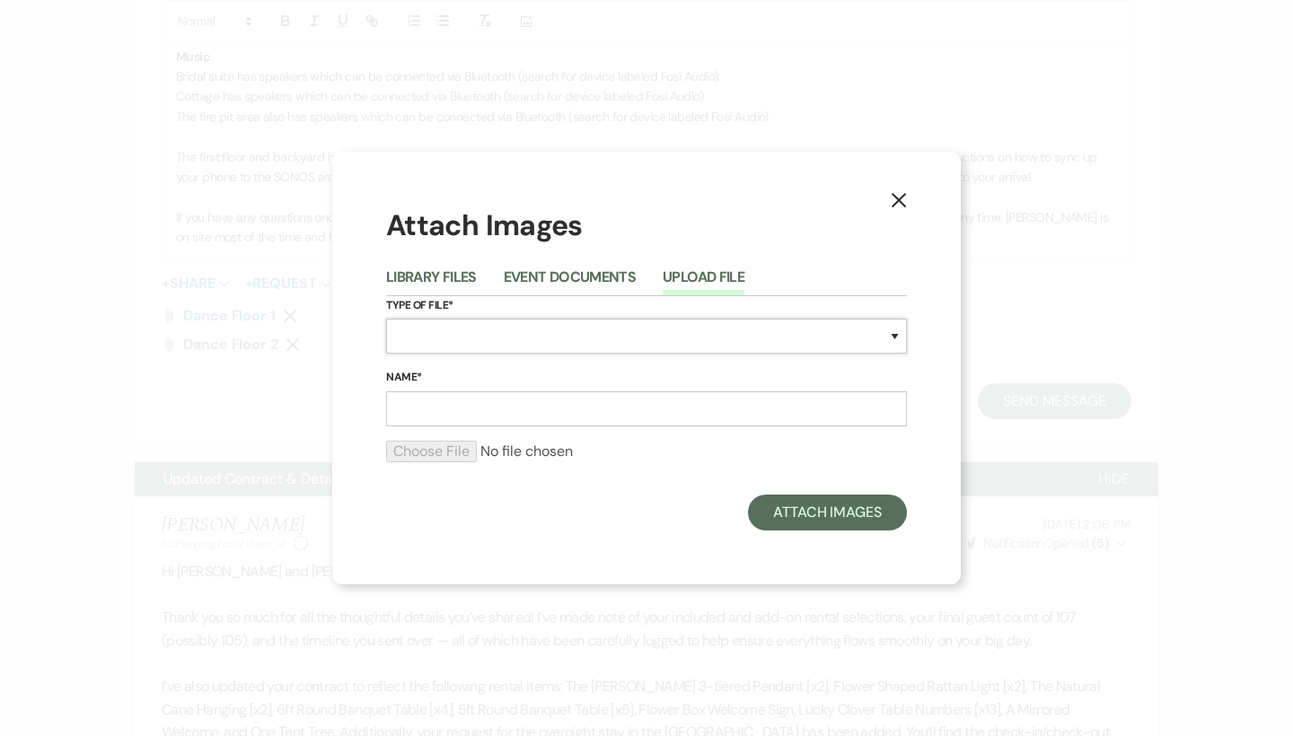
select select "0"
click at [422, 408] on input "Name*" at bounding box center [646, 408] width 521 height 35
type input "dance floor 3"
click at [443, 452] on input "file" at bounding box center [646, 452] width 521 height 22
type input "C:\fakepath\IMG_9610.jpeg"
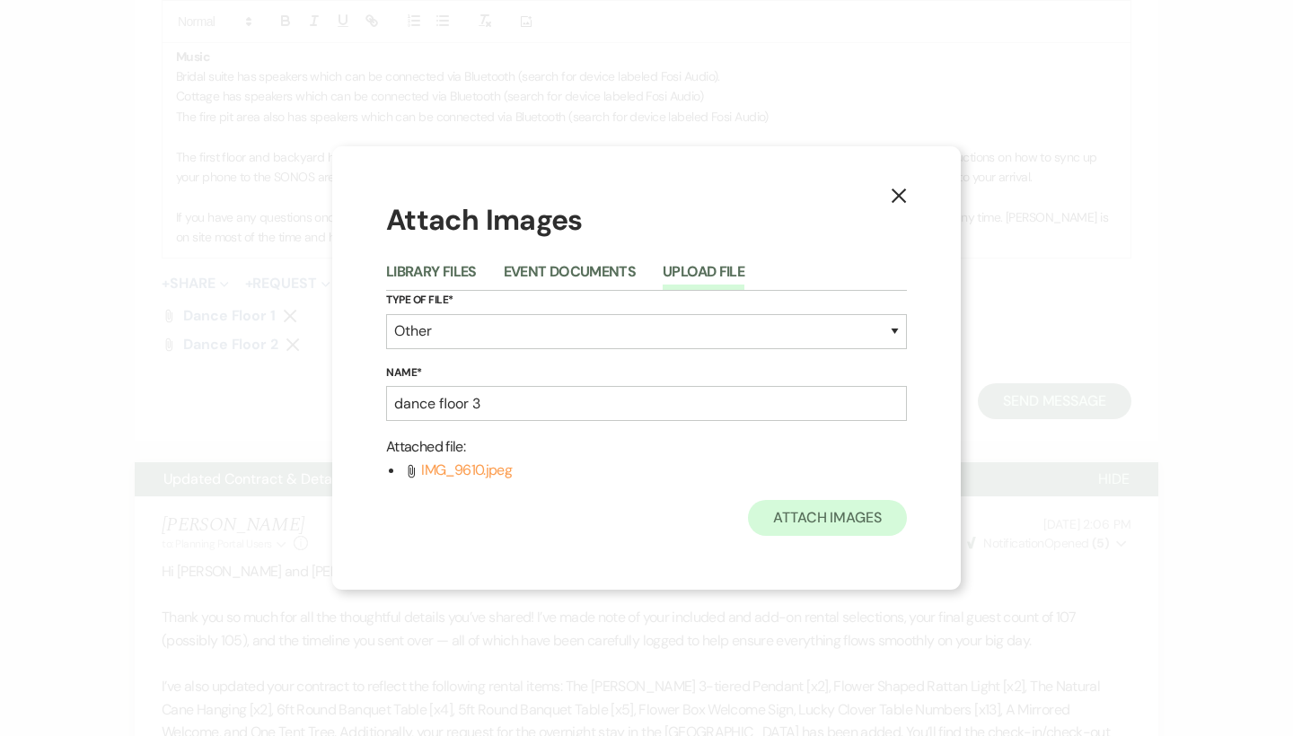
click at [812, 514] on button "Attach Images" at bounding box center [827, 518] width 159 height 36
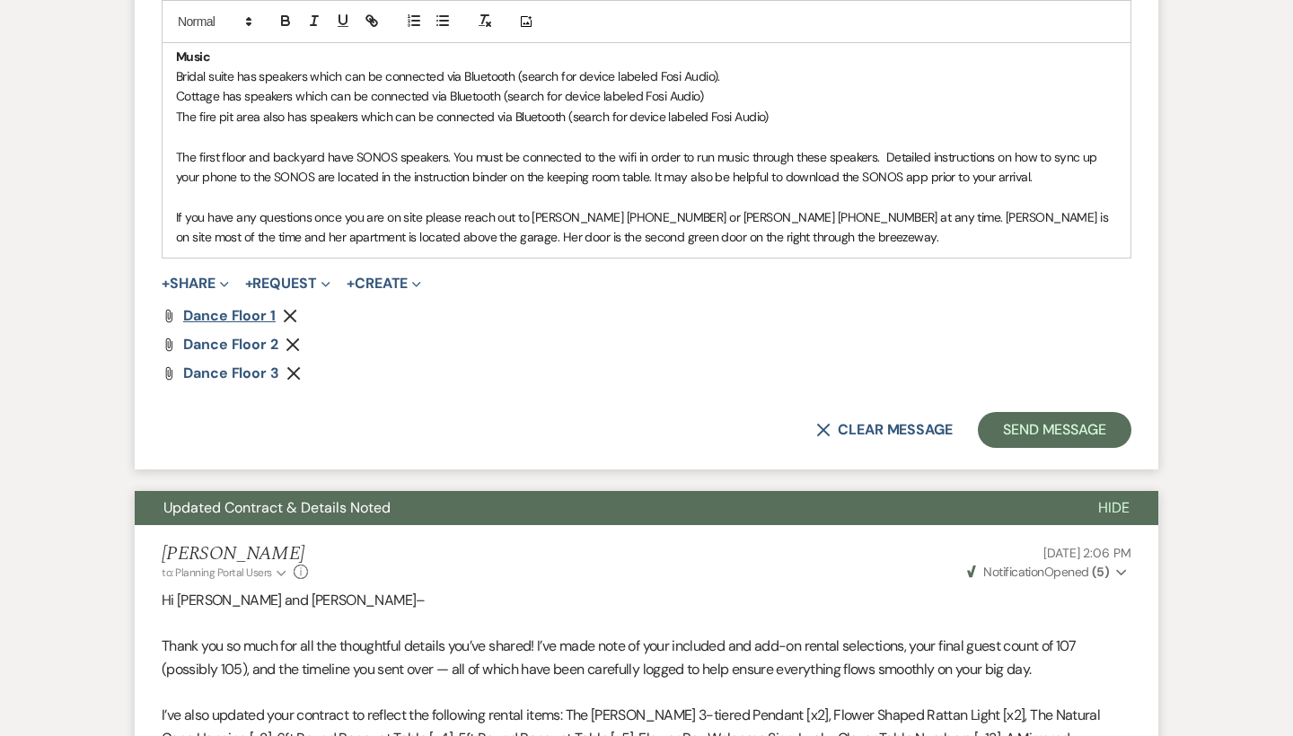
click at [253, 306] on span "Dance floor 1" at bounding box center [229, 315] width 92 height 19
click at [238, 335] on span "dance floor 2" at bounding box center [230, 344] width 95 height 19
click at [243, 364] on span "dance floor 3" at bounding box center [231, 373] width 96 height 19
click at [292, 366] on icon "Remove" at bounding box center [293, 373] width 14 height 14
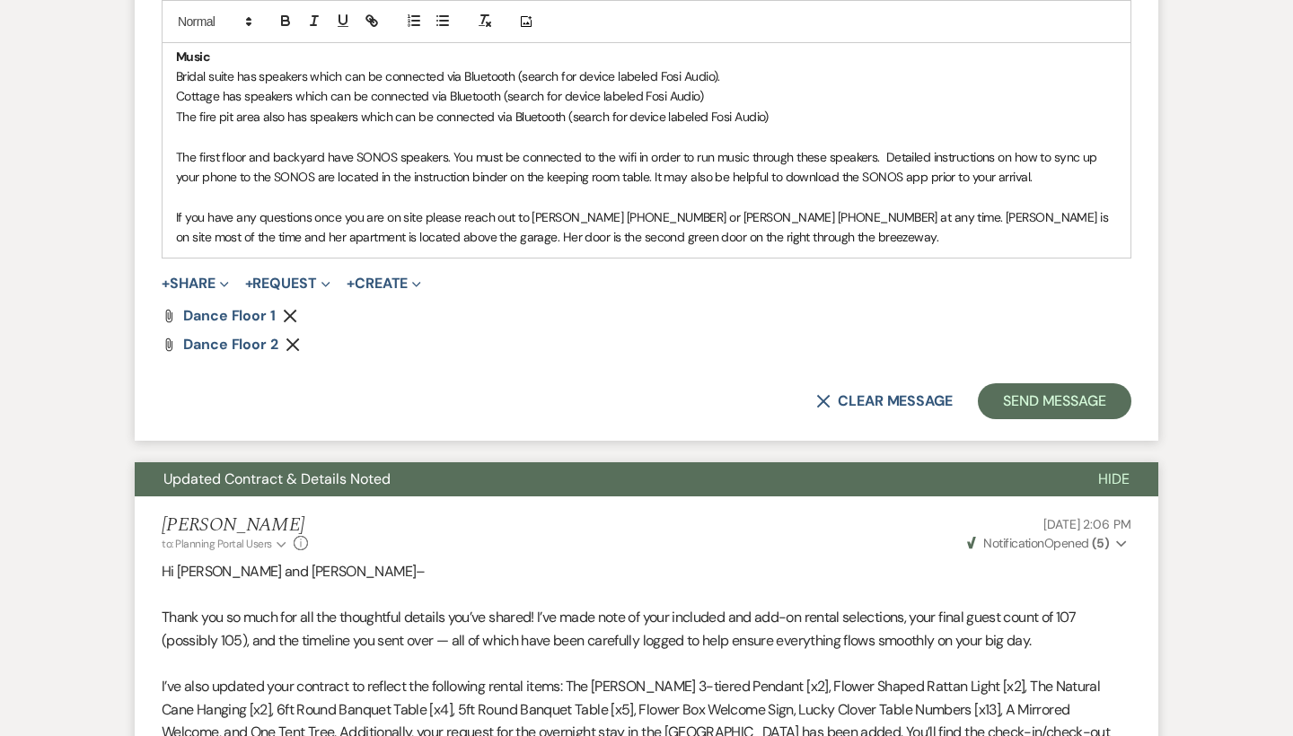
click at [288, 310] on use "button" at bounding box center [290, 316] width 13 height 13
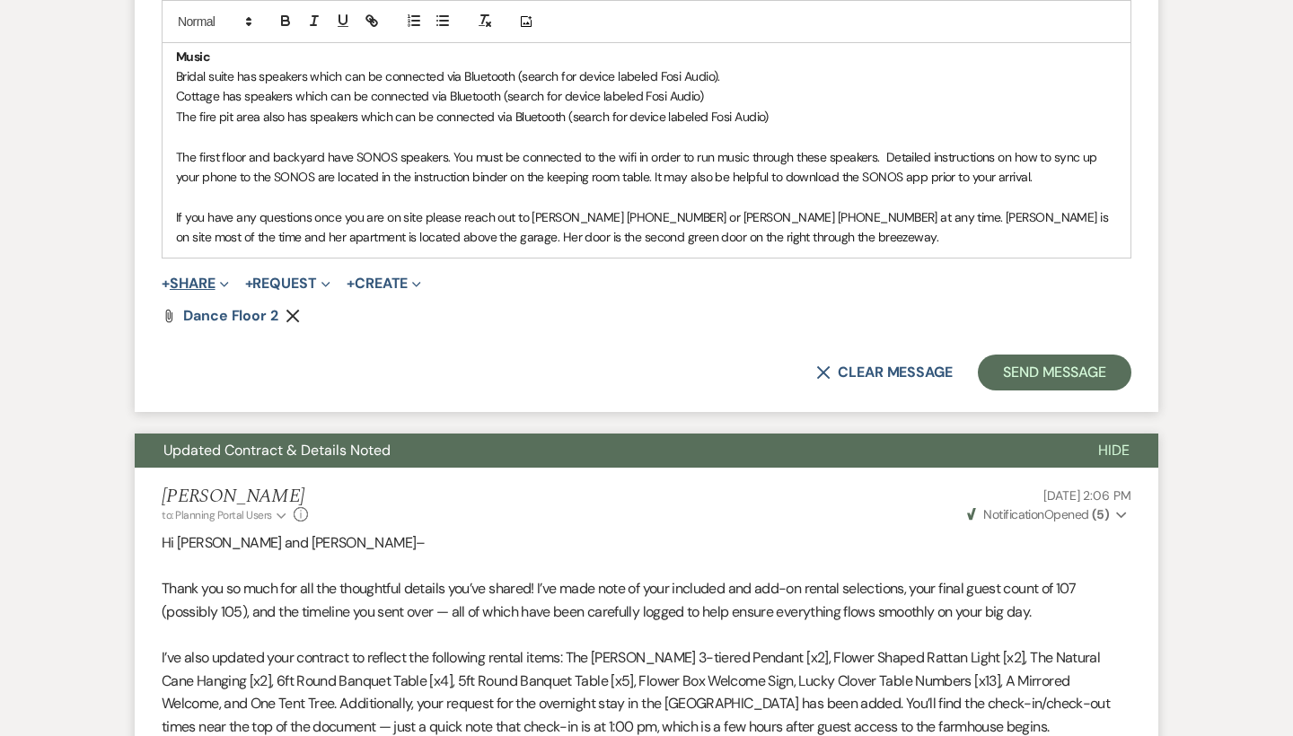
click at [197, 276] on button "+ Share Expand" at bounding box center [195, 283] width 67 height 14
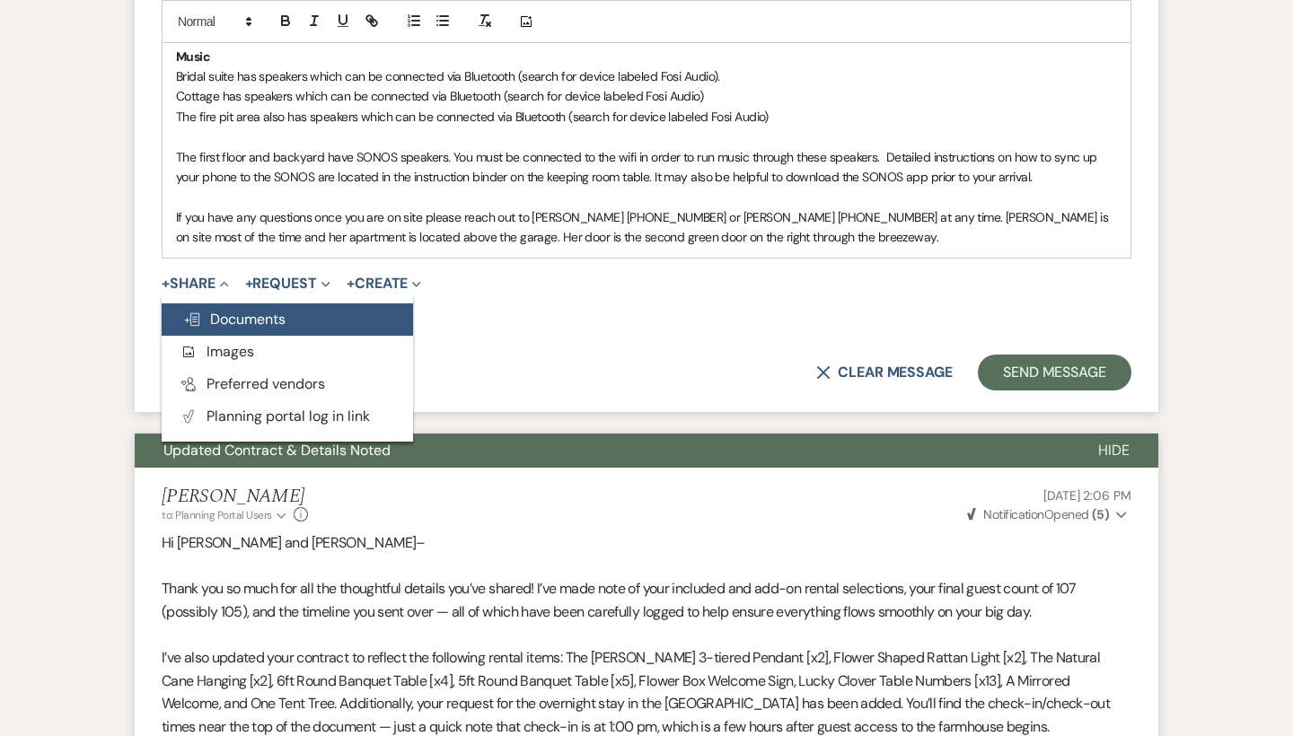
click at [207, 310] on span "Doc Upload Documents" at bounding box center [234, 319] width 102 height 19
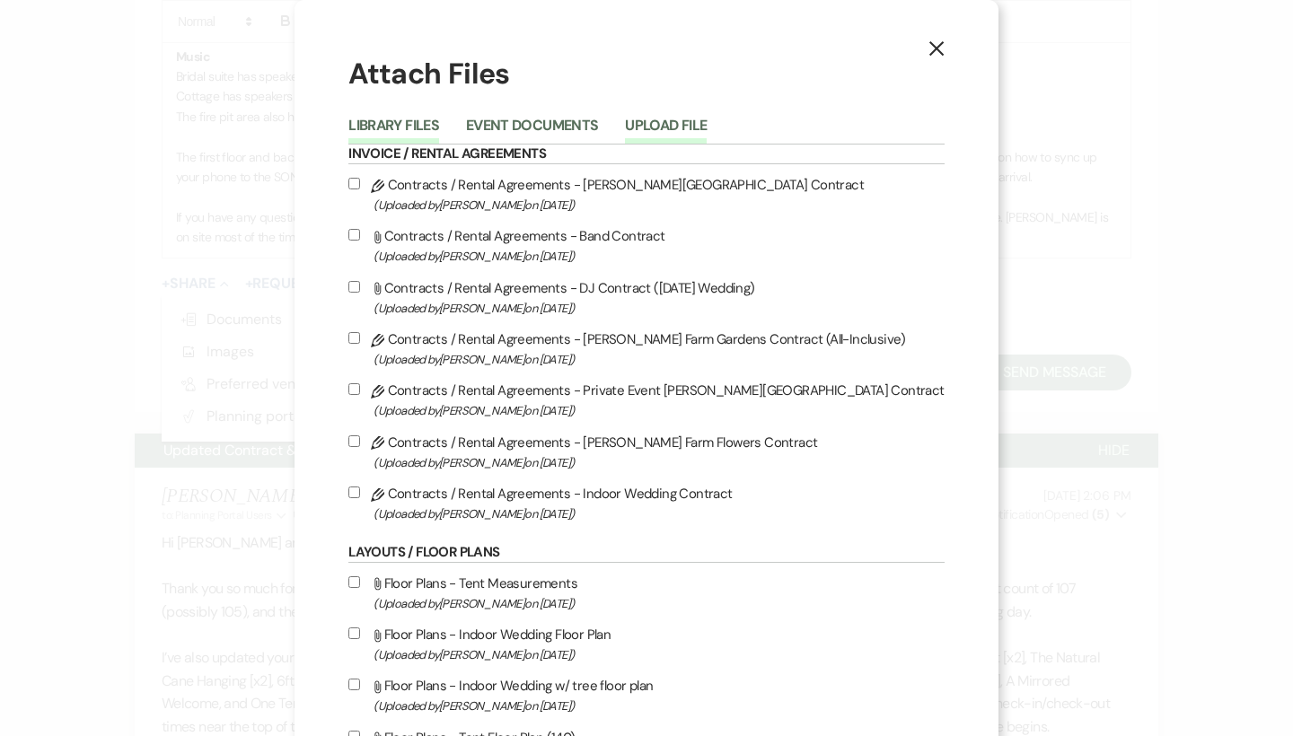
click at [687, 127] on button "Upload File" at bounding box center [666, 130] width 82 height 25
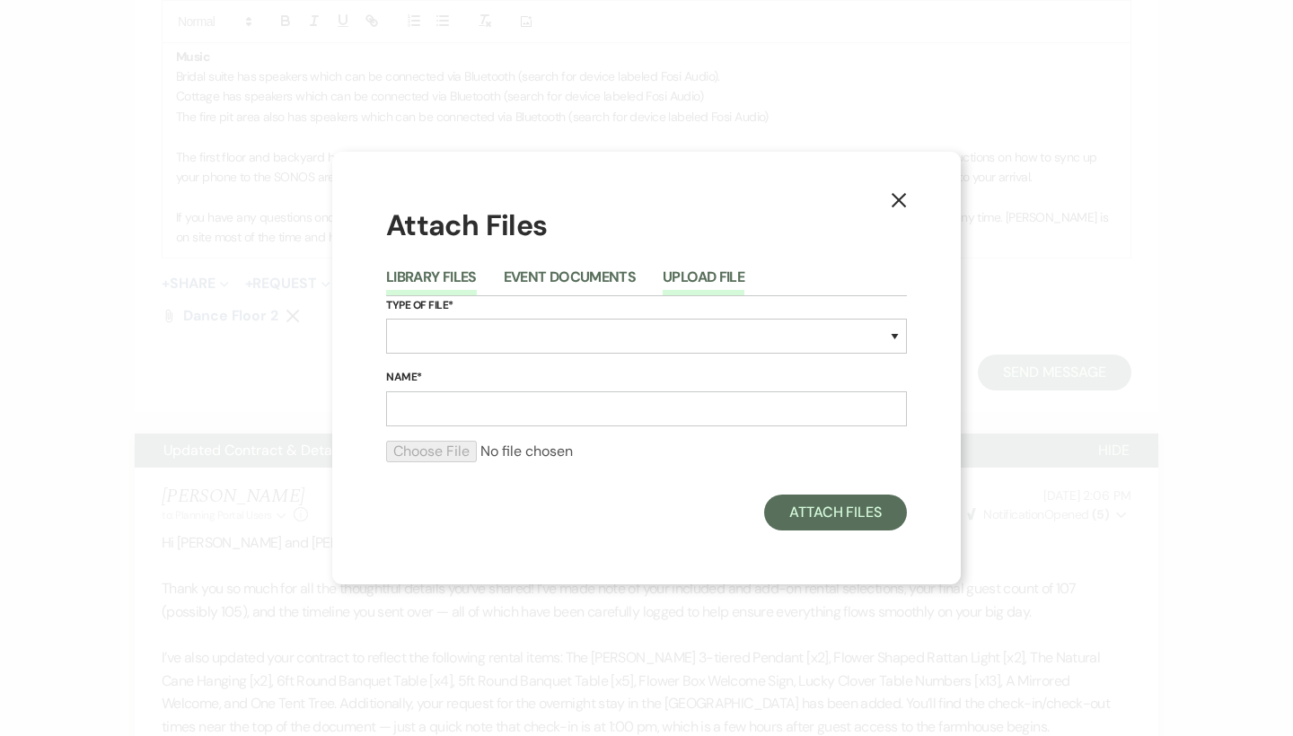
click at [452, 279] on button "Library Files" at bounding box center [431, 282] width 91 height 25
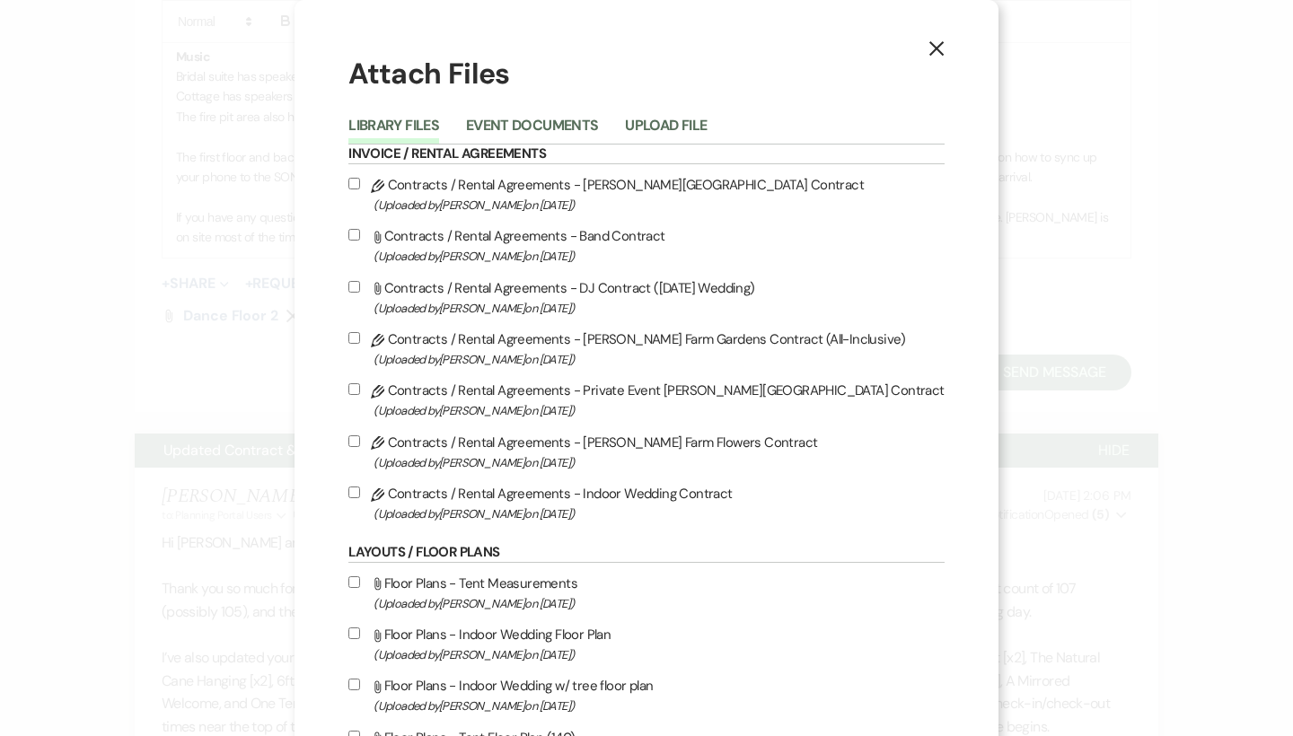
scroll to position [-1, 0]
click at [721, 114] on li "Upload File" at bounding box center [679, 129] width 109 height 30
click at [706, 119] on button "Upload File" at bounding box center [666, 130] width 82 height 25
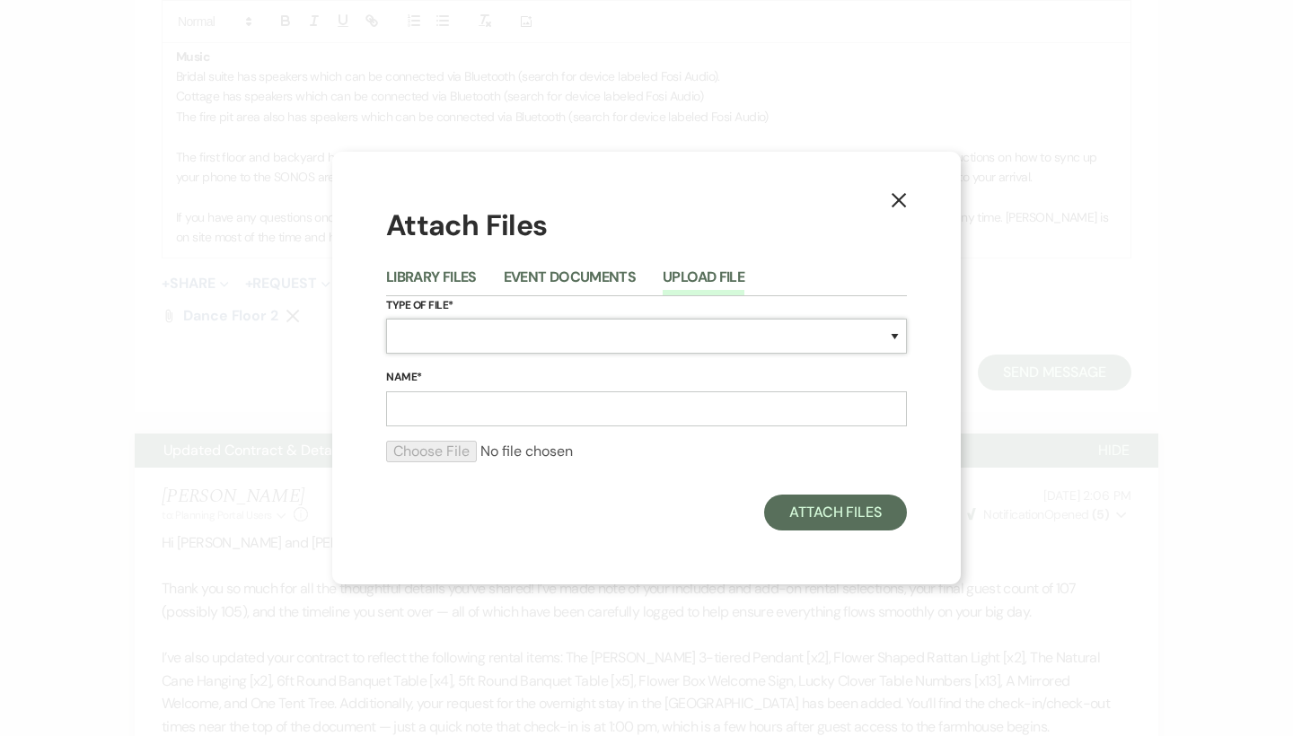
select select "0"
click at [429, 401] on input "Name*" at bounding box center [646, 408] width 521 height 35
type input "dance floor 1"
click at [420, 451] on input "file" at bounding box center [646, 452] width 521 height 22
type input "C:\fakepath\IMG_0626.jpeg"
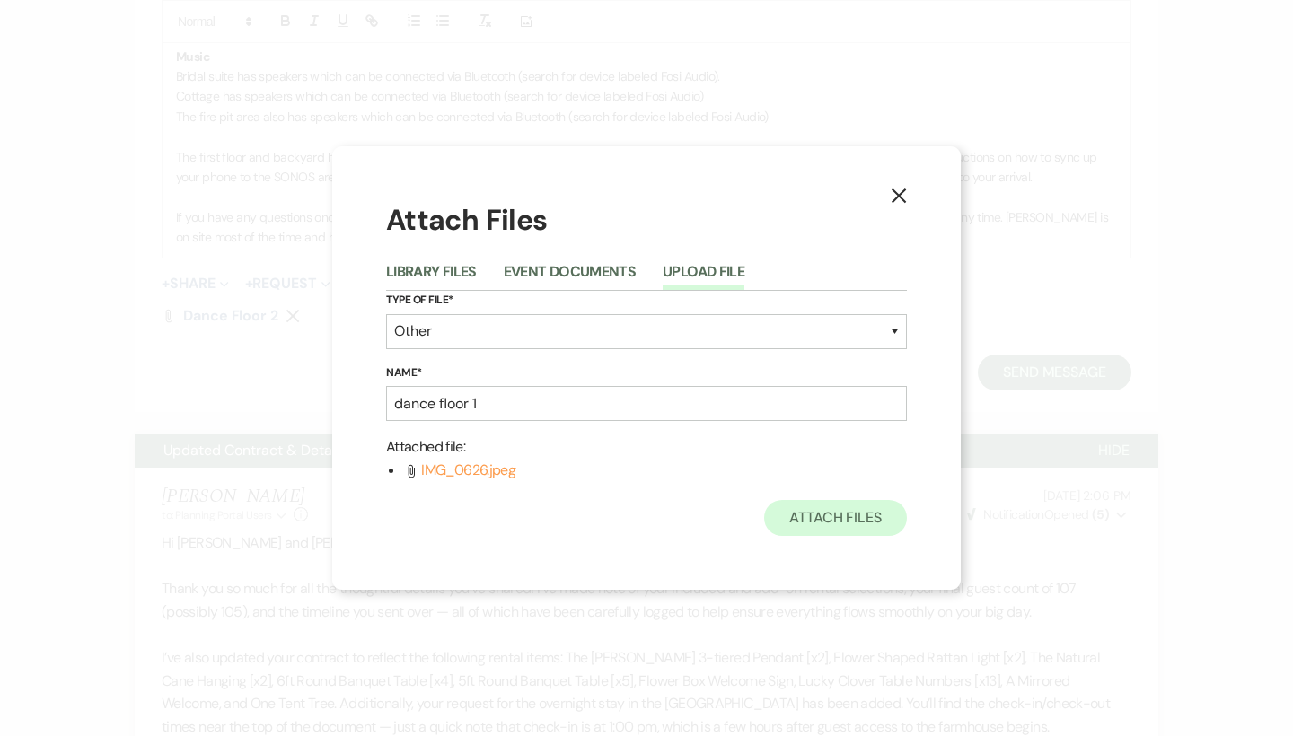
click at [822, 513] on button "Attach Files" at bounding box center [835, 518] width 143 height 36
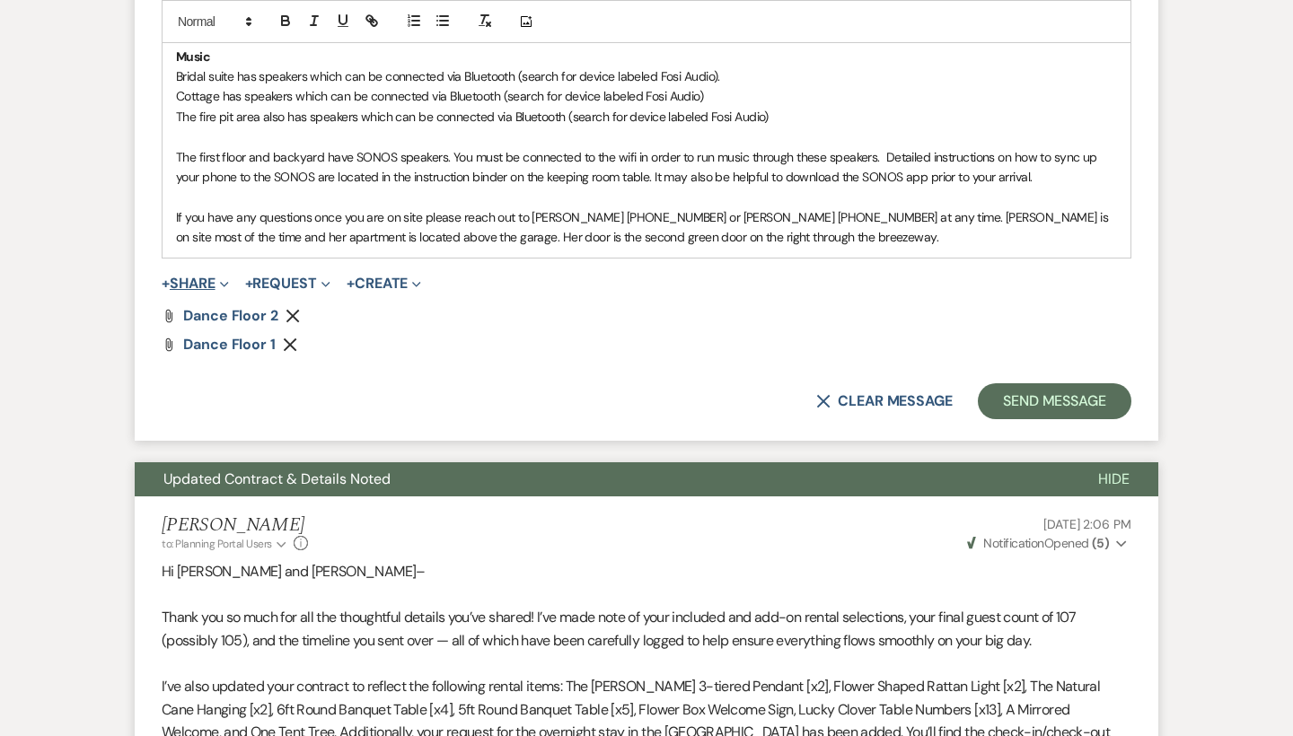
click at [215, 276] on button "+ Share Expand" at bounding box center [195, 283] width 67 height 14
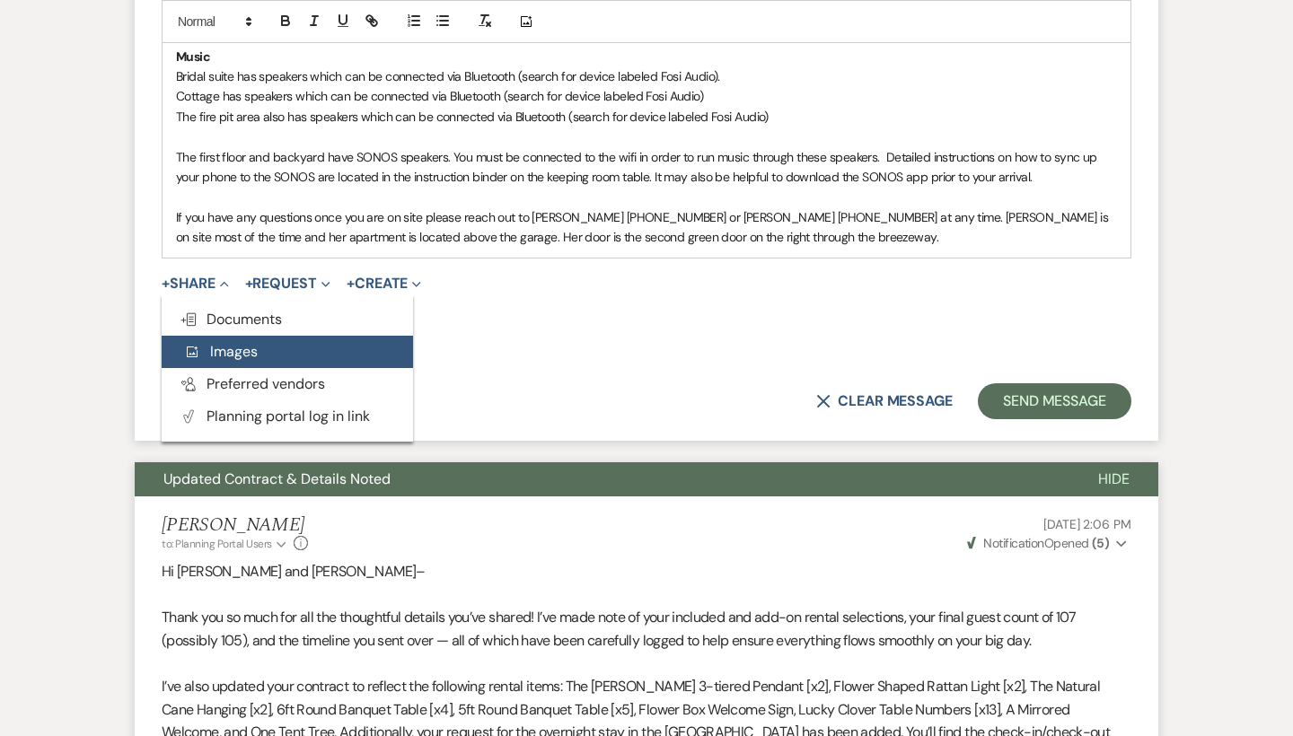
click at [220, 342] on span "Add Photo Images" at bounding box center [220, 351] width 75 height 19
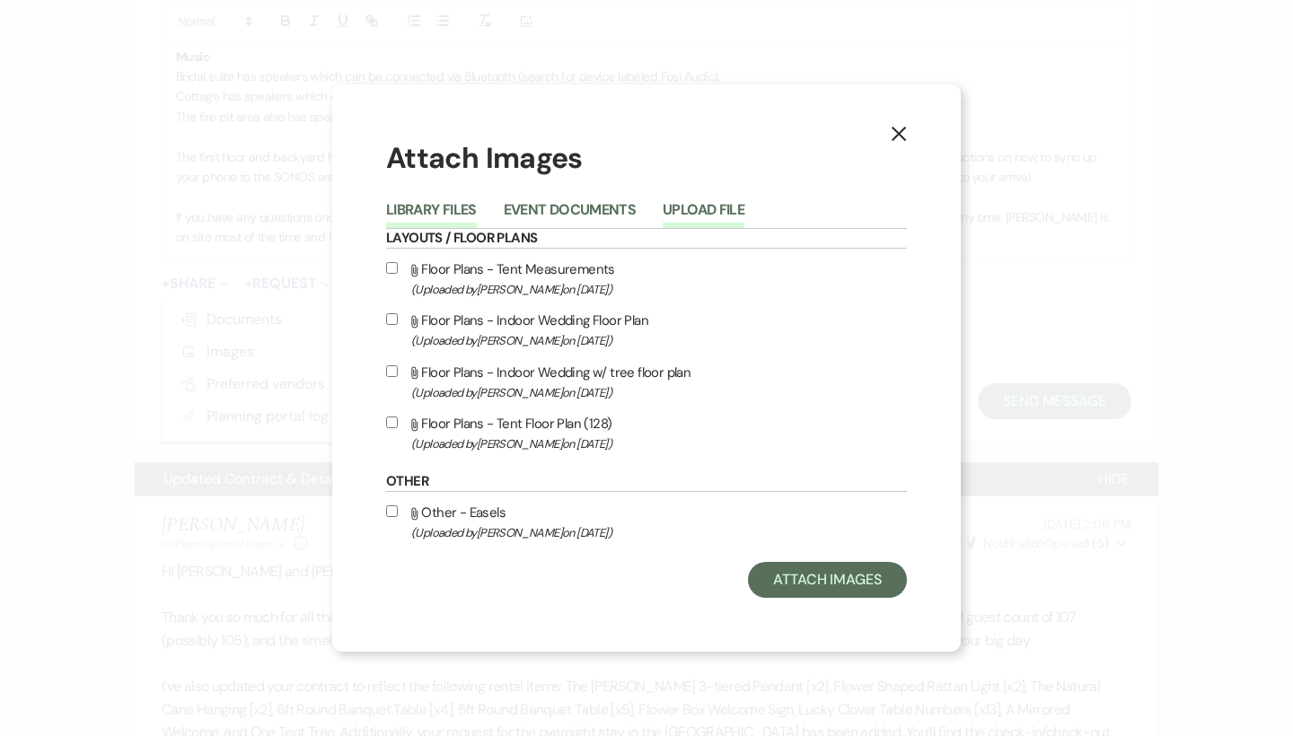
click at [705, 207] on button "Upload File" at bounding box center [703, 215] width 82 height 25
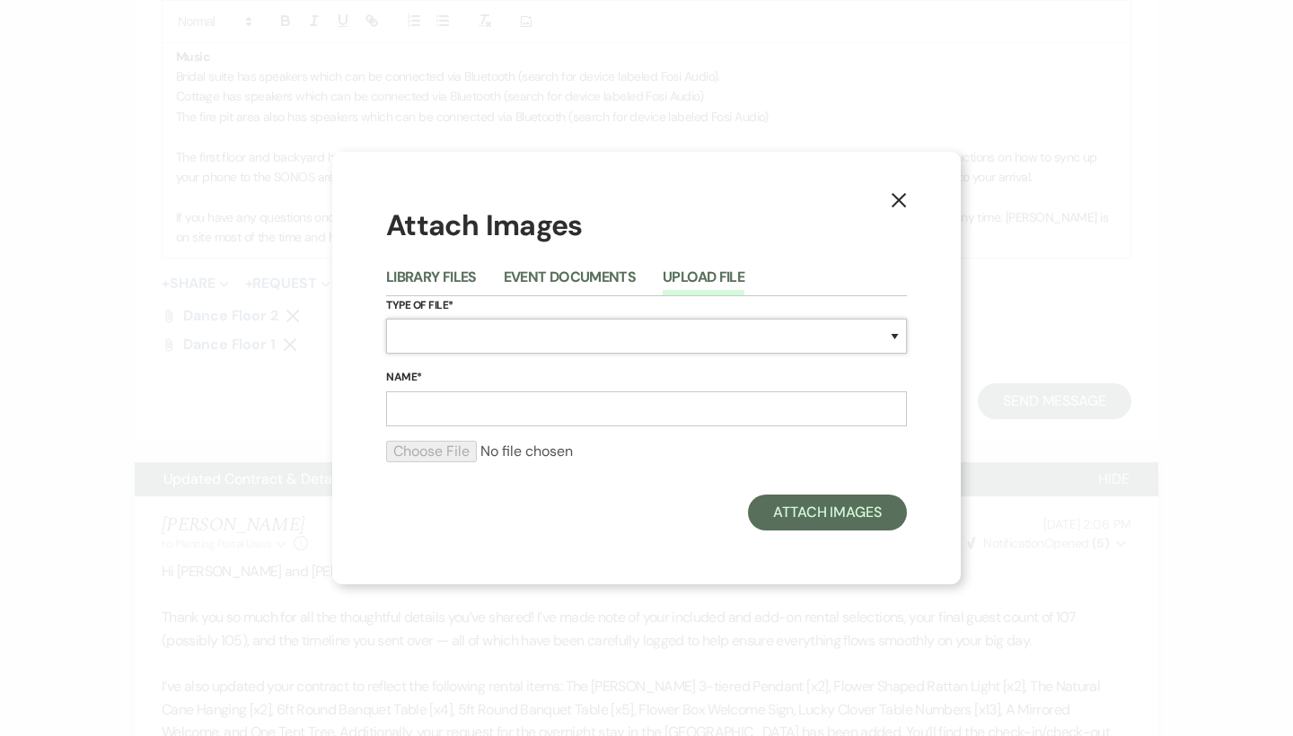
select select "0"
click at [451, 408] on input "Name*" at bounding box center [646, 408] width 521 height 35
type input "dance floor 3"
click at [449, 458] on input "file" at bounding box center [646, 452] width 521 height 22
type input "C:\fakepath\IMG_0659.jpeg"
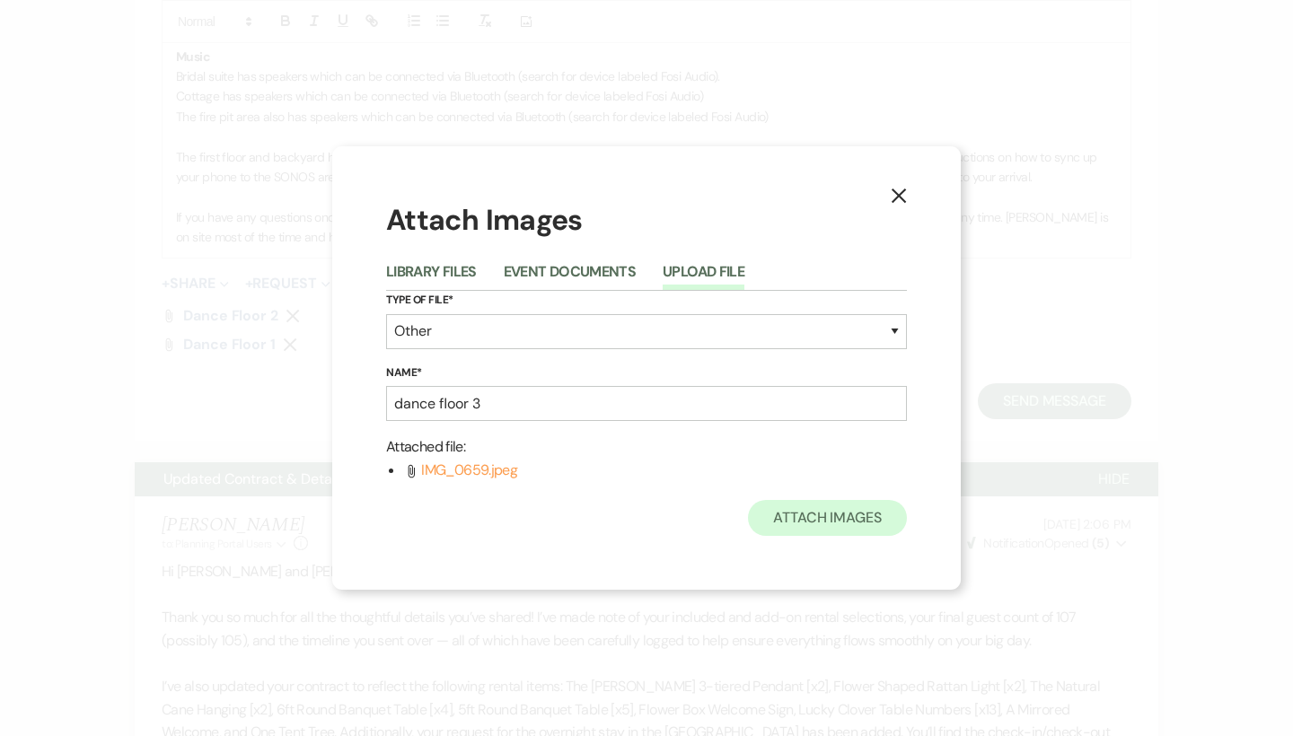
click at [812, 521] on button "Attach Images" at bounding box center [827, 518] width 159 height 36
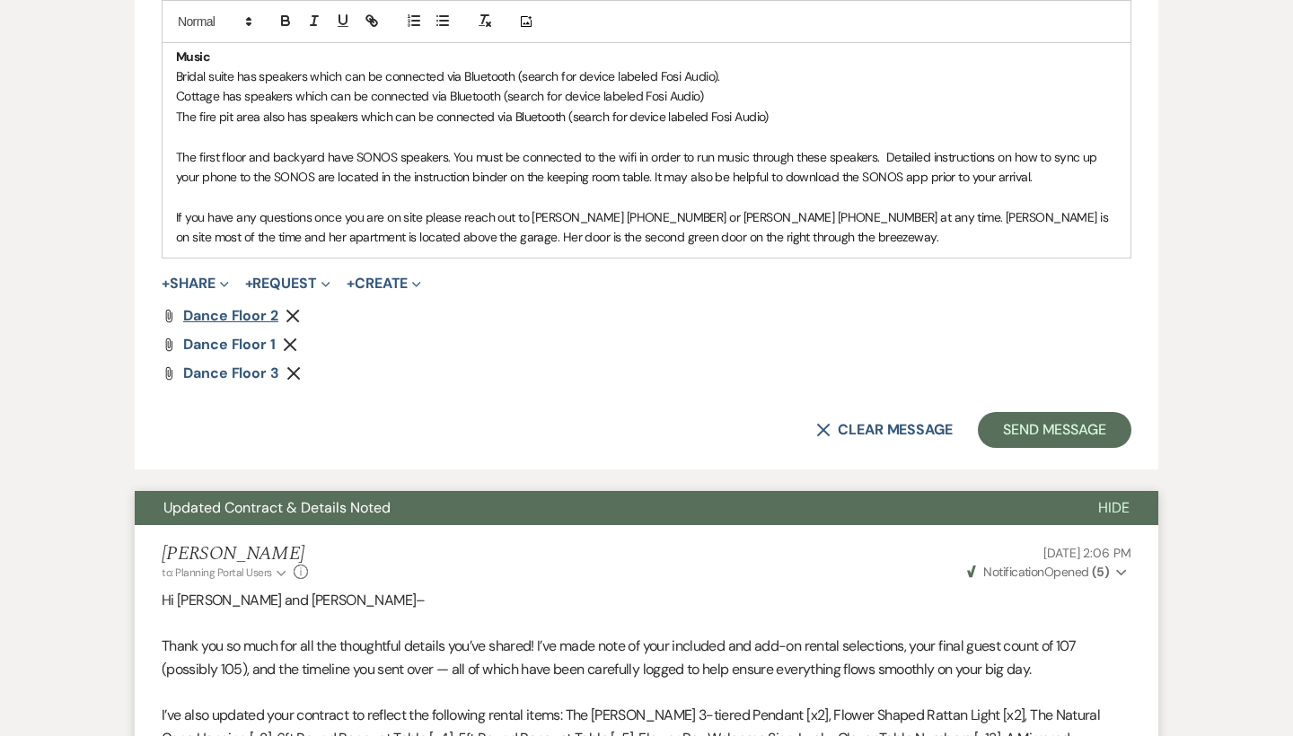
click at [239, 306] on span "dance floor 2" at bounding box center [230, 315] width 95 height 19
click at [244, 335] on span "dance floor 1" at bounding box center [229, 344] width 92 height 19
click at [290, 338] on icon "Remove" at bounding box center [290, 345] width 14 height 14
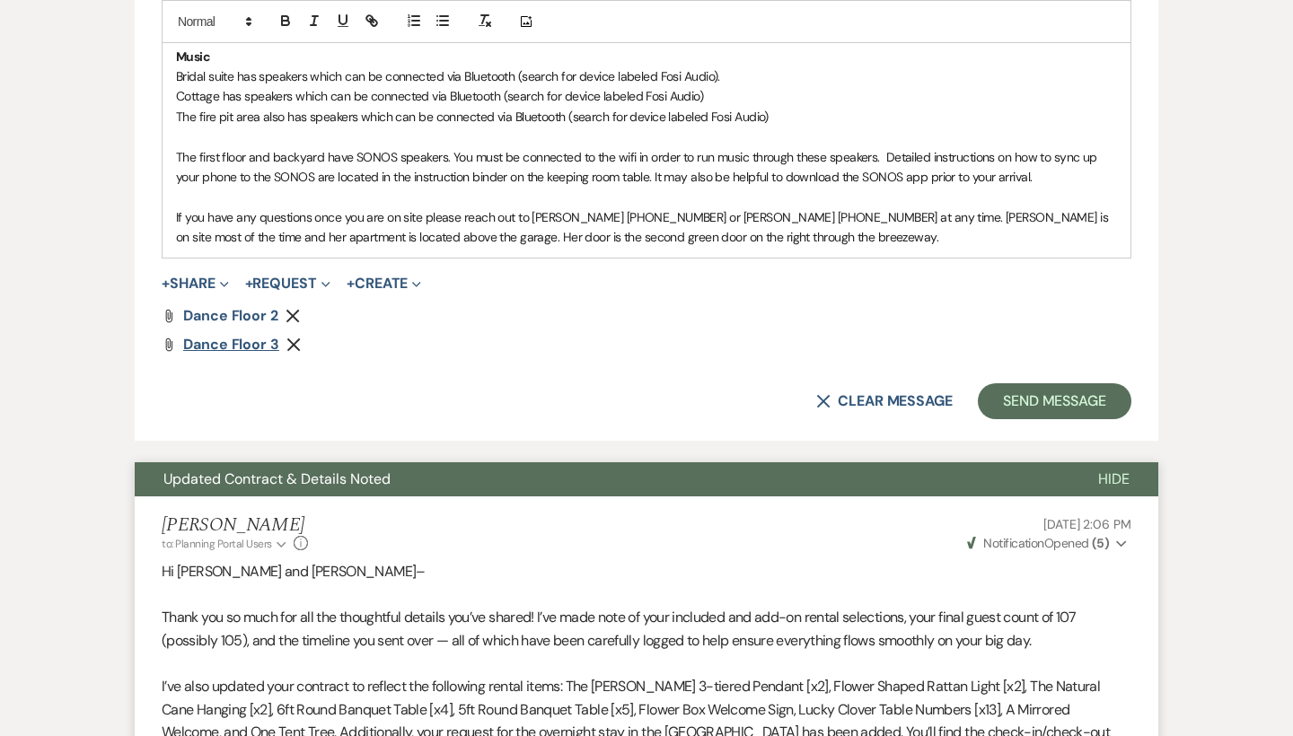
click at [257, 335] on span "dance floor 3" at bounding box center [231, 344] width 96 height 19
click at [195, 276] on button "+ Share Expand" at bounding box center [195, 283] width 67 height 14
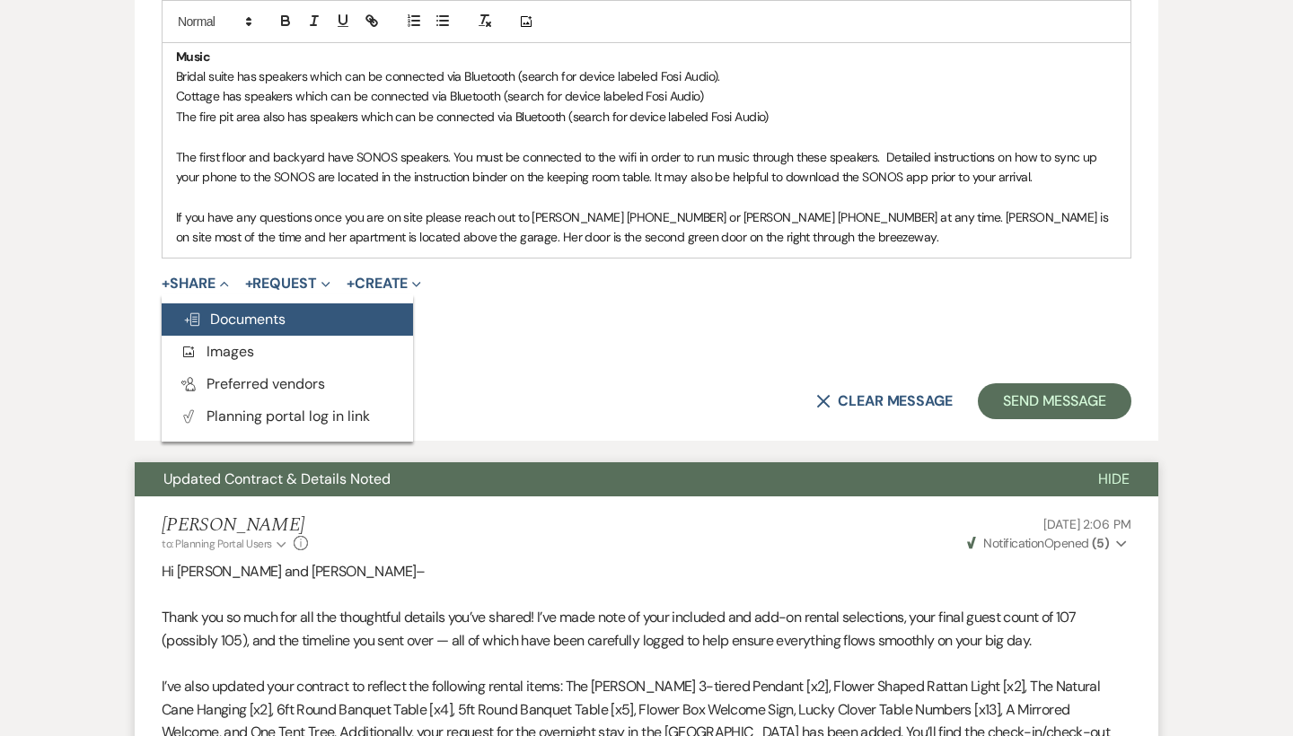
click at [218, 310] on span "Doc Upload Documents" at bounding box center [234, 319] width 102 height 19
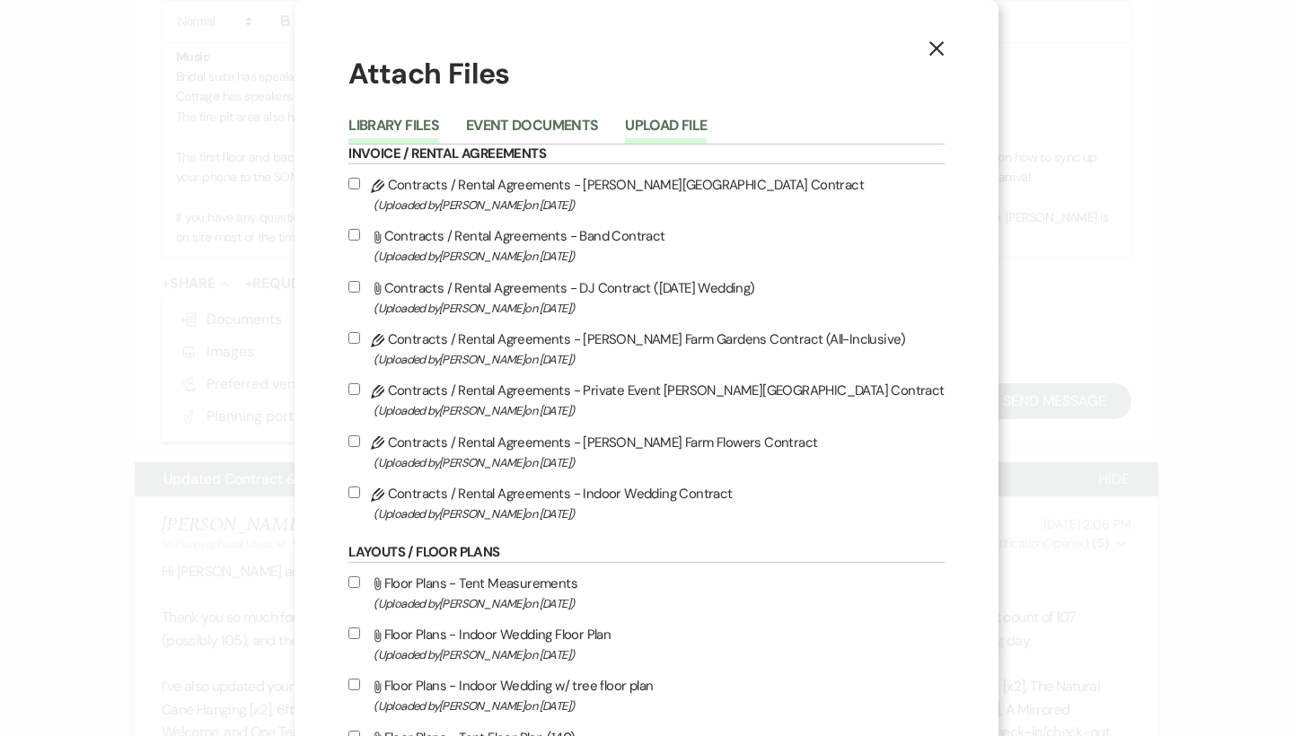
click at [683, 134] on button "Upload File" at bounding box center [666, 130] width 82 height 25
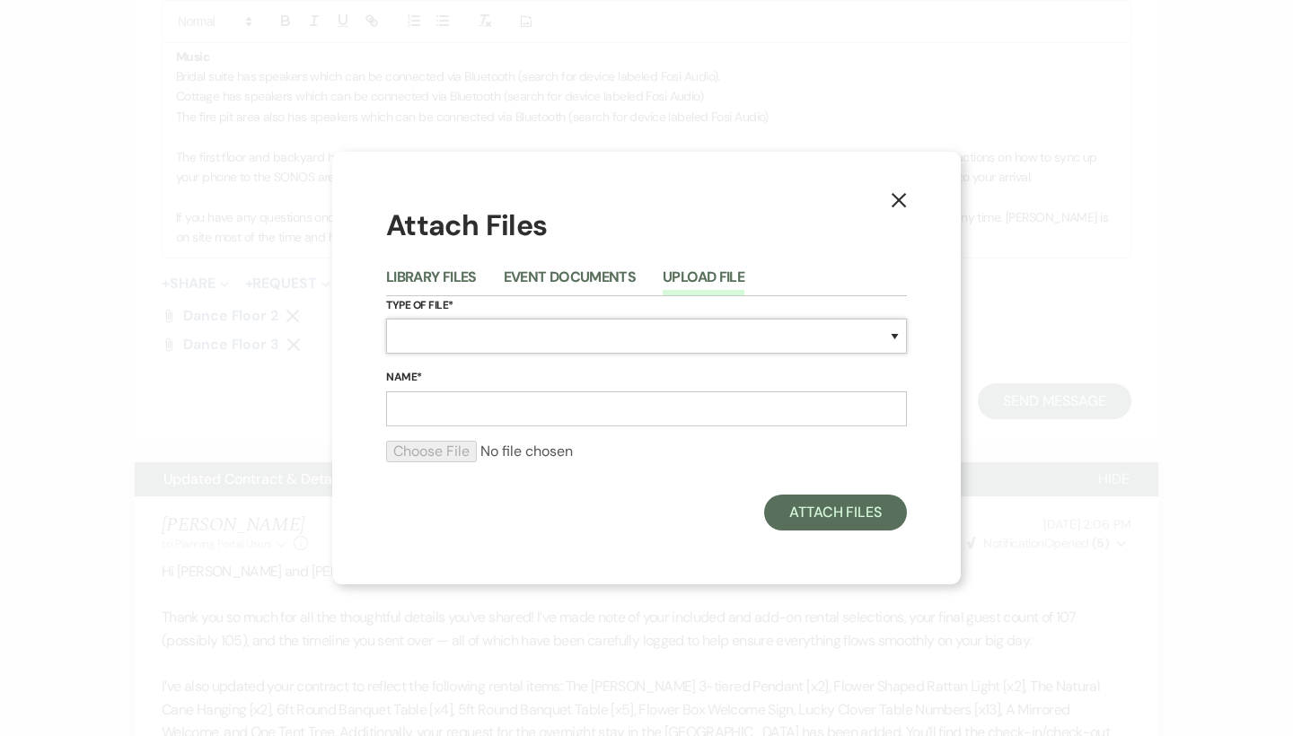
select select "0"
click at [451, 414] on input "Name*" at bounding box center [646, 408] width 521 height 35
type input "dance floor 1"
click at [430, 458] on input "file" at bounding box center [646, 452] width 521 height 22
type input "C:\fakepath\IMG_0633.jpeg"
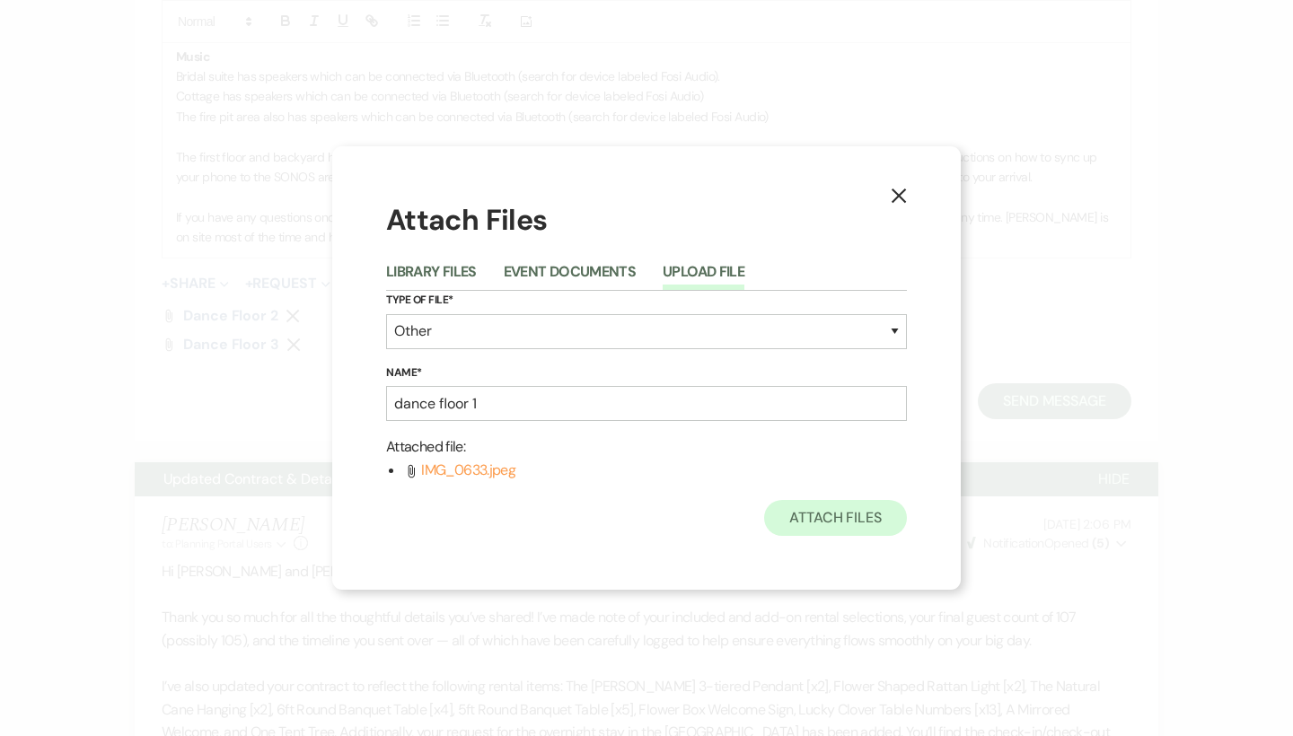
click at [803, 512] on button "Attach Files" at bounding box center [835, 518] width 143 height 36
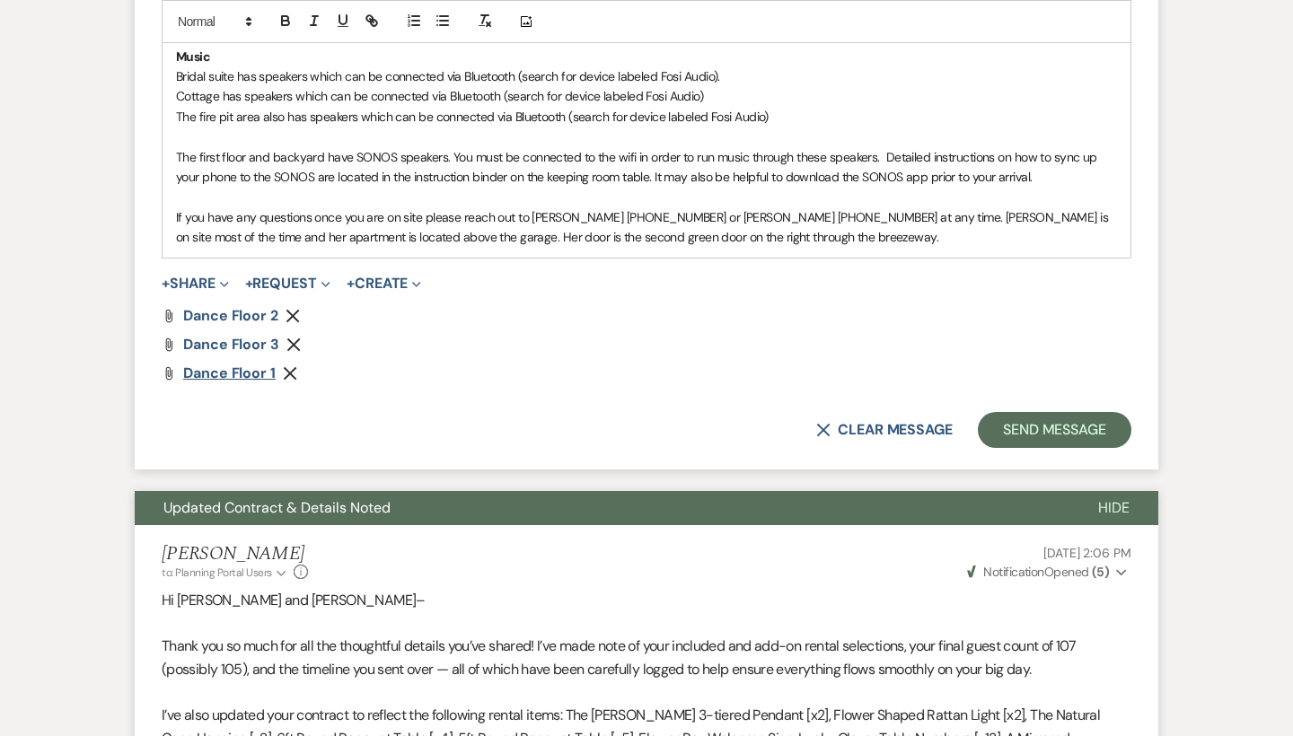
click at [215, 364] on span "dance floor 1" at bounding box center [229, 373] width 92 height 19
click at [248, 335] on span "dance floor 3" at bounding box center [231, 344] width 96 height 19
click at [242, 364] on span "dance floor 1" at bounding box center [229, 373] width 92 height 19
click at [240, 306] on span "dance floor 2" at bounding box center [230, 315] width 95 height 19
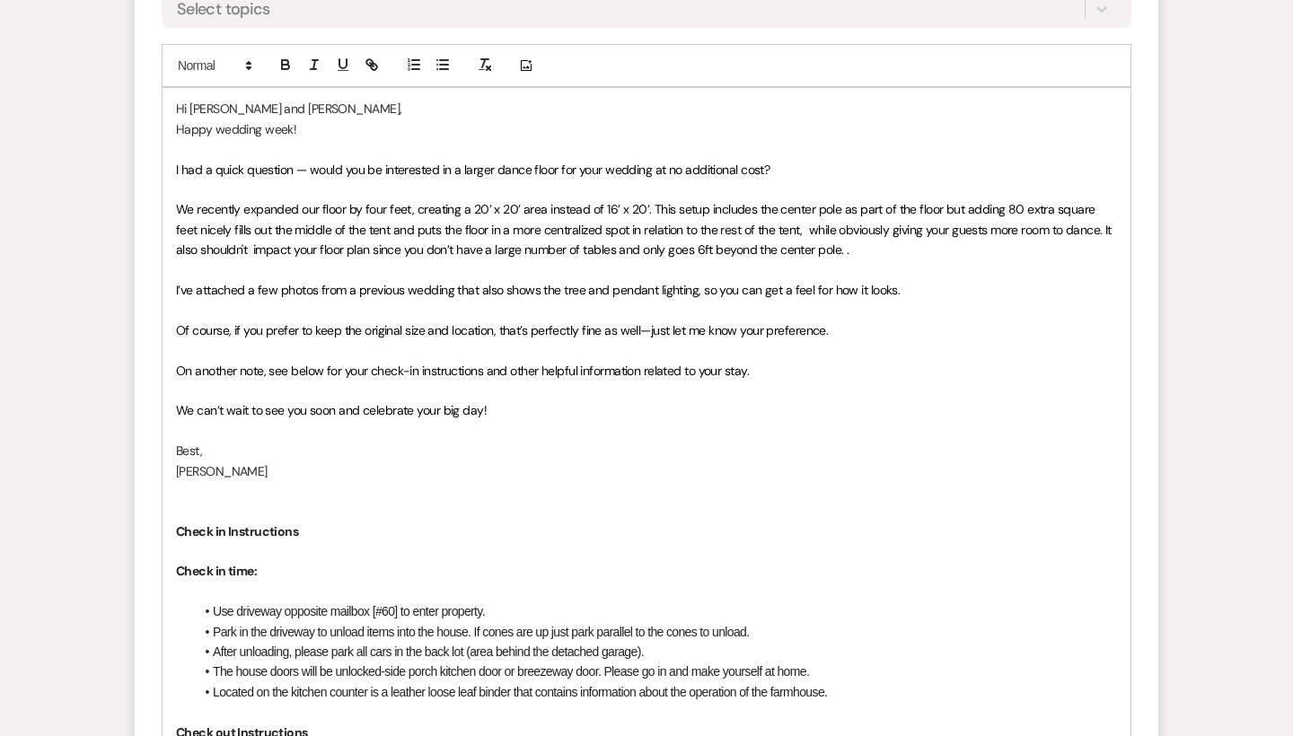
scroll to position [1048, 0]
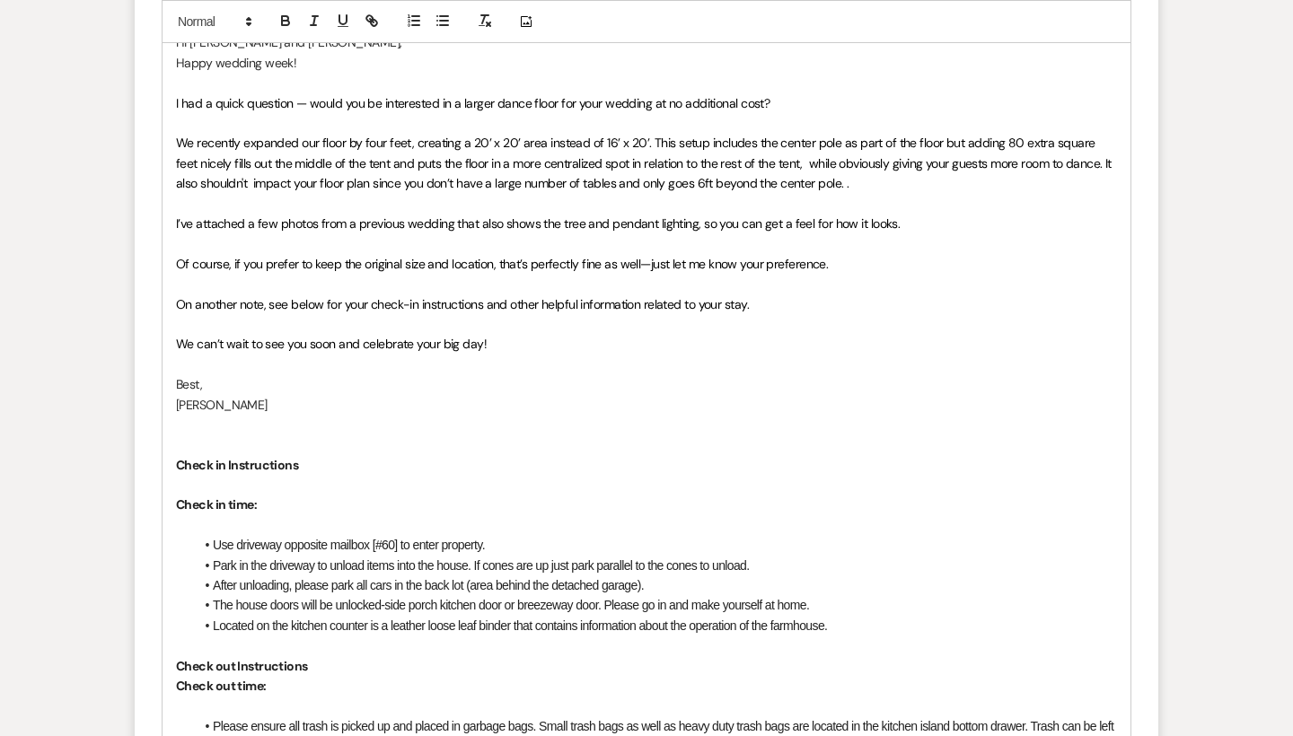
click at [541, 137] on span "We recently expanded our floor by four feet, creating a 20’ x 20’ area instead …" at bounding box center [645, 163] width 938 height 57
click at [776, 154] on span "We recently expanded our floor by four feet, creating a 20’ x 20’ area instead …" at bounding box center [645, 163] width 938 height 57
click at [829, 163] on span "We recently expanded our floor by four feet, creating a 20’ x 20’ area instead …" at bounding box center [641, 163] width 930 height 57
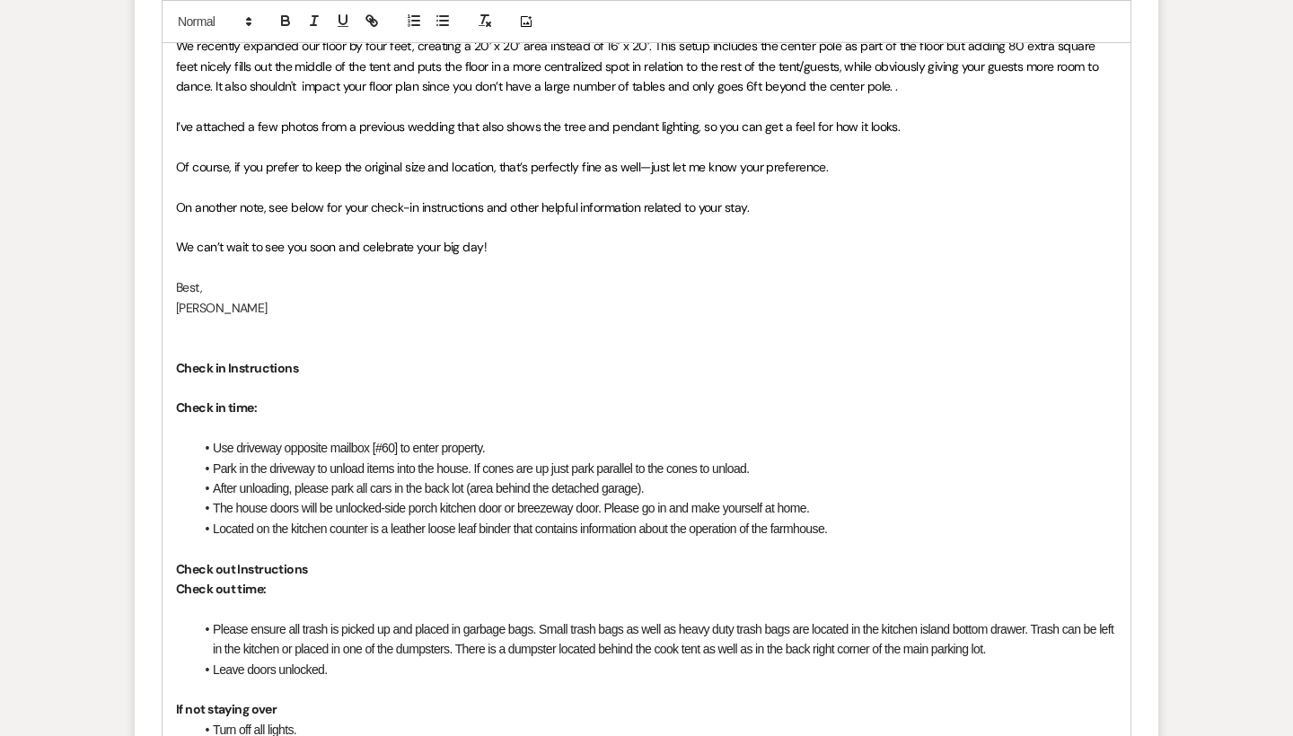
scroll to position [1151, 0]
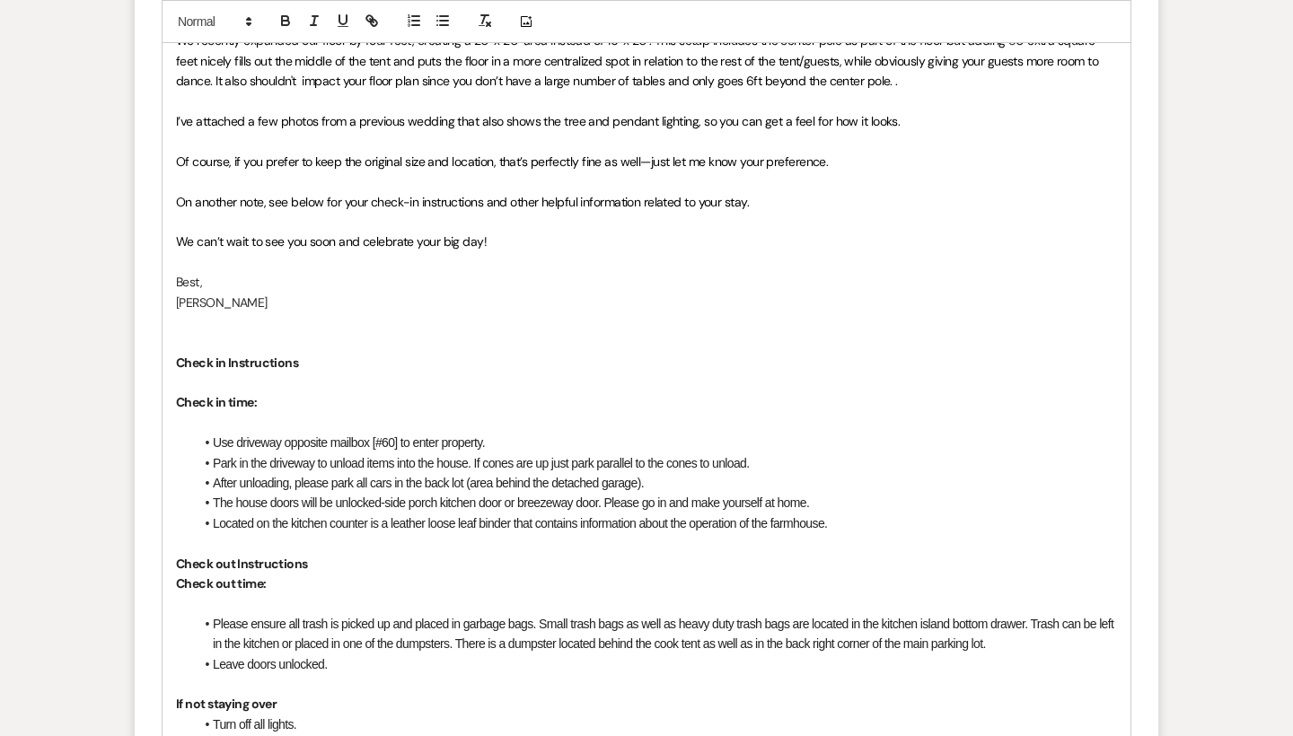
click at [401, 114] on span "I’ve attached a few photos from a previous wedding that also shows the tree and…" at bounding box center [538, 121] width 724 height 16
click at [443, 119] on span "I’ve attached a few photos from previous wedding that also shows the tree and p…" at bounding box center [533, 121] width 714 height 16
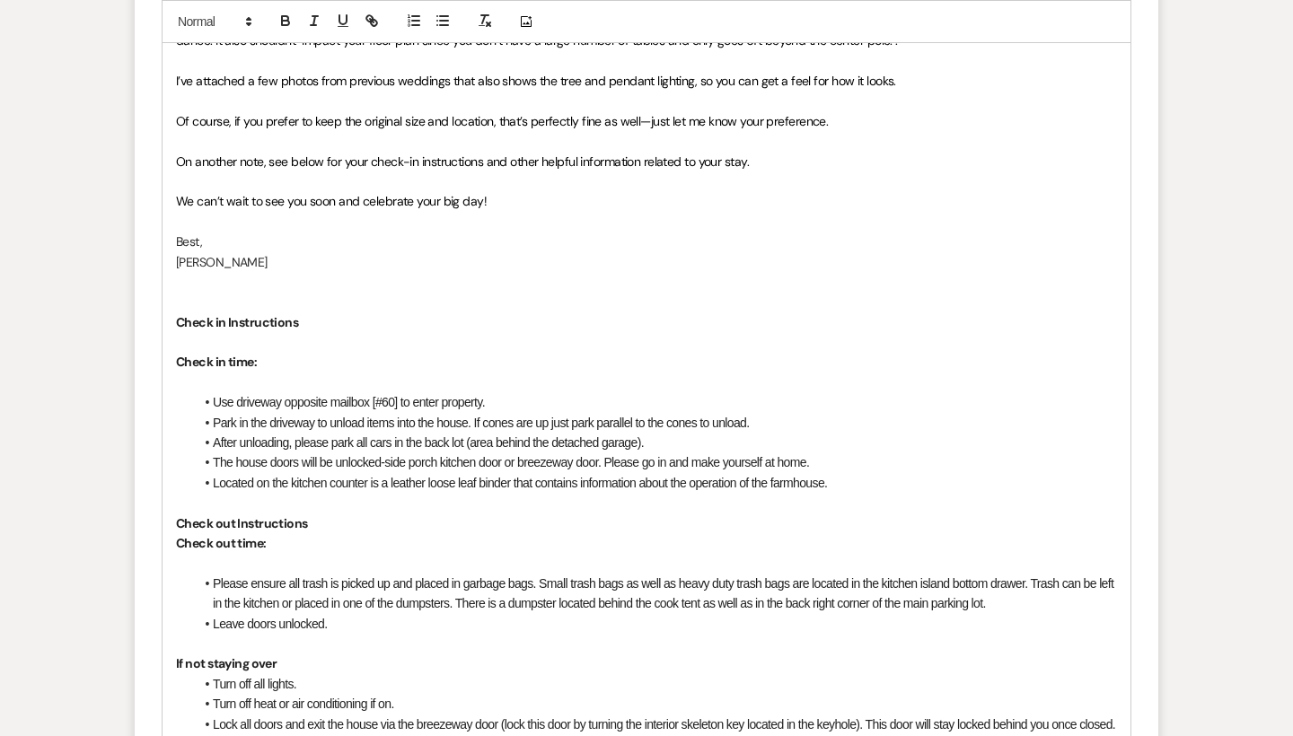
scroll to position [1196, 0]
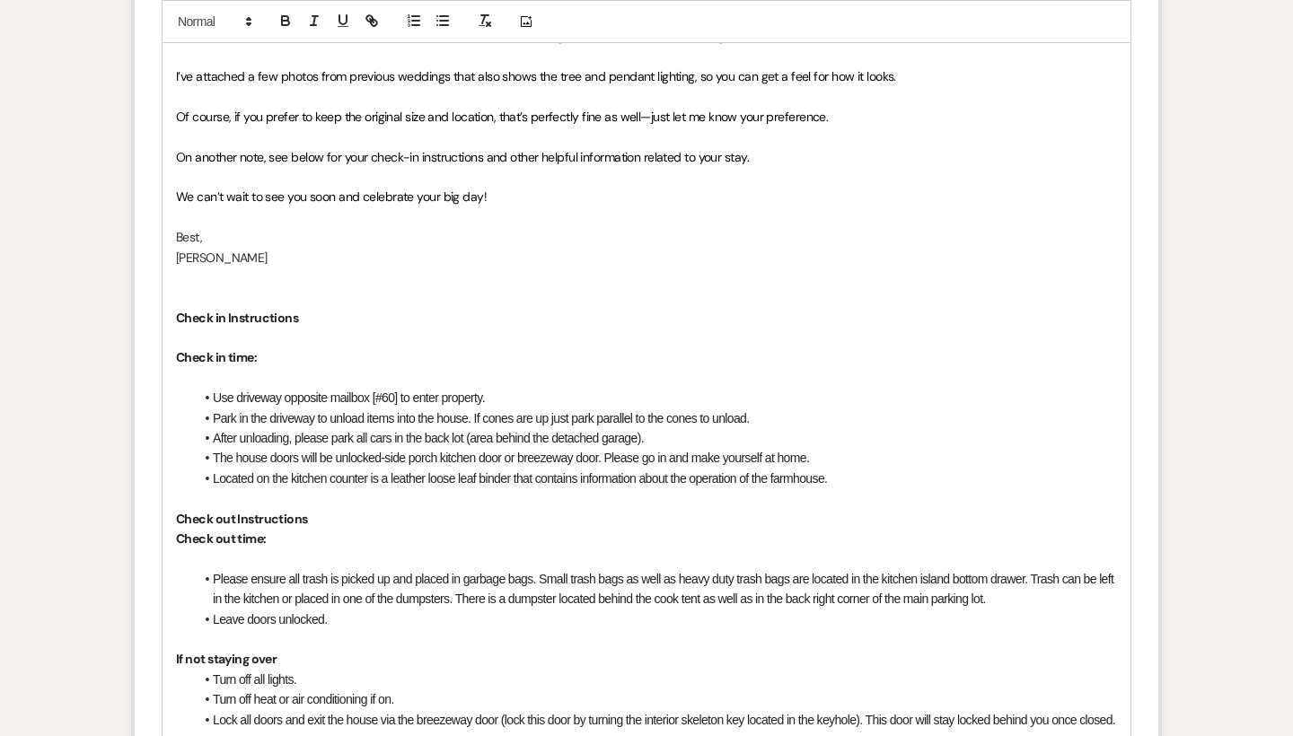
click at [343, 113] on span "Of course, if you prefer to keep the original size and location, that’s perfect…" at bounding box center [502, 117] width 652 height 16
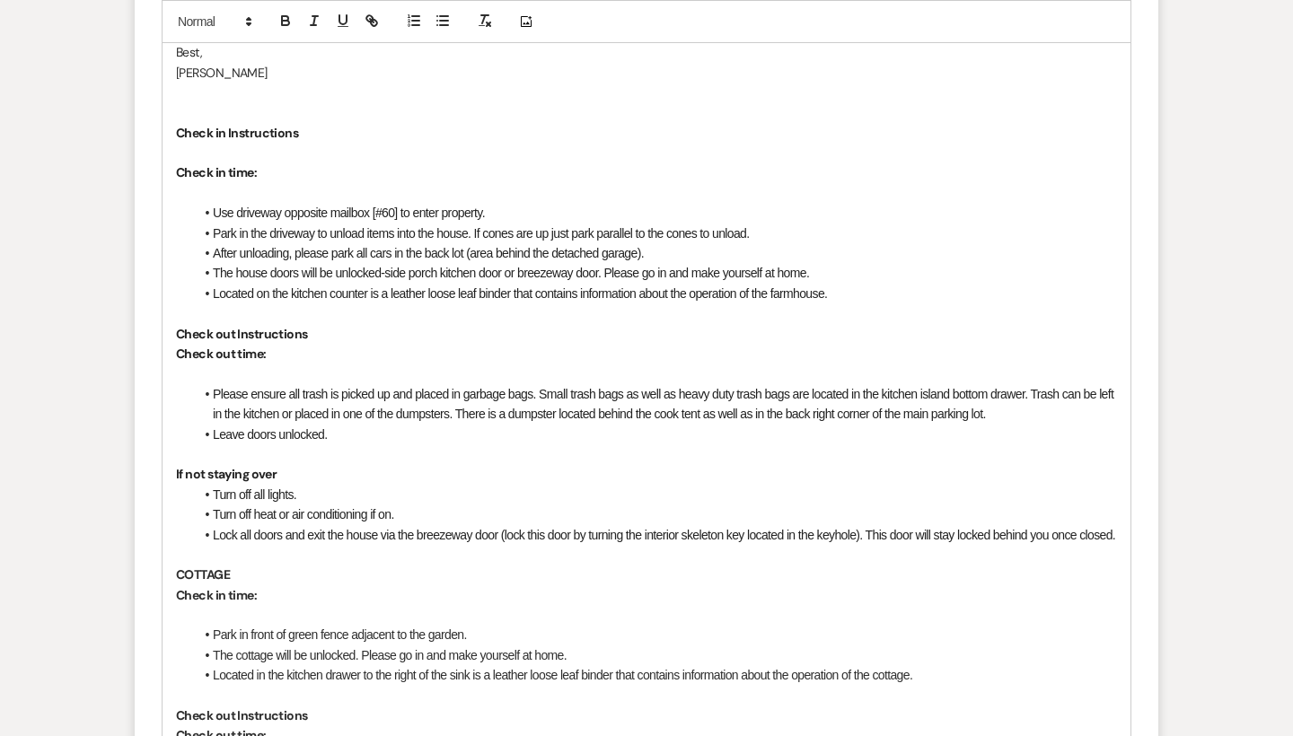
scroll to position [1385, 0]
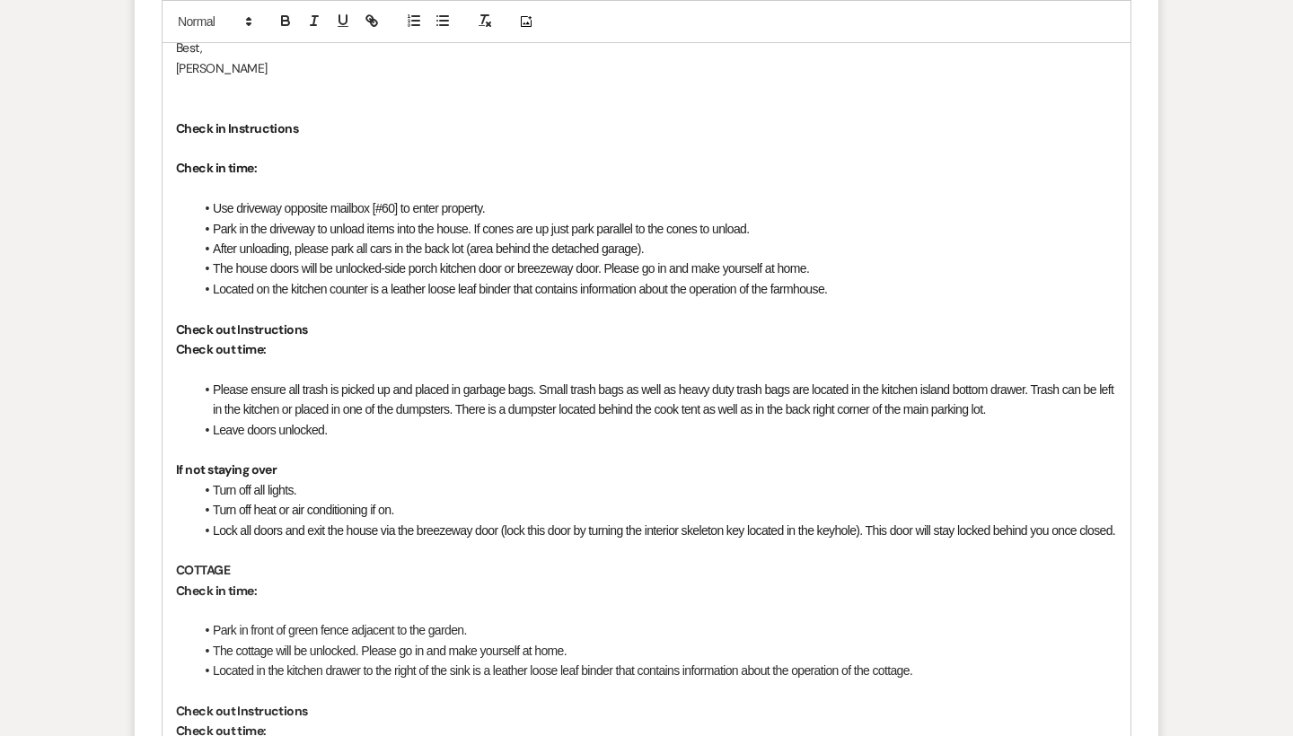
click at [309, 158] on p "Check in time:" at bounding box center [646, 168] width 941 height 20
drag, startPoint x: 313, startPoint y: 117, endPoint x: 180, endPoint y: 117, distance: 132.9
click at [180, 118] on p "Check in Instructions" at bounding box center [646, 128] width 941 height 20
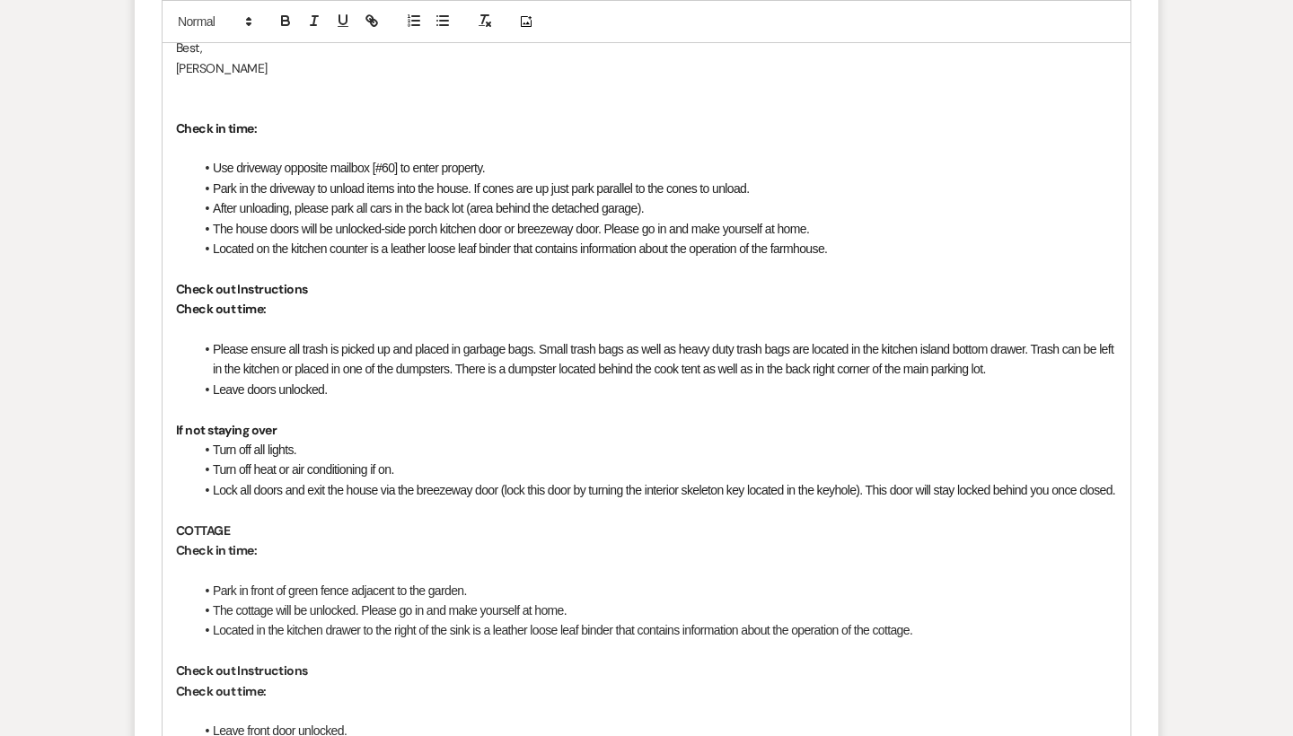
click at [172, 118] on div "Hi [PERSON_NAME] and [PERSON_NAME], Happy wedding week! I had a quick question …" at bounding box center [646, 550] width 968 height 1730
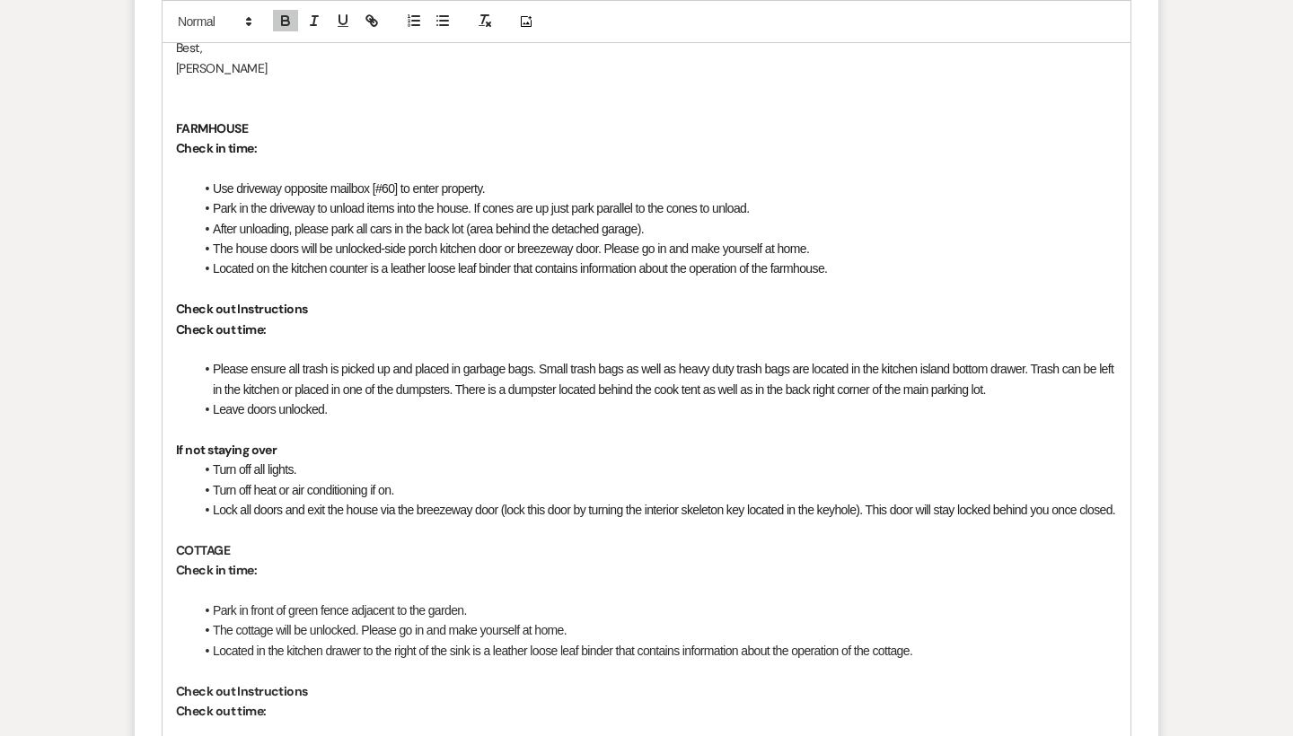
click at [281, 138] on p "﻿ Check in time:" at bounding box center [646, 148] width 941 height 20
drag, startPoint x: 390, startPoint y: 138, endPoint x: 348, endPoint y: 136, distance: 41.3
click at [348, 138] on p "Check in time: 8:00 AM (bridal suite)" at bounding box center [646, 148] width 941 height 20
click at [377, 143] on p "Check in time: 8:00 AM" at bounding box center [646, 148] width 941 height 20
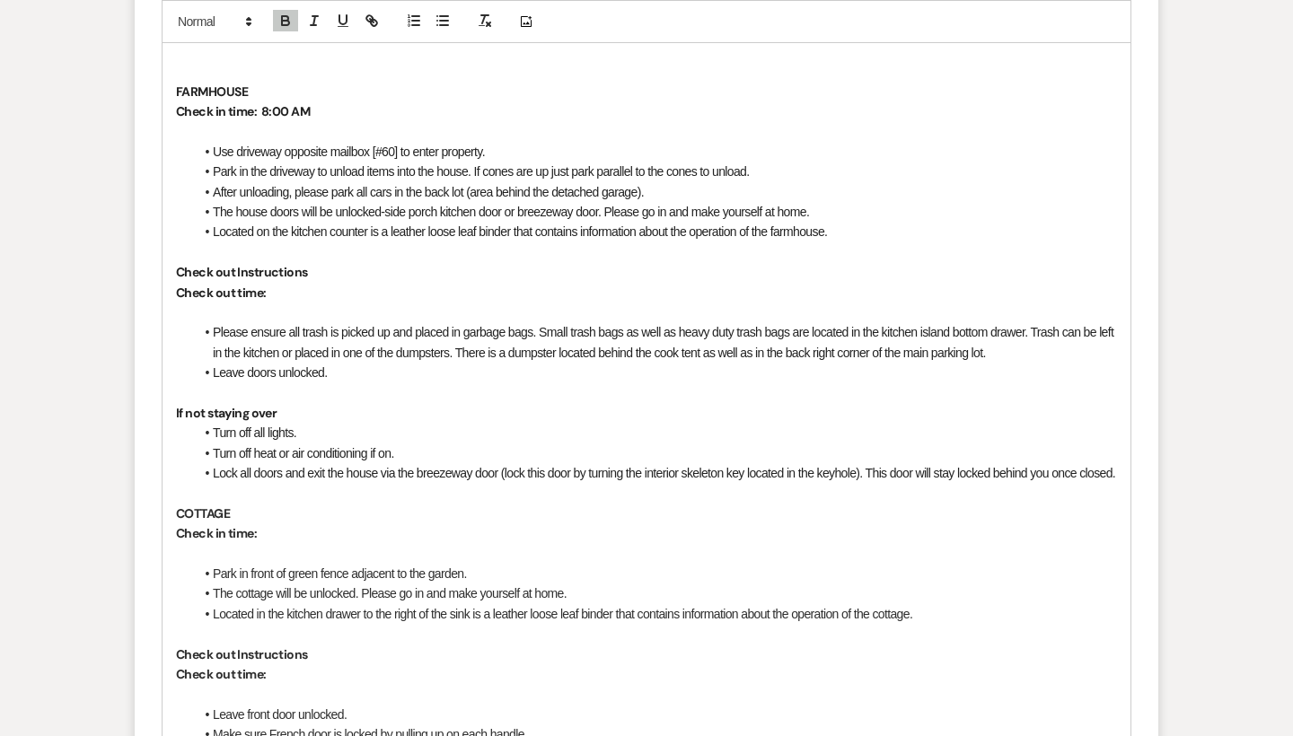
click at [299, 283] on p "Check out time:" at bounding box center [646, 293] width 941 height 20
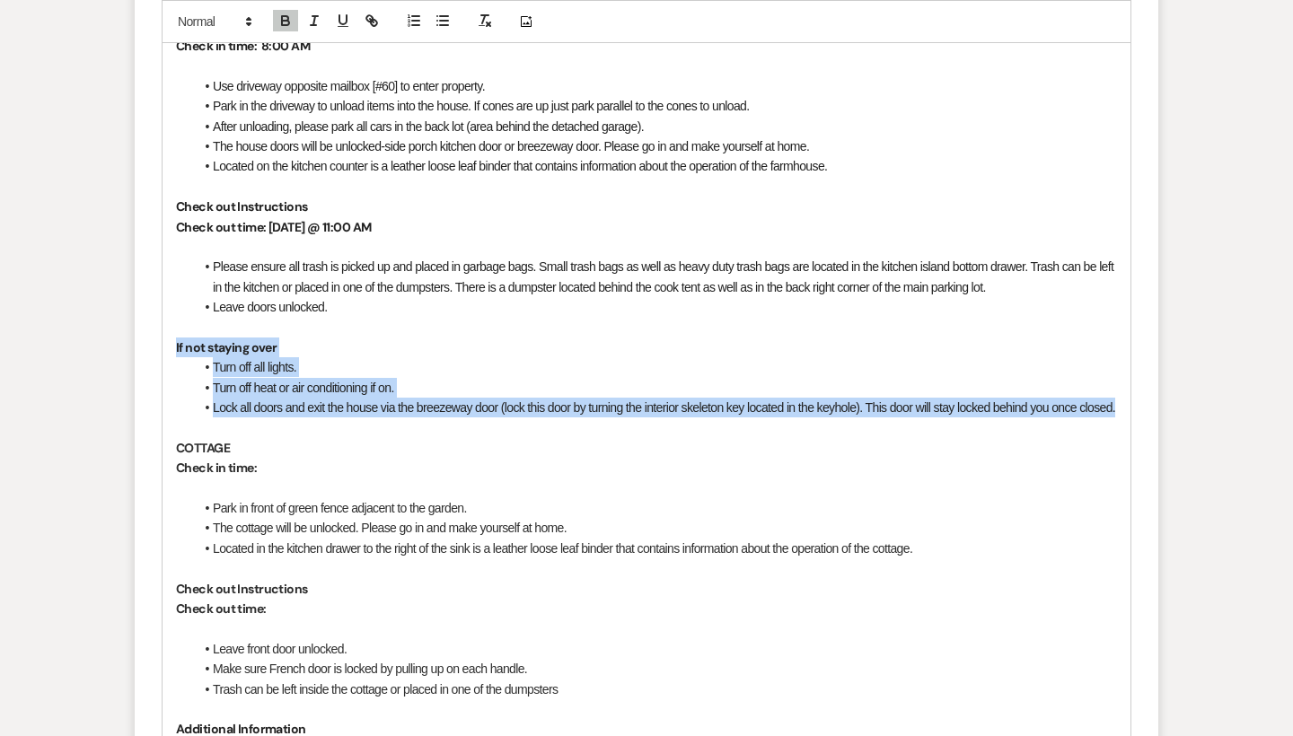
drag, startPoint x: 276, startPoint y: 409, endPoint x: 169, endPoint y: 334, distance: 131.5
click at [169, 334] on div "Hi [PERSON_NAME] and [PERSON_NAME], Happy wedding week! I had a quick question …" at bounding box center [646, 458] width 968 height 1750
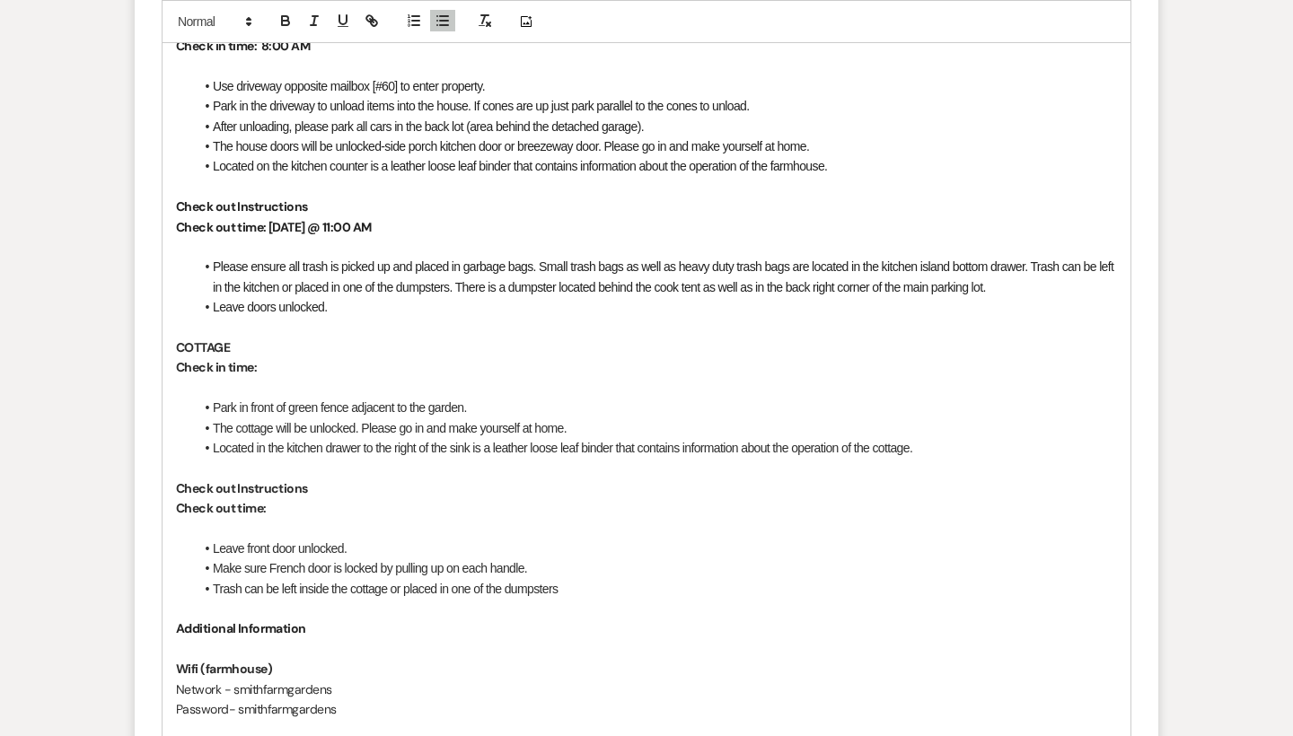
click at [296, 357] on p "Check in time:" at bounding box center [646, 367] width 941 height 20
click at [302, 498] on p "Check out time:" at bounding box center [646, 508] width 941 height 20
click at [338, 500] on strong "Check out time: [DATE] @ 1100 AM" at bounding box center [272, 508] width 192 height 16
drag, startPoint x: 329, startPoint y: 466, endPoint x: 140, endPoint y: 465, distance: 189.4
click at [140, 465] on form "New Message X Saving draft... Recipients* Planning Portal Users ( [PERSON_NAME]…" at bounding box center [646, 290] width 1023 height 2306
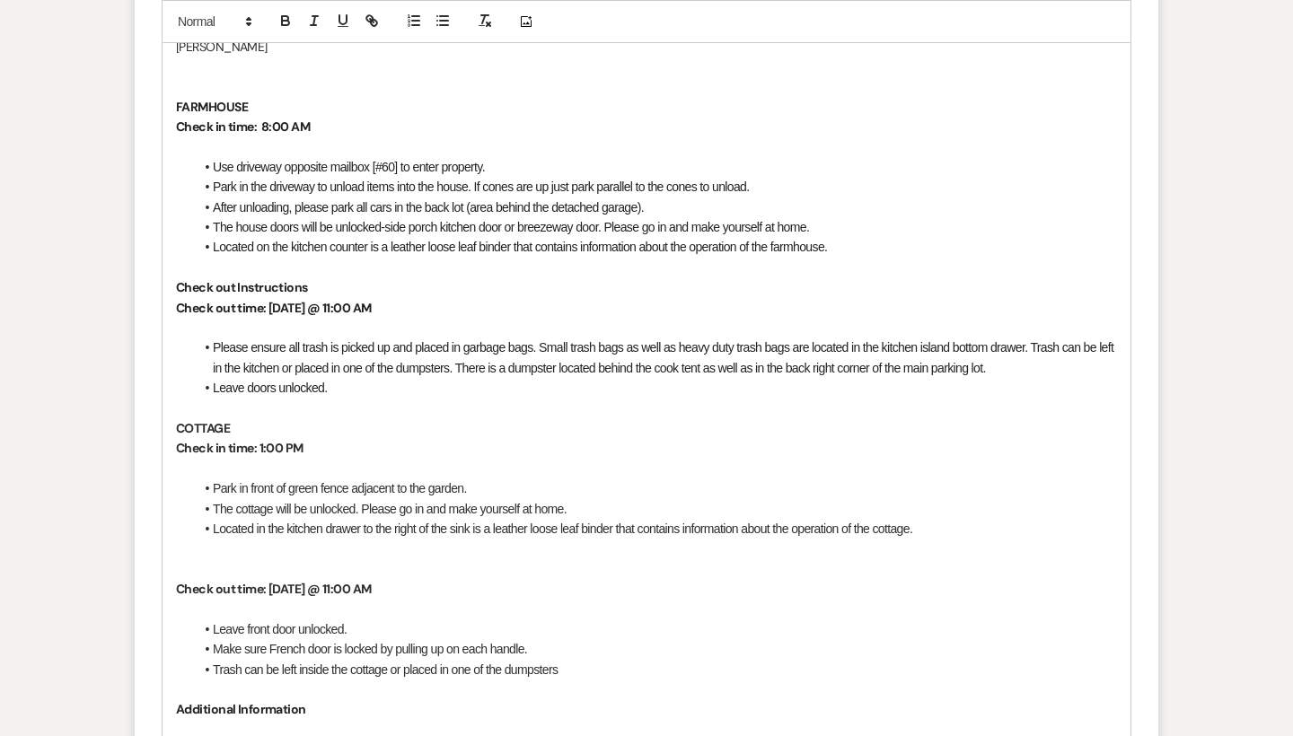
scroll to position [1375, 0]
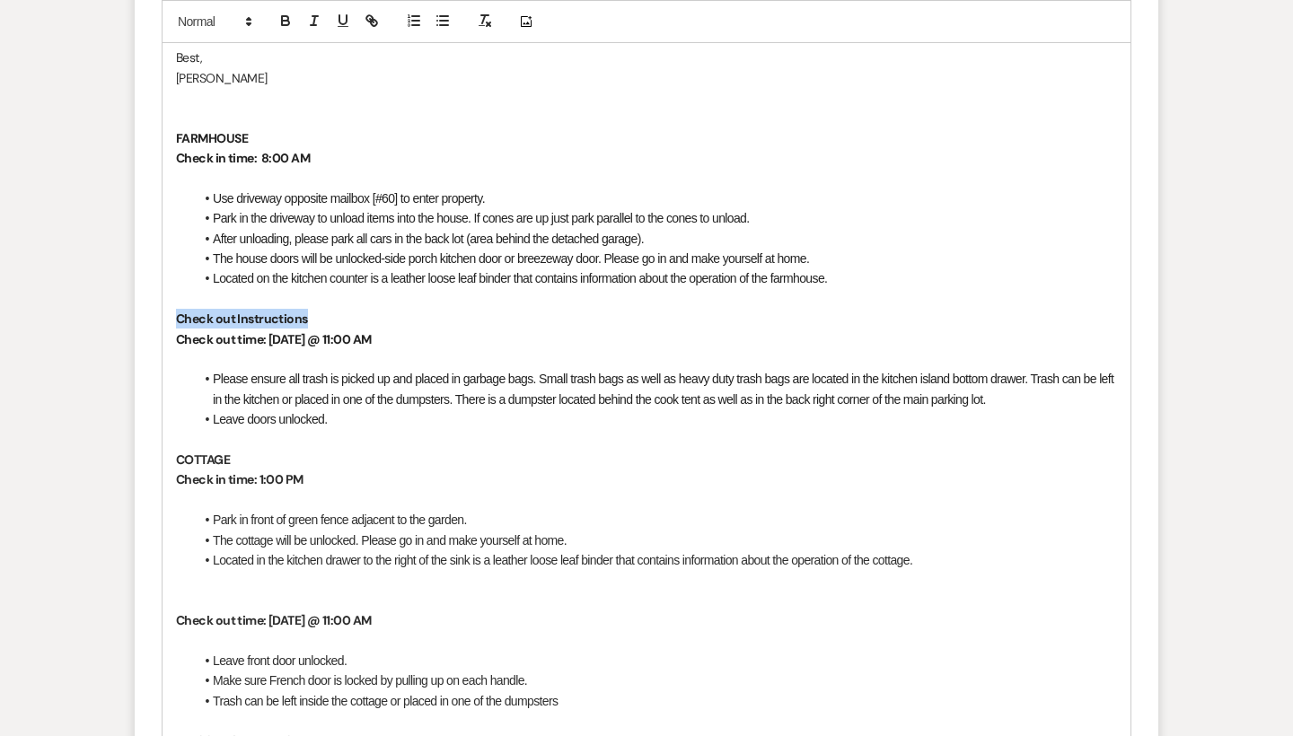
drag, startPoint x: 315, startPoint y: 300, endPoint x: 164, endPoint y: 297, distance: 150.8
click at [164, 297] on div "Hi [PERSON_NAME] and [PERSON_NAME], Happy wedding week! I had a quick question …" at bounding box center [646, 520] width 968 height 1650
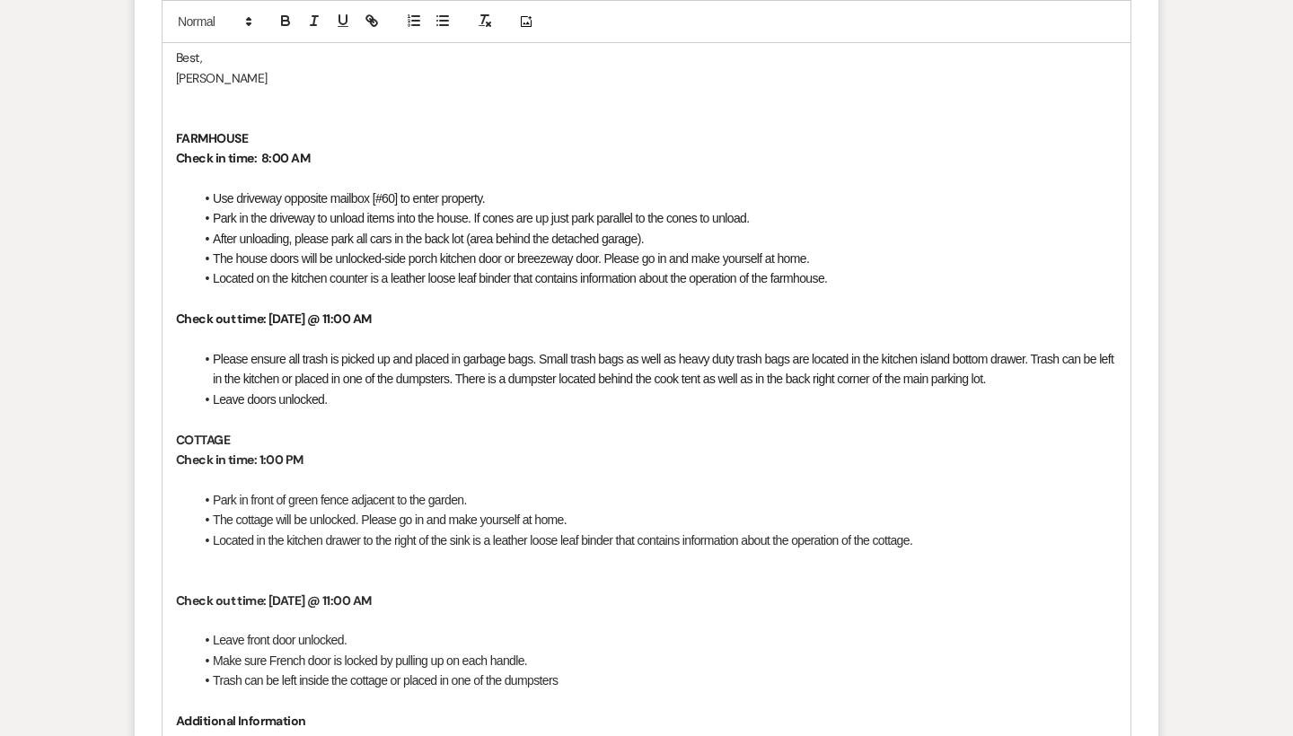
click at [264, 150] on strong "Check in time: 8:00 AM" at bounding box center [243, 158] width 134 height 16
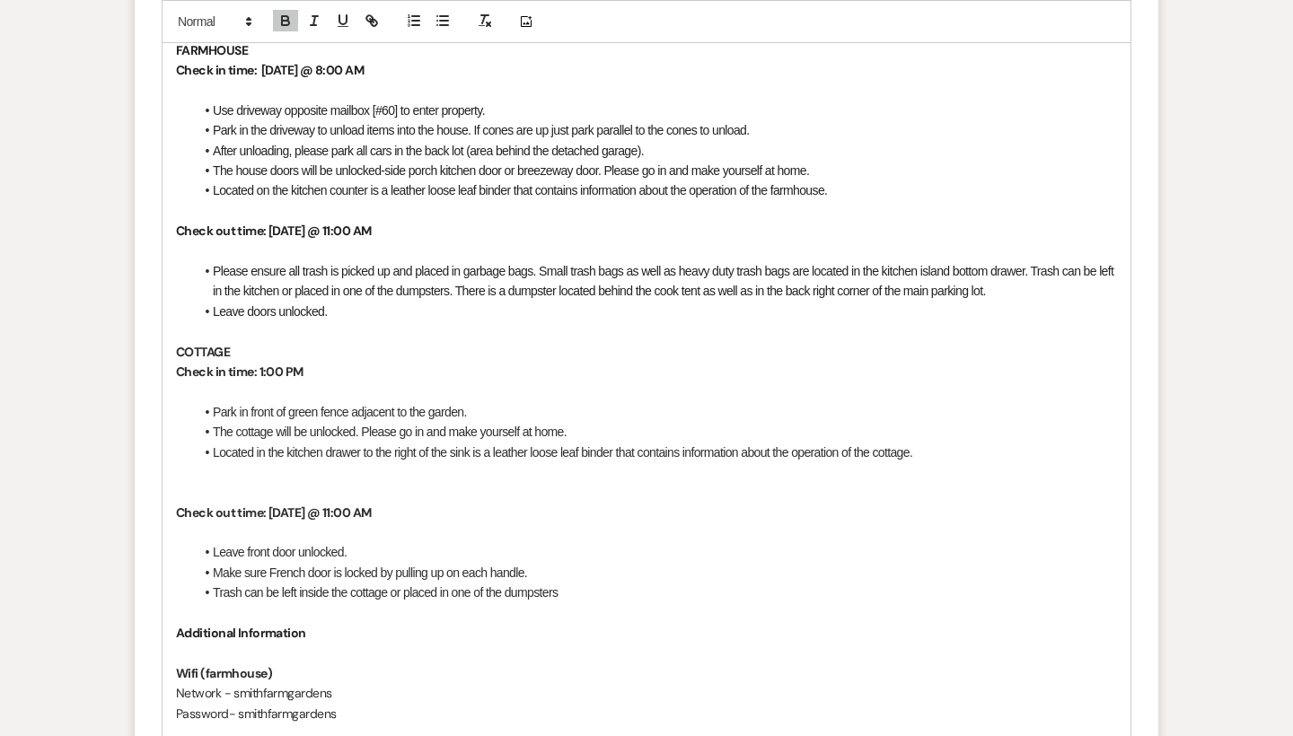
scroll to position [1497, 0]
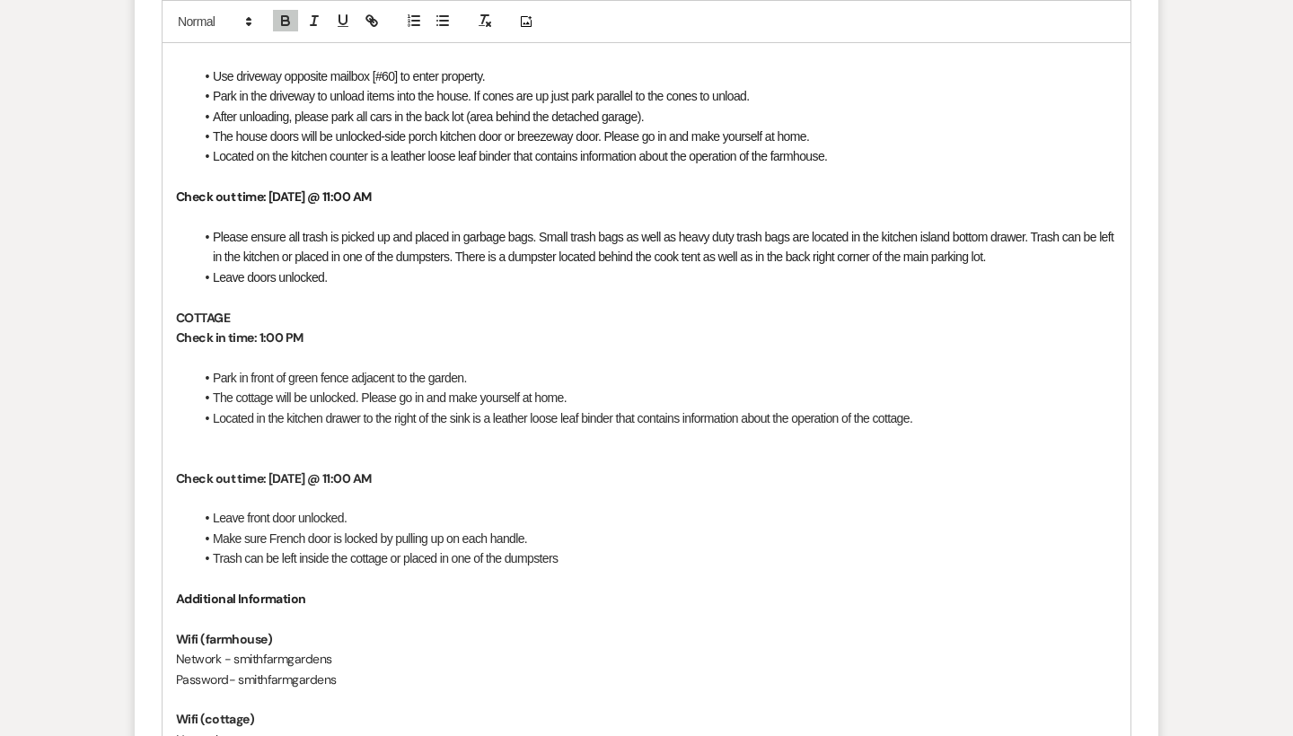
click at [259, 329] on strong "Check in time: 1:00 PM" at bounding box center [239, 337] width 127 height 16
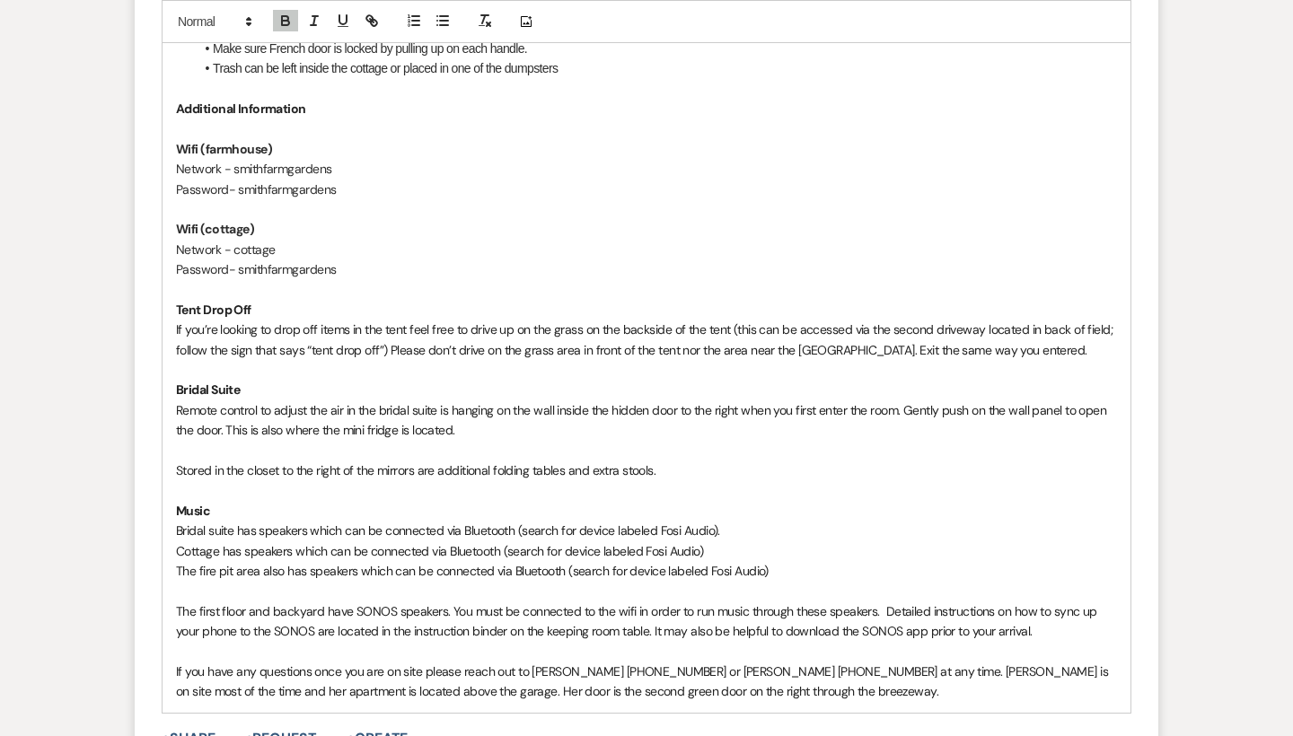
scroll to position [1998, 0]
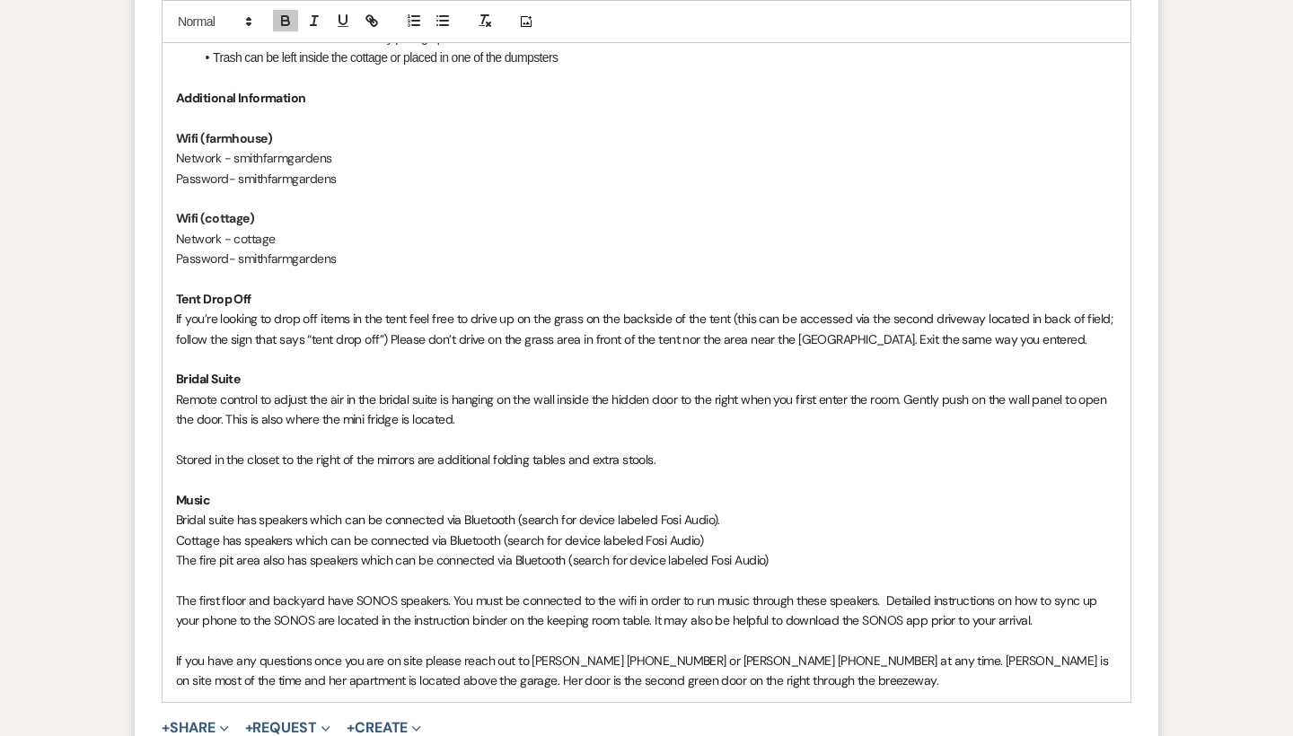
click at [234, 512] on span "Bridal suite has speakers which can be connected via Bluetooth (search for devi…" at bounding box center [448, 520] width 544 height 16
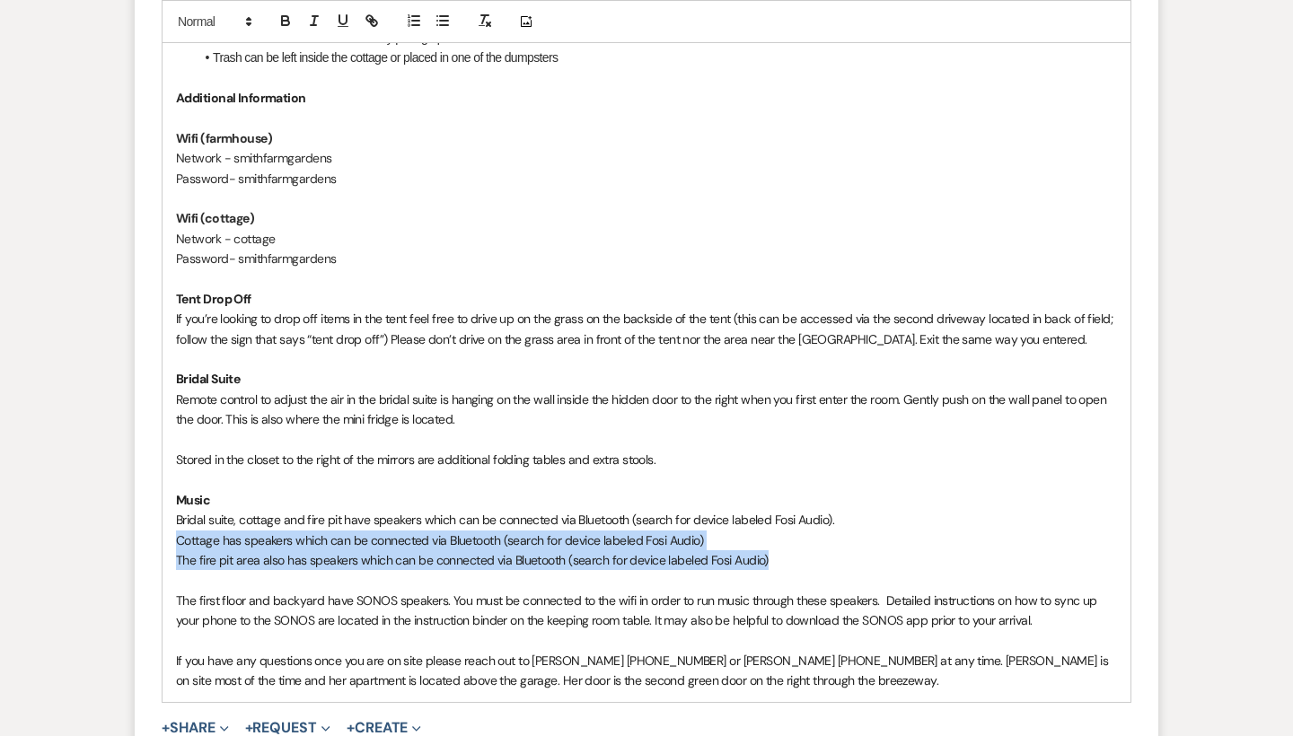
drag, startPoint x: 775, startPoint y: 530, endPoint x: 168, endPoint y: 506, distance: 607.3
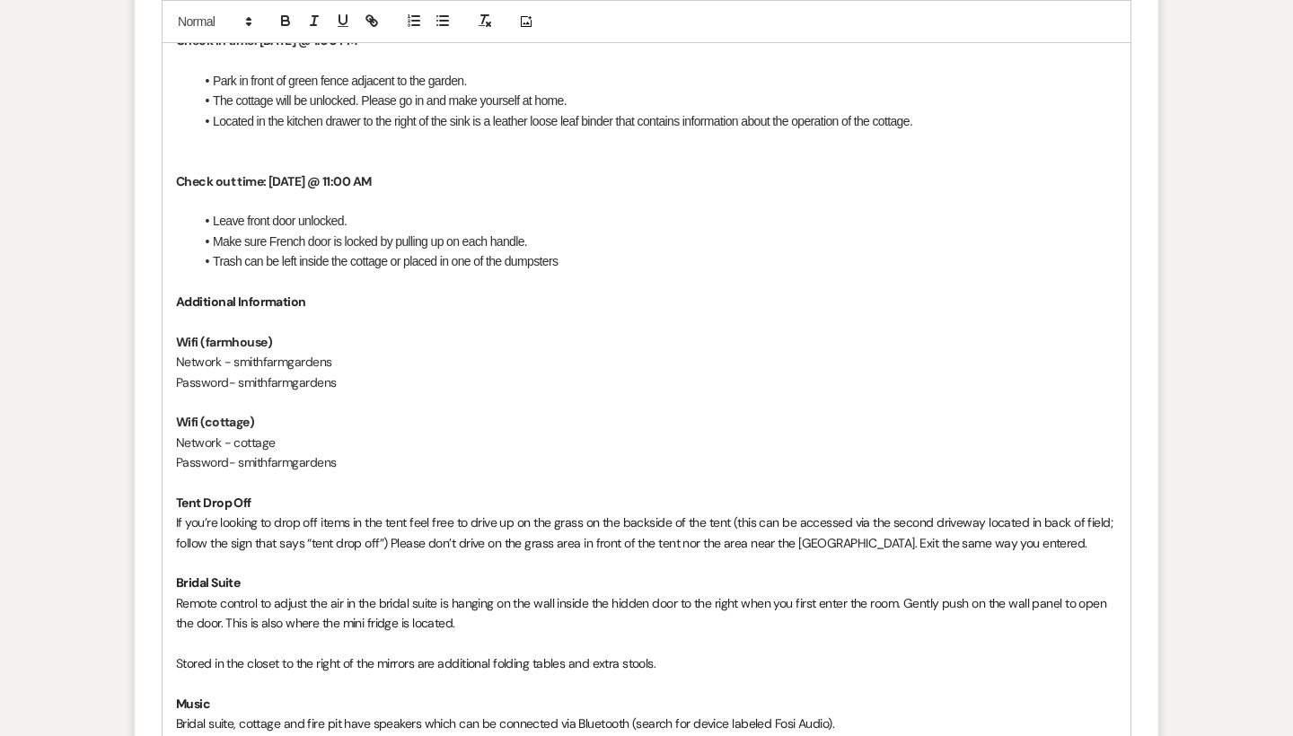
scroll to position [1795, 0]
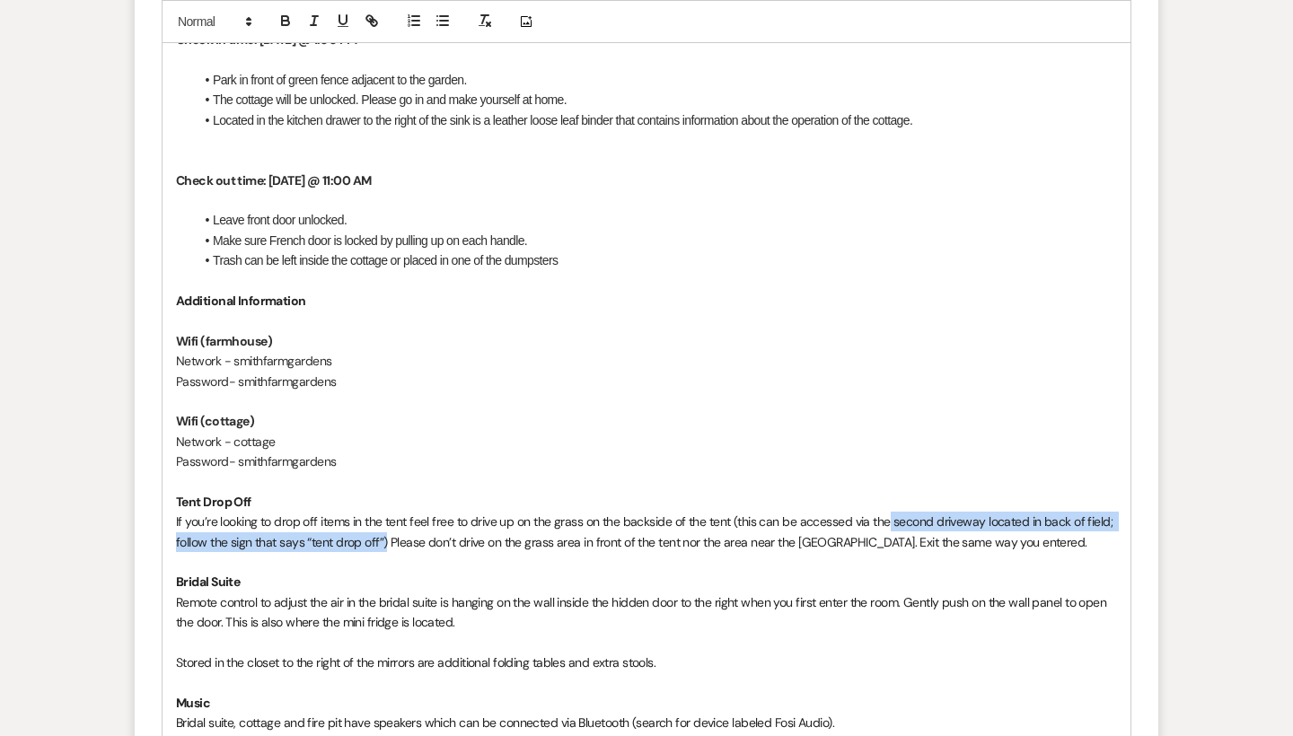
drag, startPoint x: 387, startPoint y: 516, endPoint x: 889, endPoint y: 491, distance: 502.4
click at [889, 513] on span "If you’re looking to drop off items in the tent feel free to drive up on the gr…" at bounding box center [646, 531] width 940 height 36
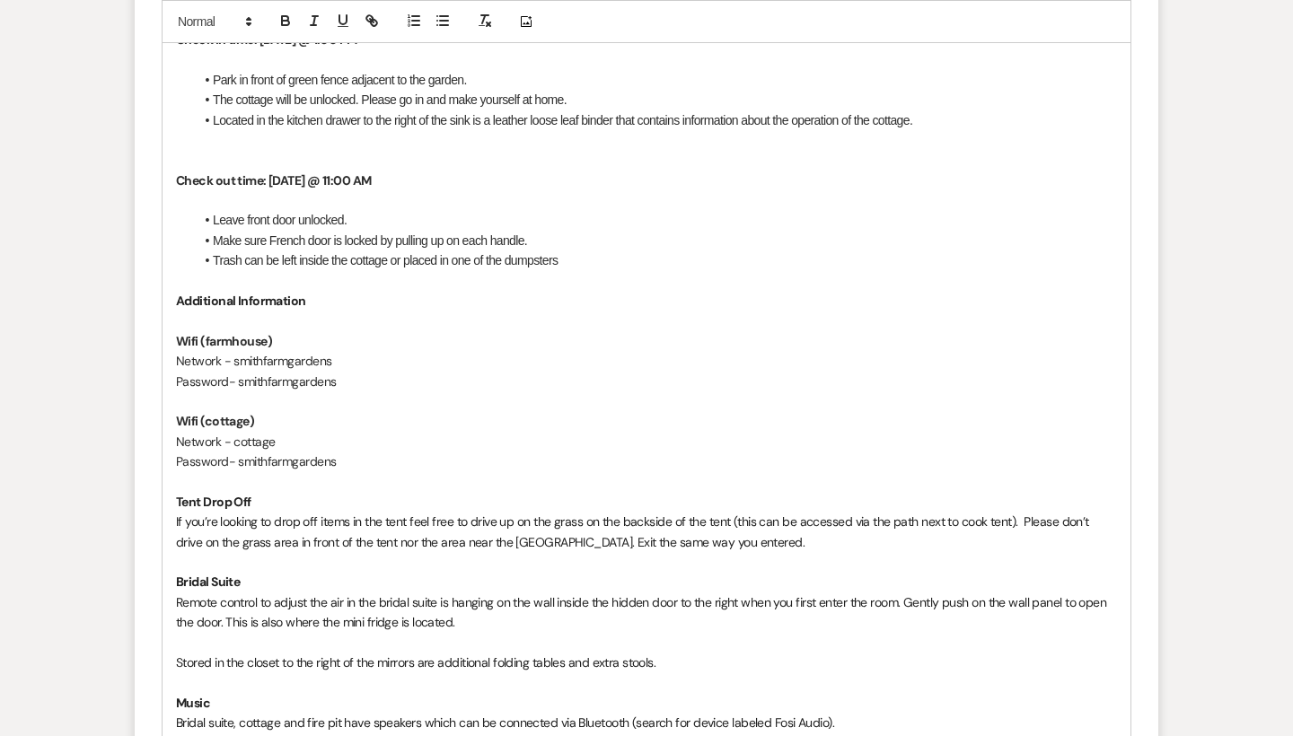
click at [718, 516] on p "If you’re looking to drop off items in the tent feel free to drive up on the gr…" at bounding box center [646, 532] width 941 height 40
drag, startPoint x: 725, startPoint y: 515, endPoint x: 390, endPoint y: 513, distance: 335.7
click at [390, 513] on p "If you’re looking to drop off items in the tent feel free to drive up on the gr…" at bounding box center [646, 532] width 941 height 40
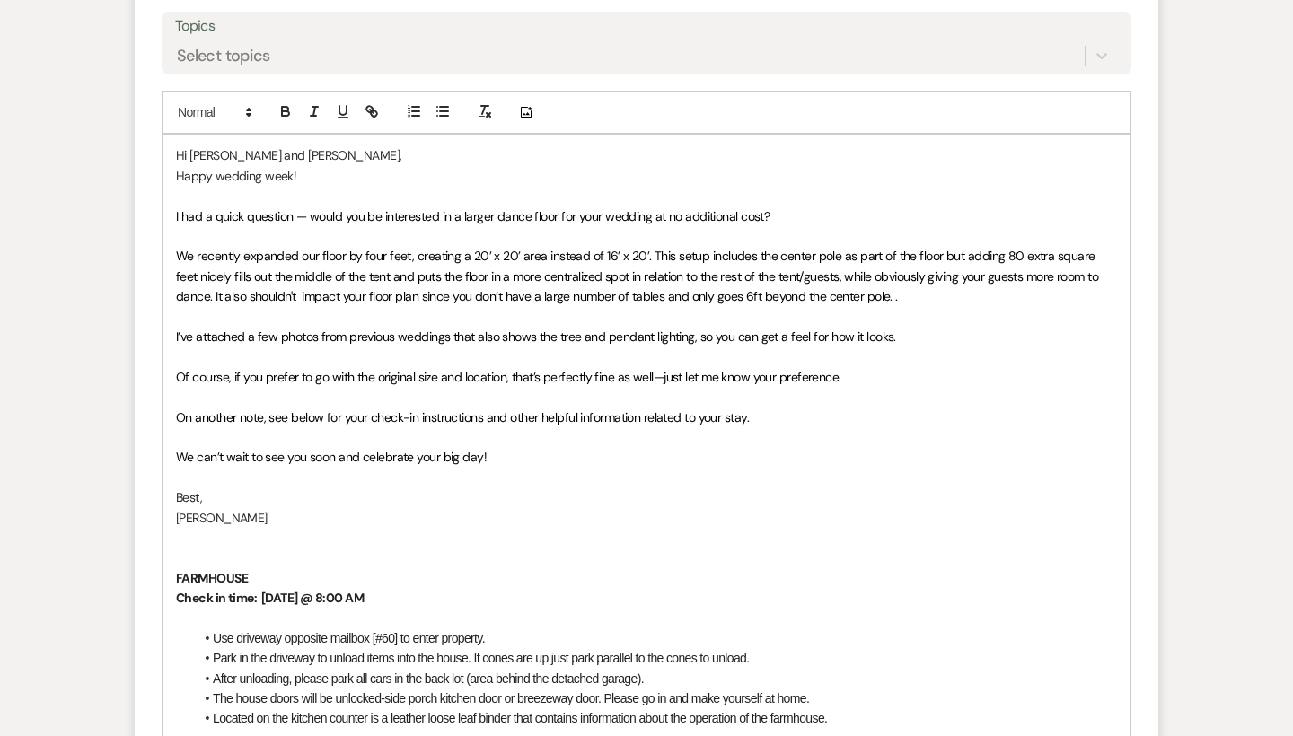
scroll to position [526, 0]
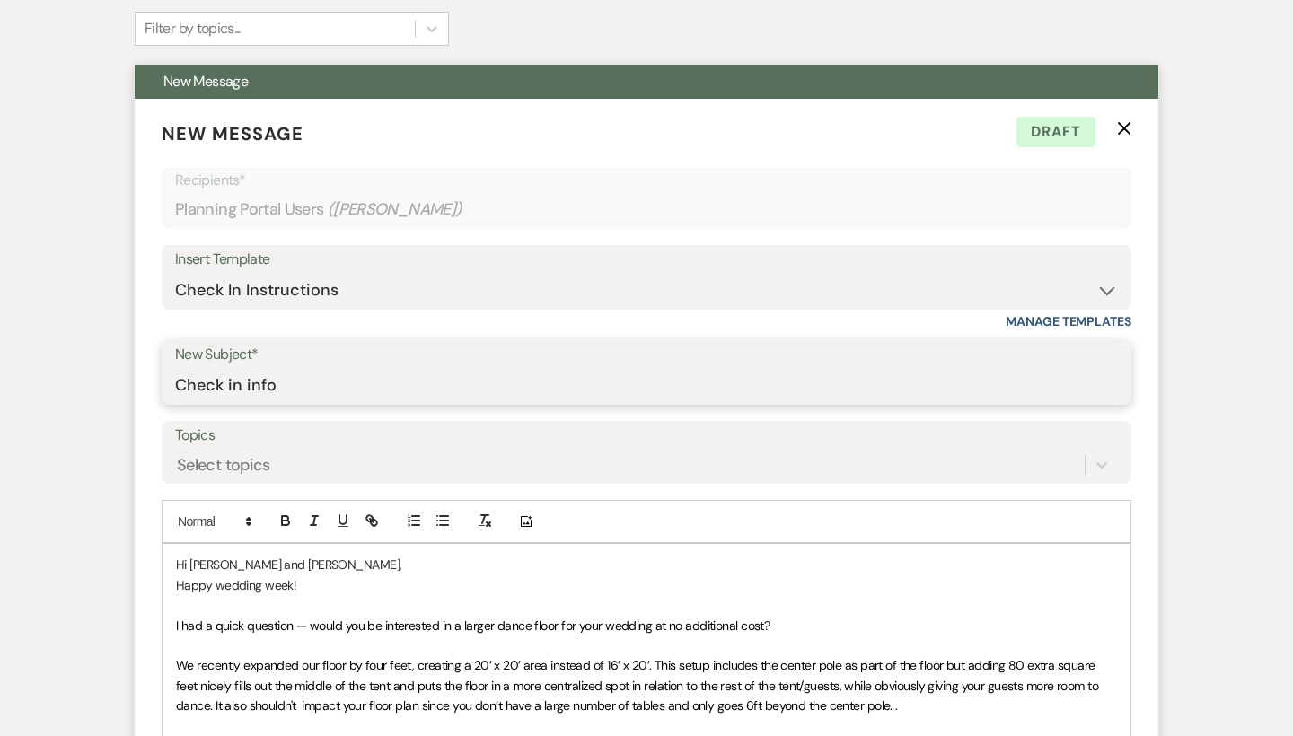
click at [360, 388] on input "Check in info" at bounding box center [646, 385] width 943 height 35
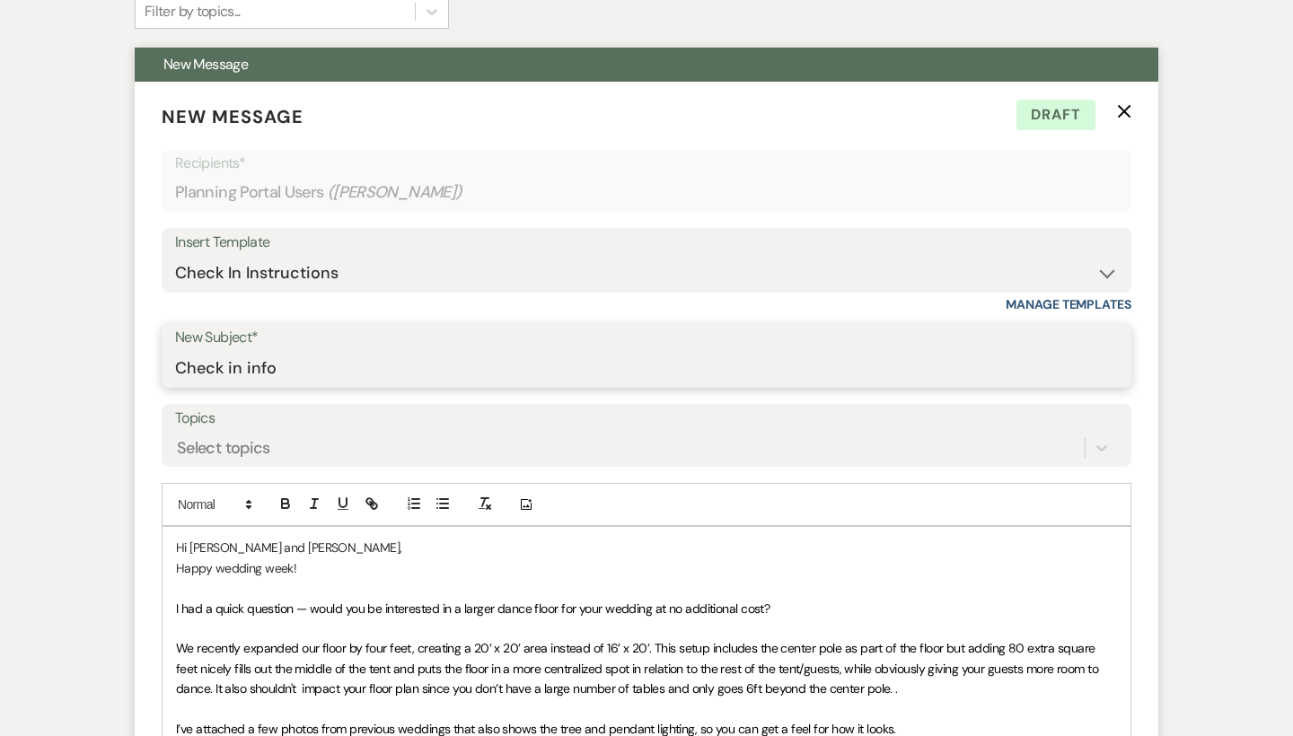
scroll to position [493, 0]
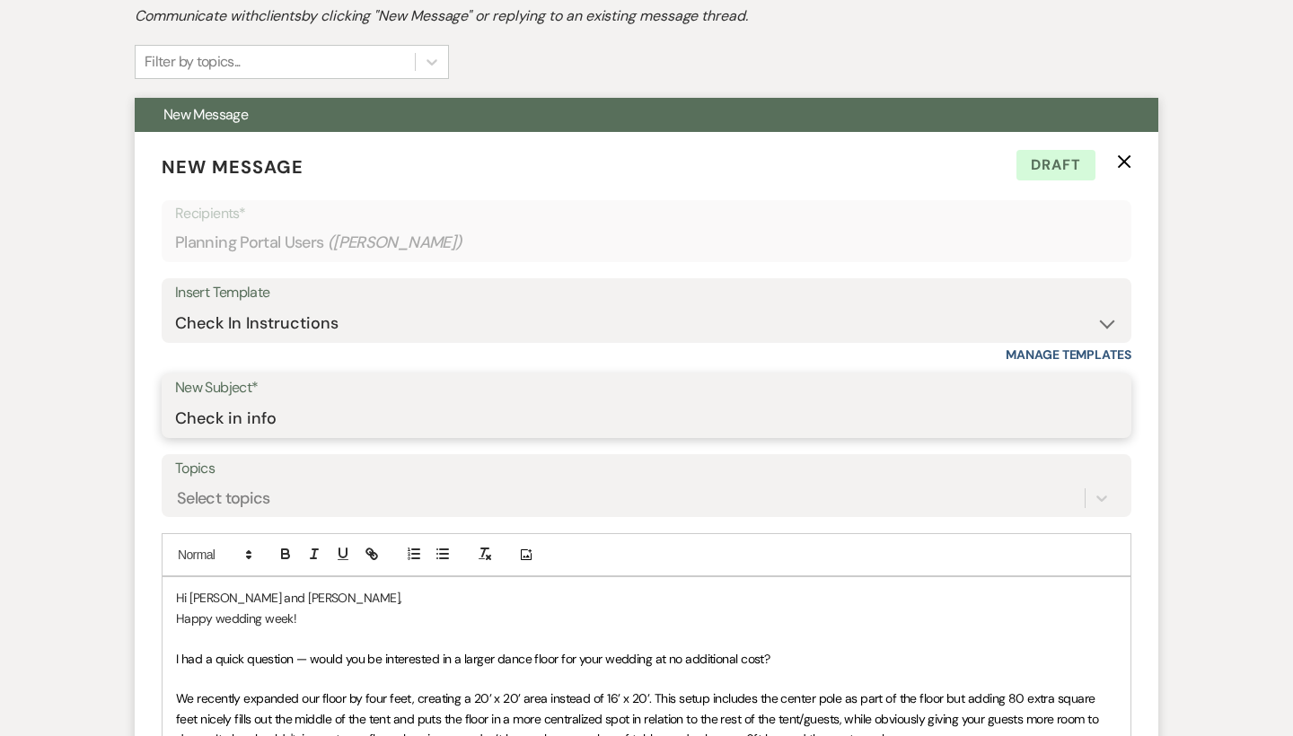
click at [294, 422] on input "Check in info" at bounding box center [646, 418] width 943 height 35
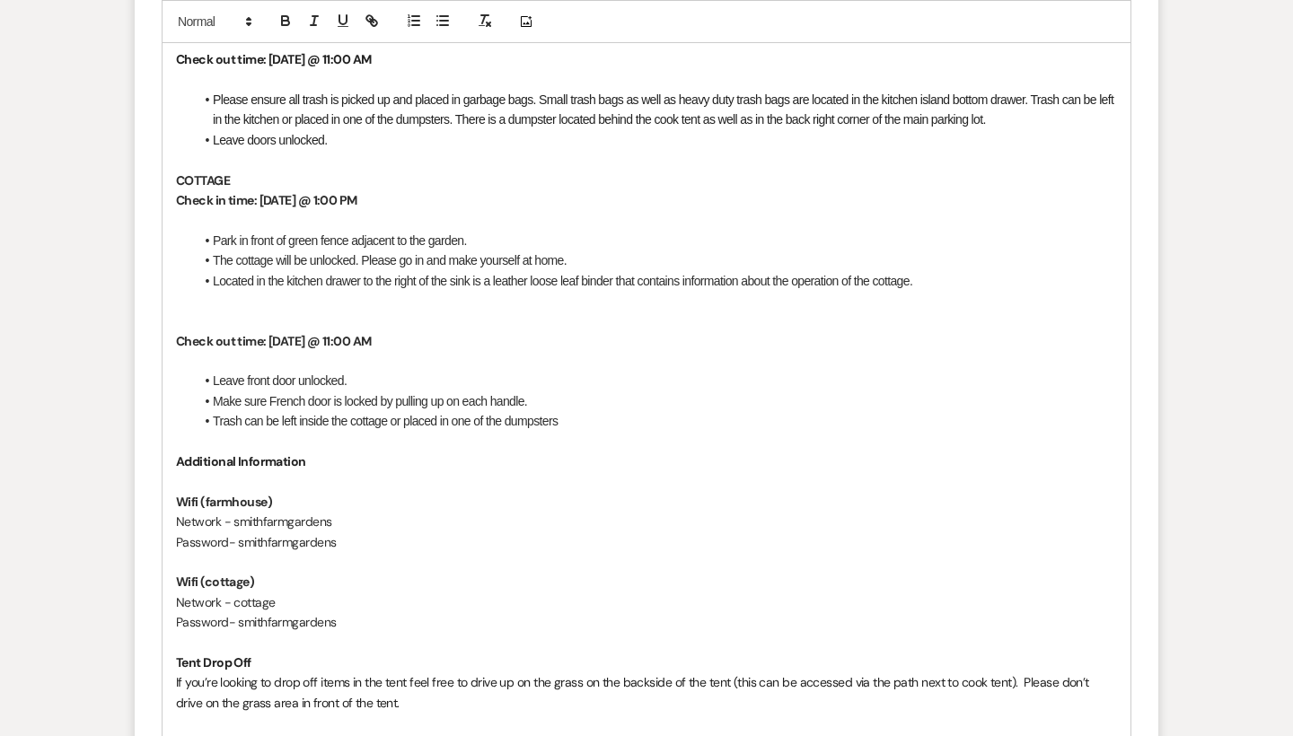
scroll to position [1634, 0]
type input "Check in info and dance floor"
click at [392, 311] on p at bounding box center [646, 321] width 941 height 20
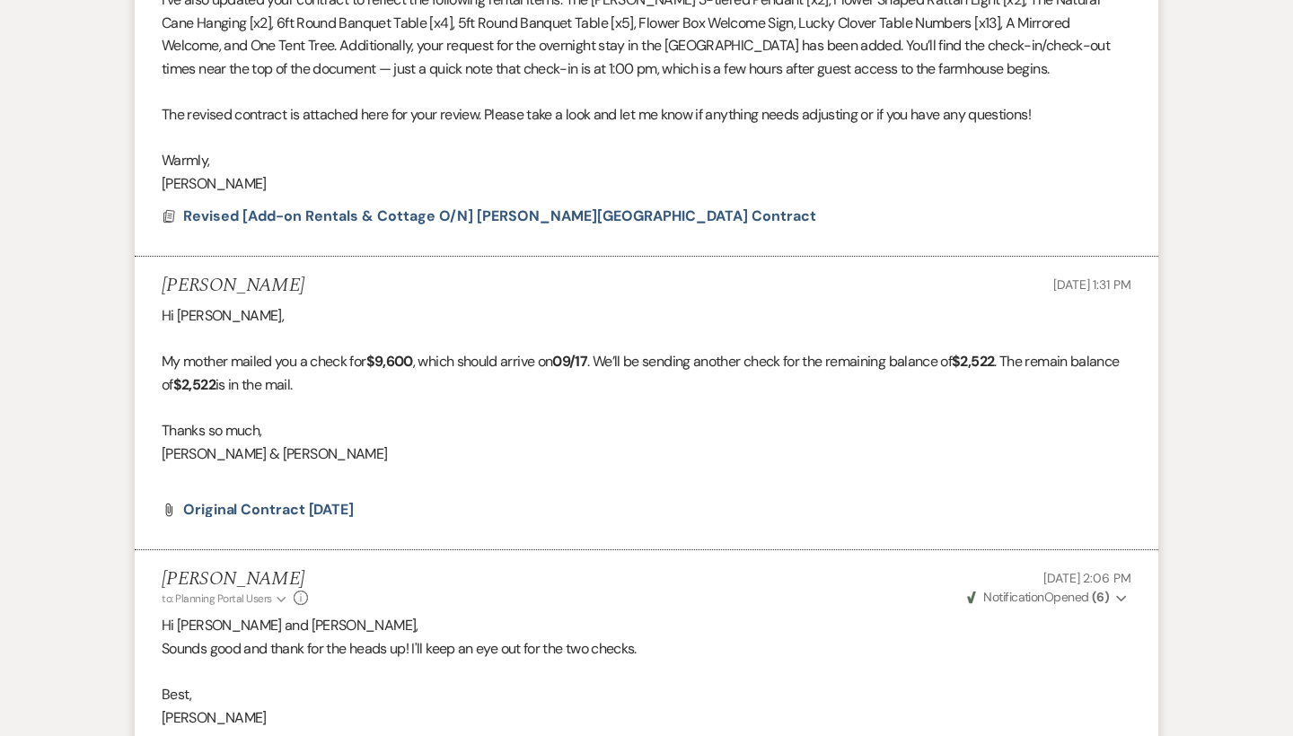
scroll to position [2404, 0]
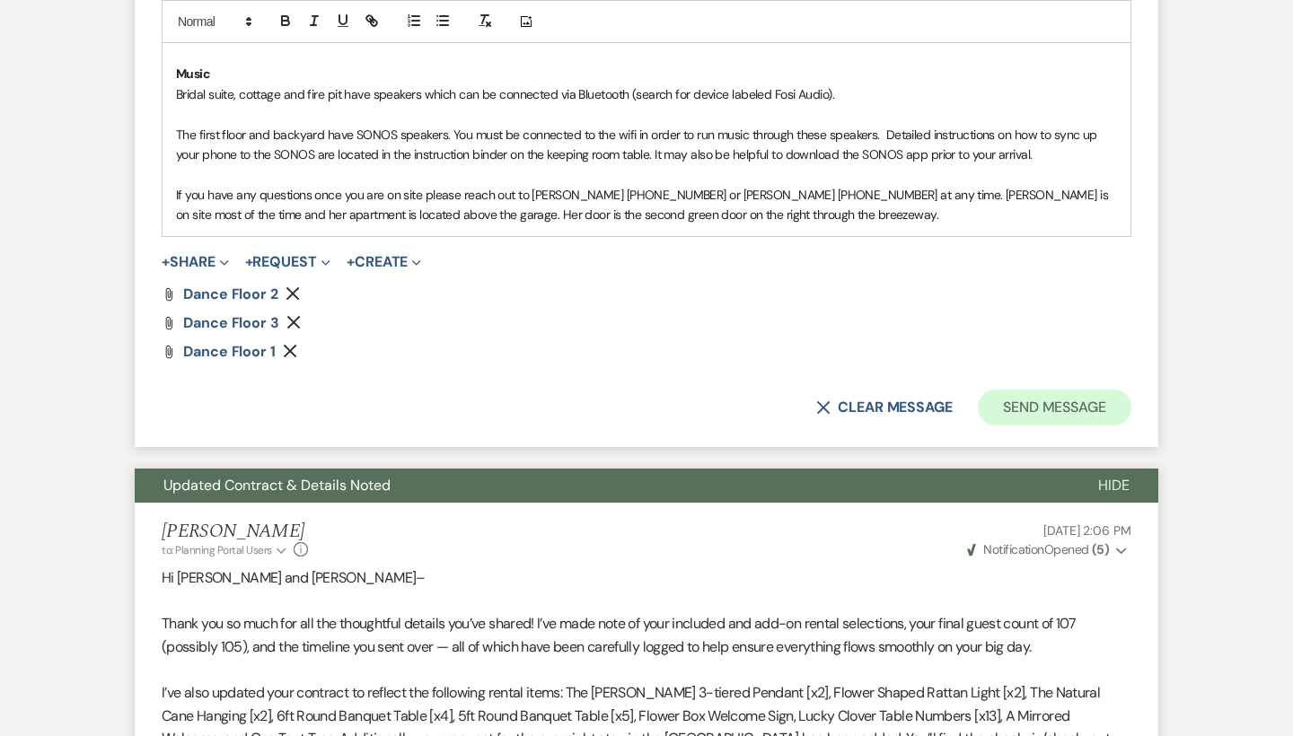
click at [1040, 390] on button "Send Message" at bounding box center [1054, 408] width 153 height 36
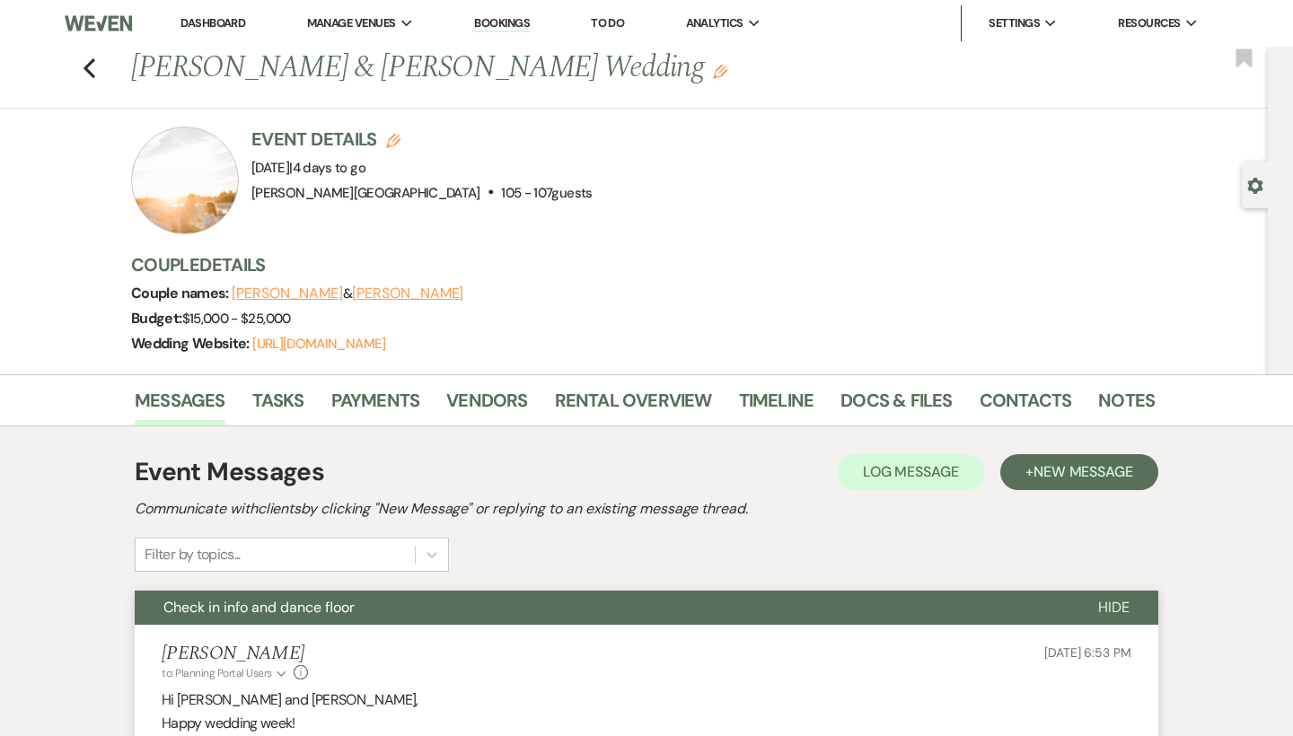
scroll to position [0, 0]
click at [90, 61] on use "button" at bounding box center [89, 68] width 12 height 20
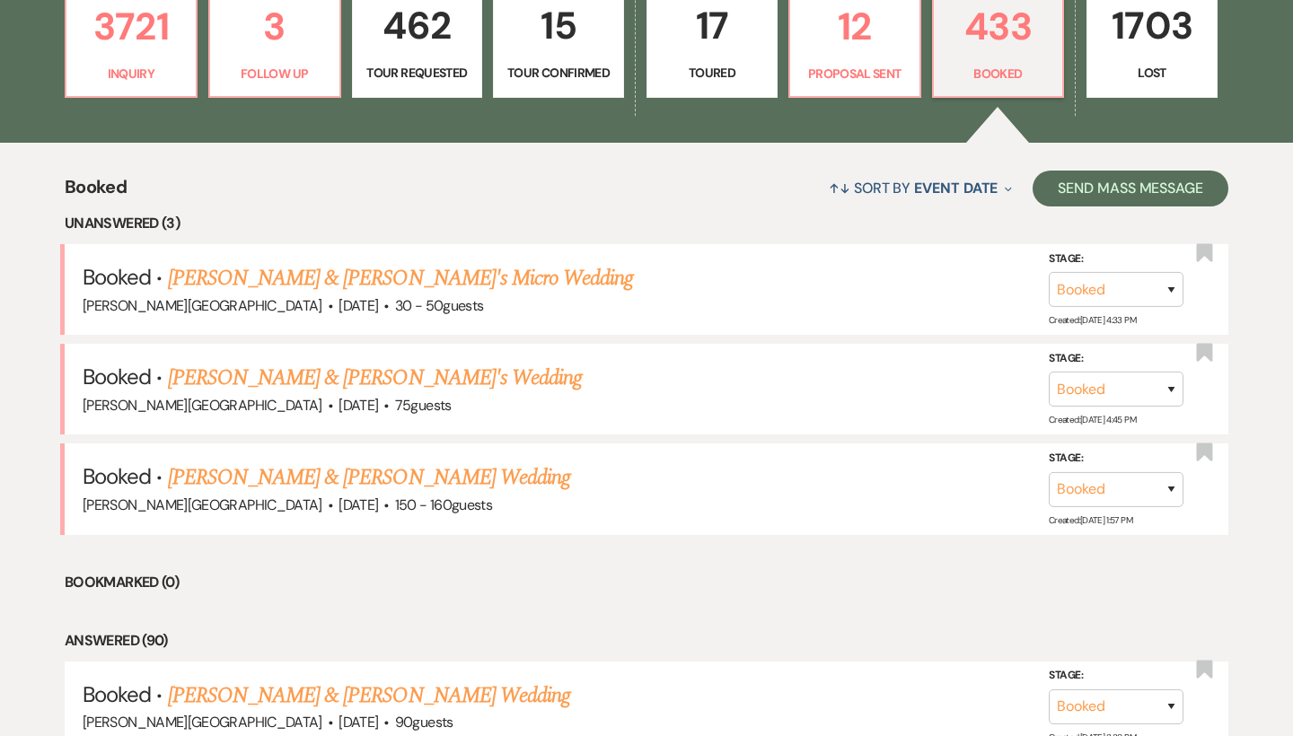
scroll to position [548, 0]
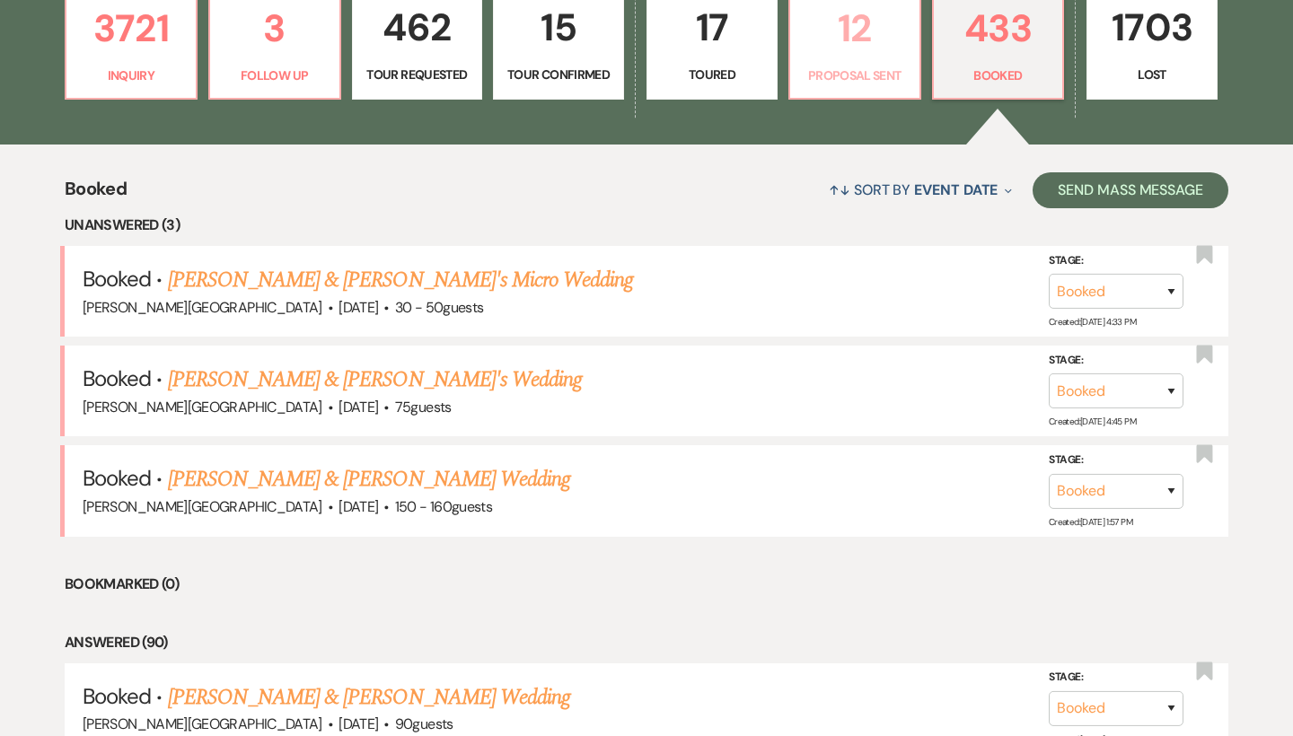
click at [828, 76] on p "Proposal Sent" at bounding box center [855, 76] width 108 height 20
select select "6"
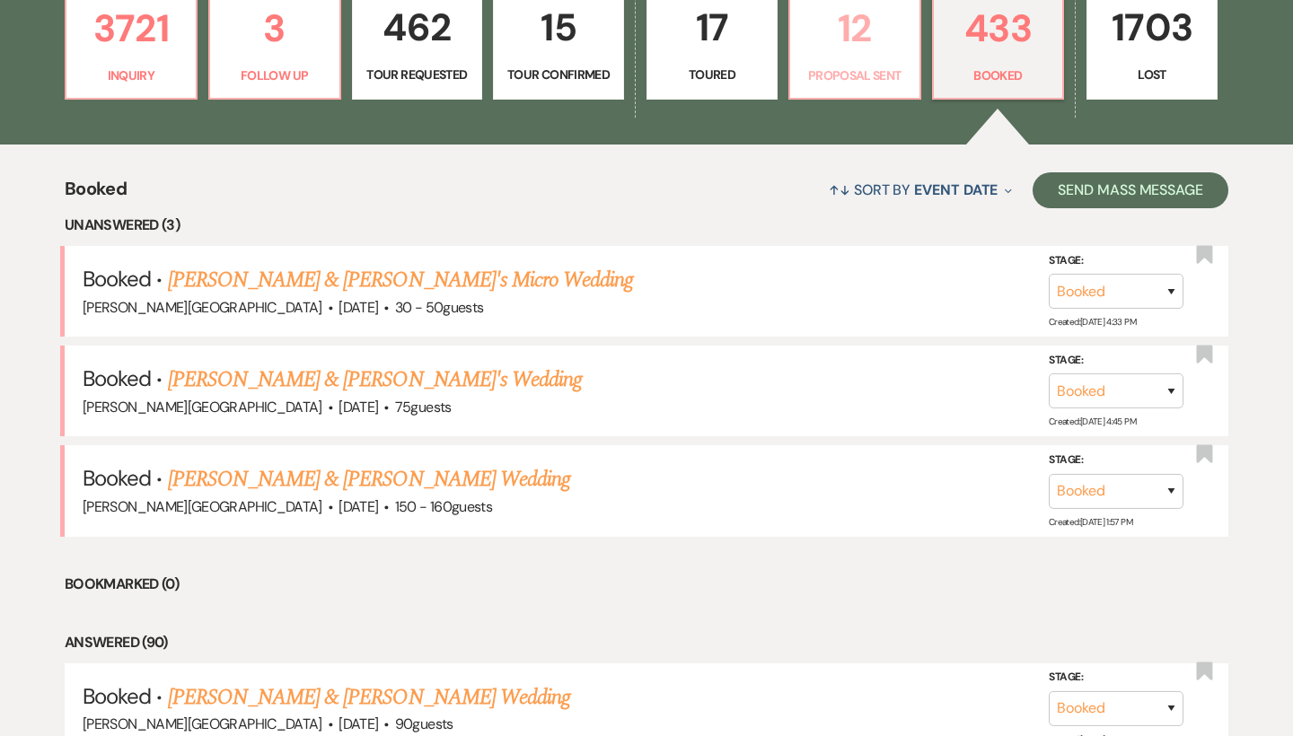
select select "6"
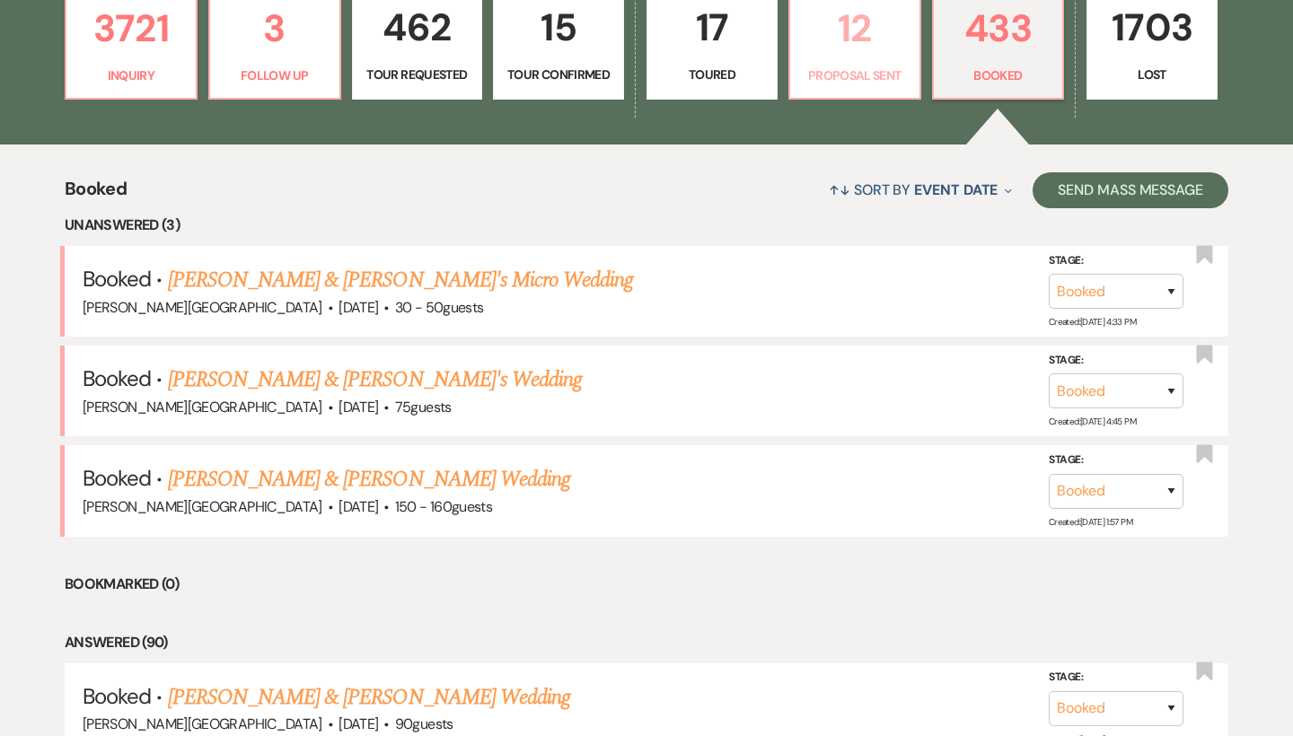
select select "6"
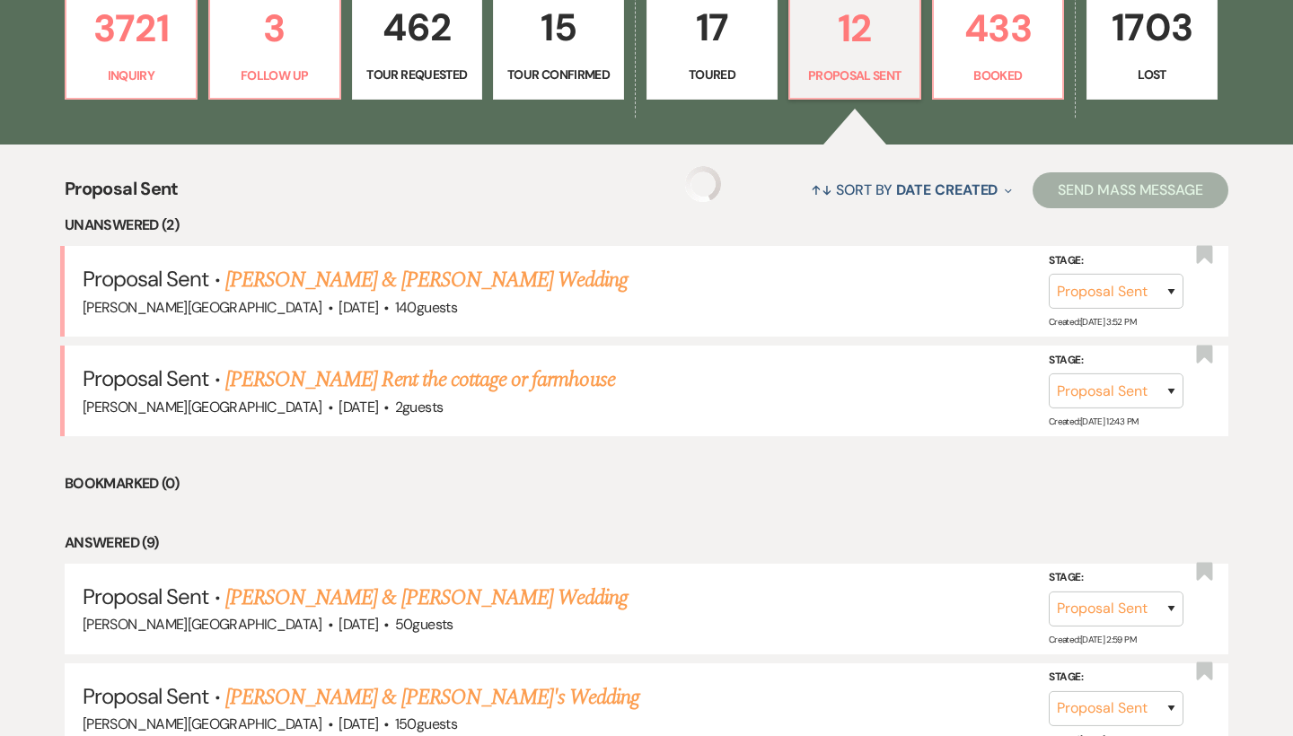
select select "6"
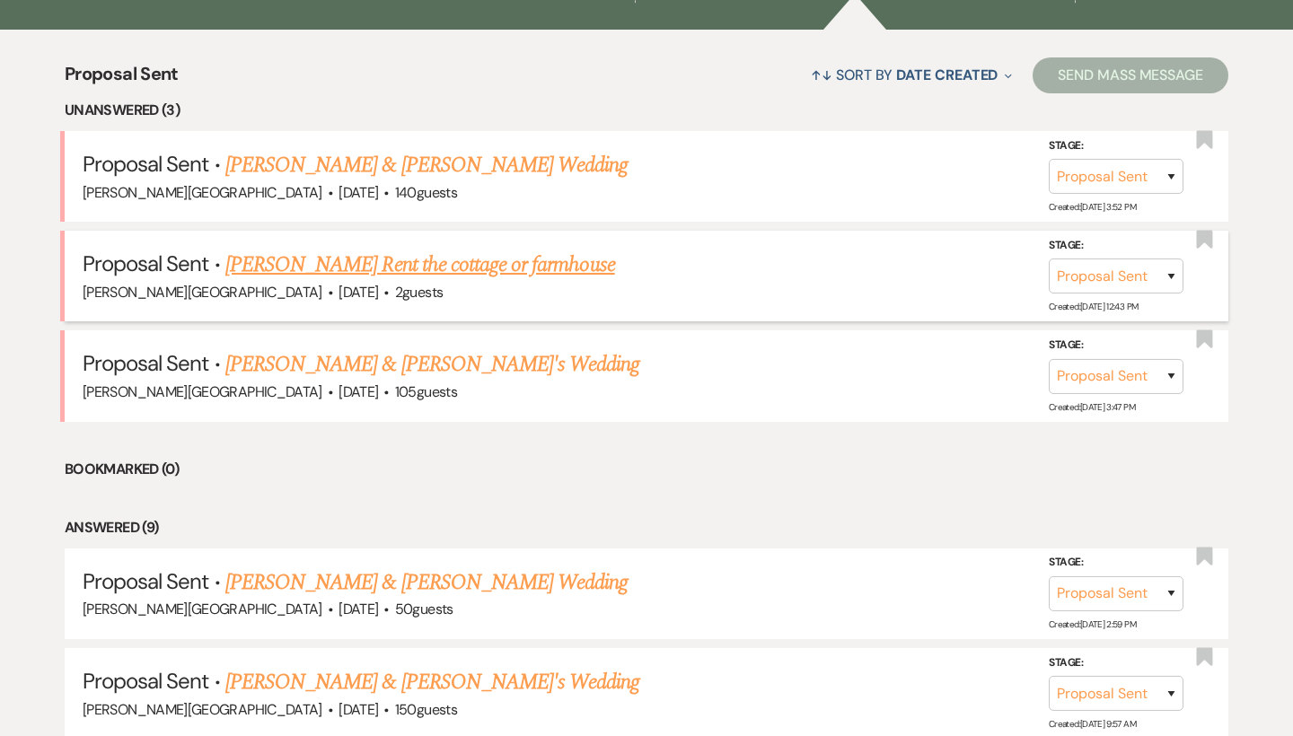
scroll to position [665, 0]
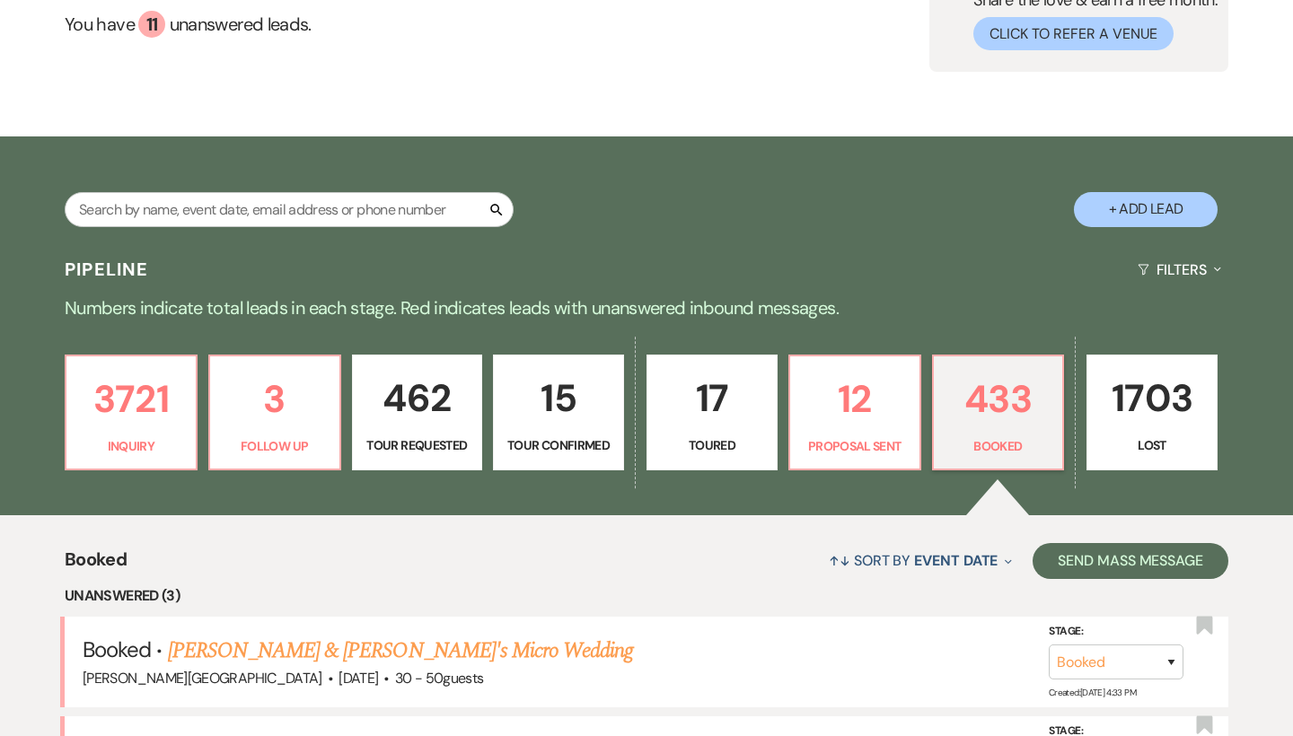
scroll to position [178, 0]
